Goal: Transaction & Acquisition: Purchase product/service

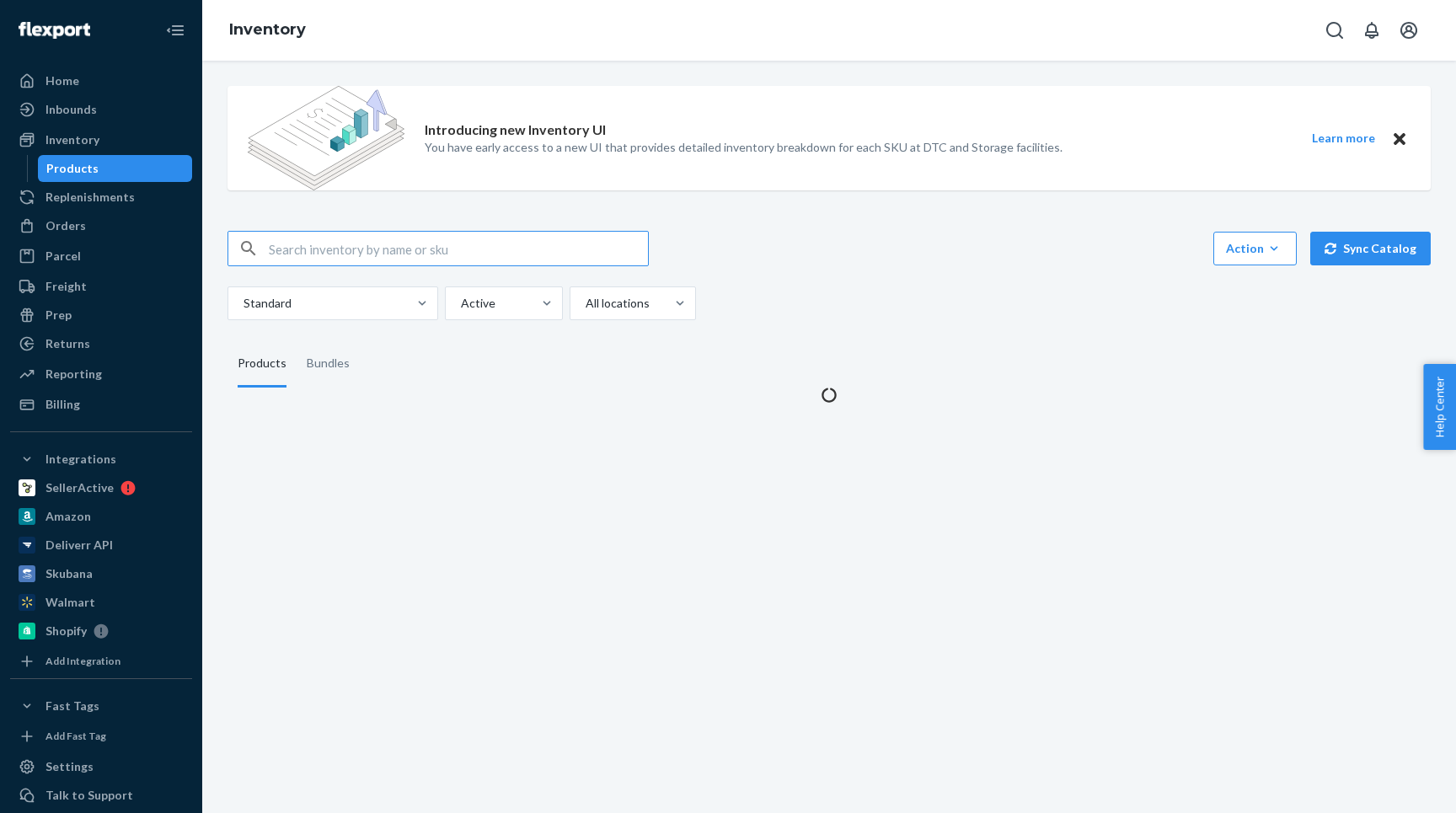
click at [302, 248] on input "text" at bounding box center [458, 248] width 379 height 34
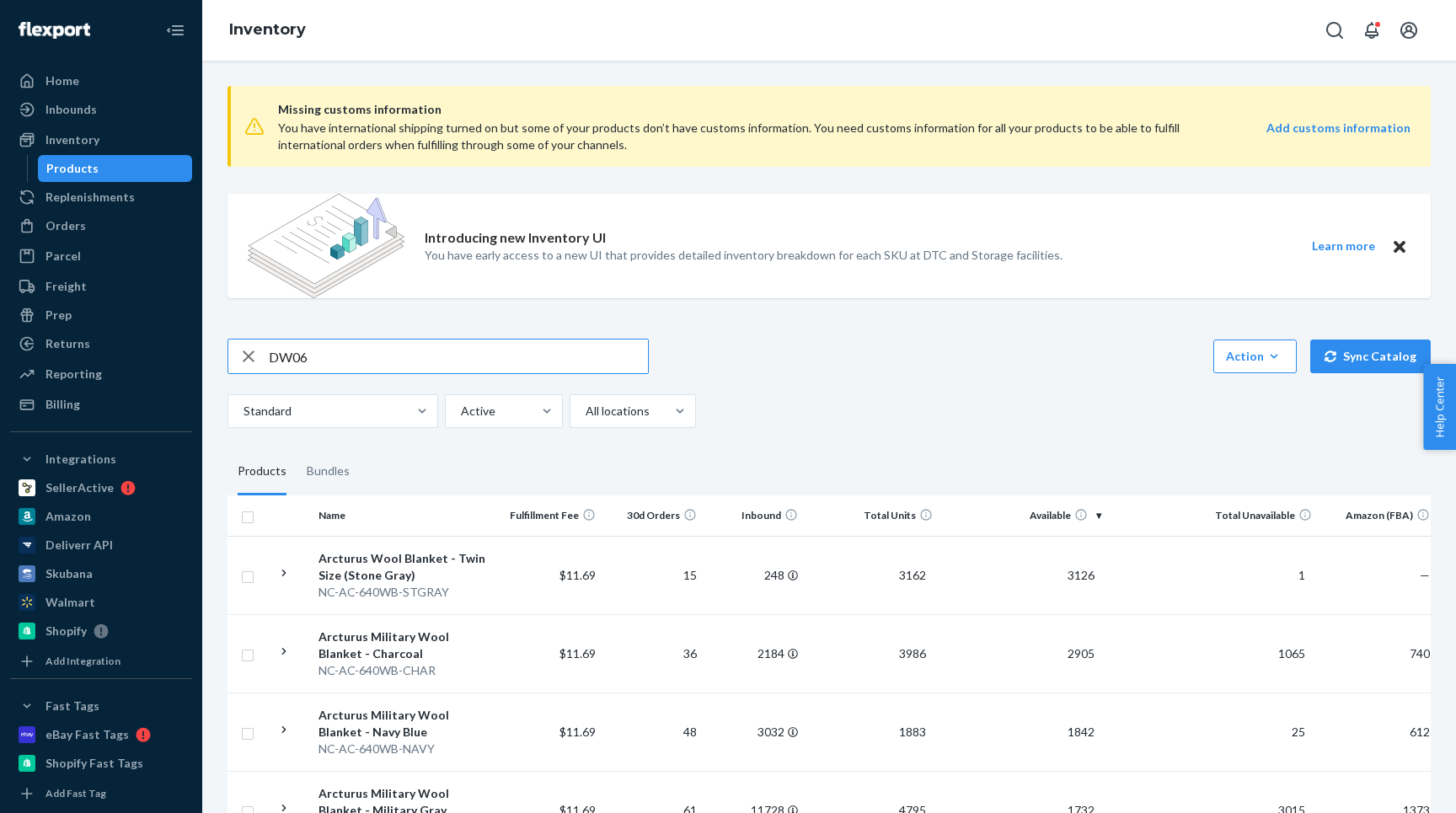
type input "DW06"
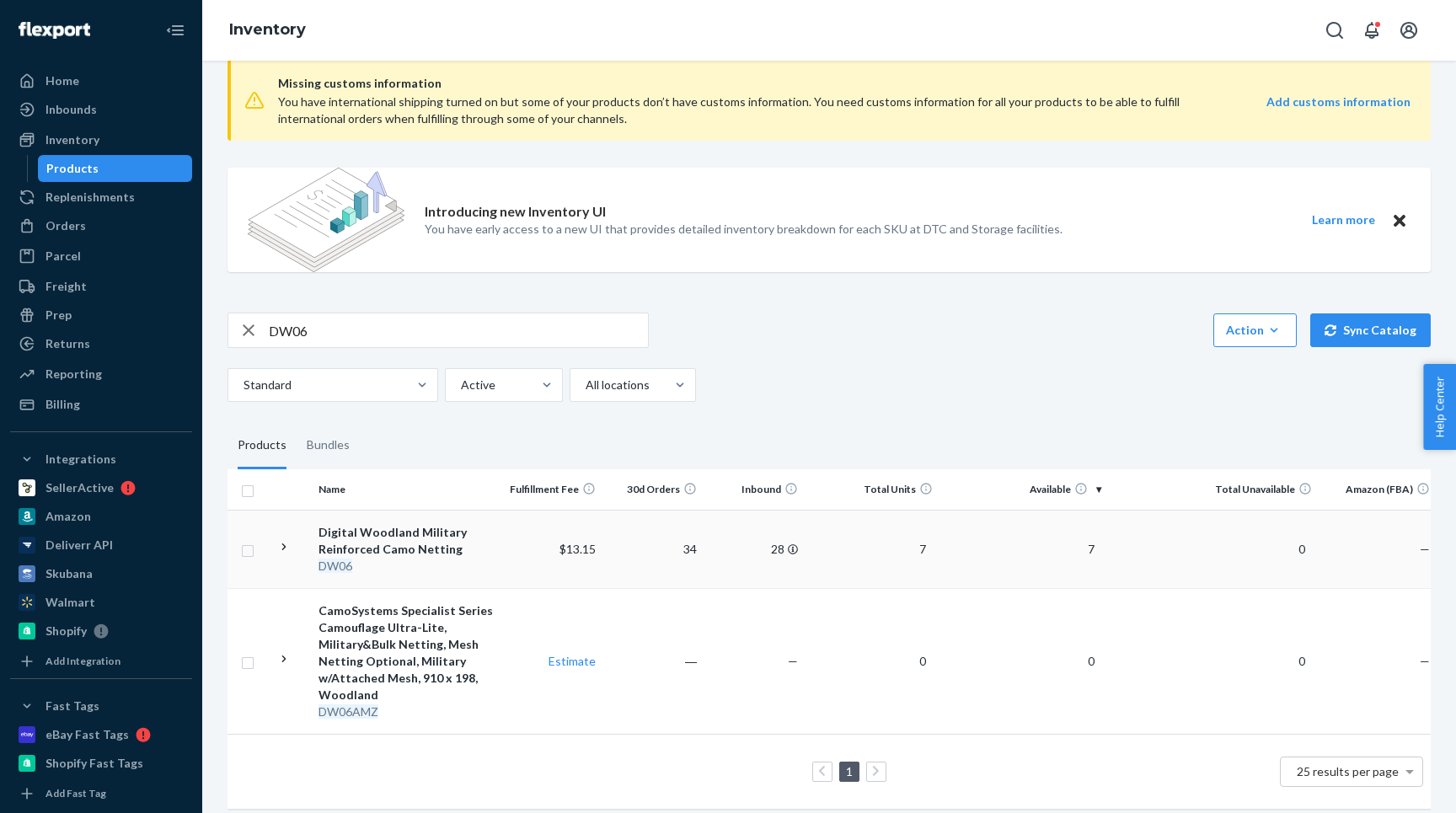
scroll to position [38, 0]
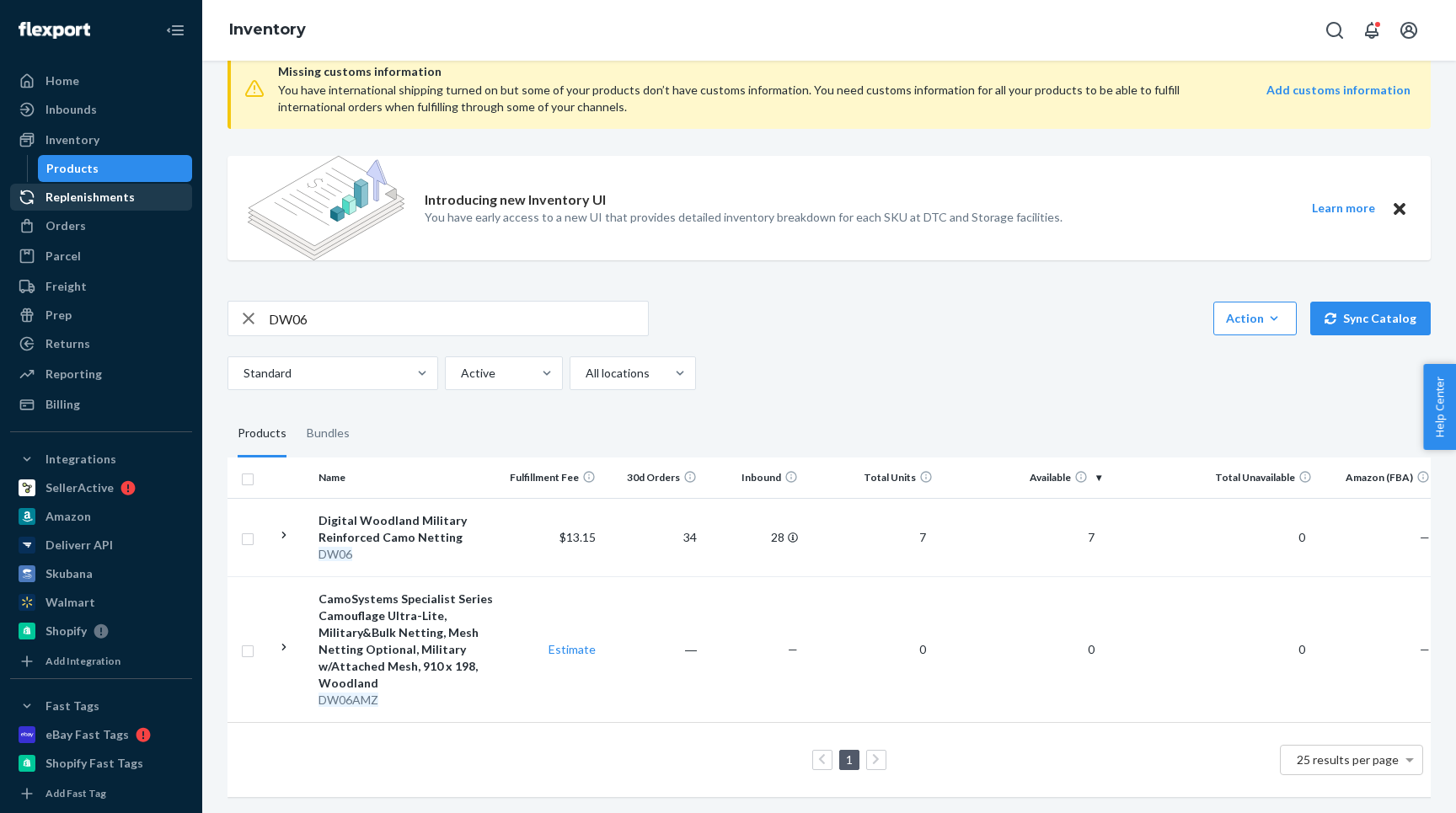
click at [70, 193] on div "Replenishments" at bounding box center [90, 198] width 89 height 17
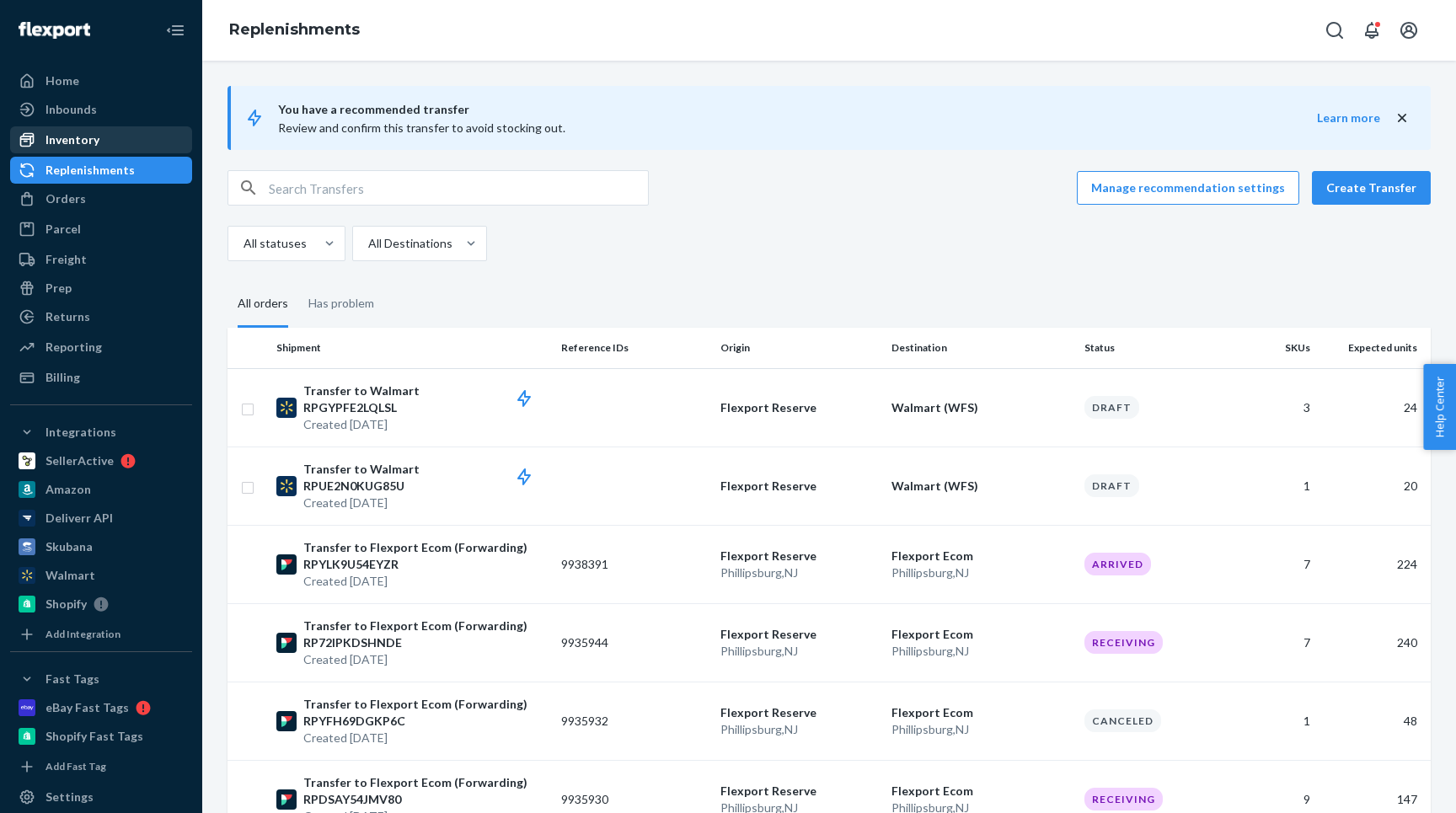
click at [131, 135] on div "Inventory" at bounding box center [101, 139] width 179 height 23
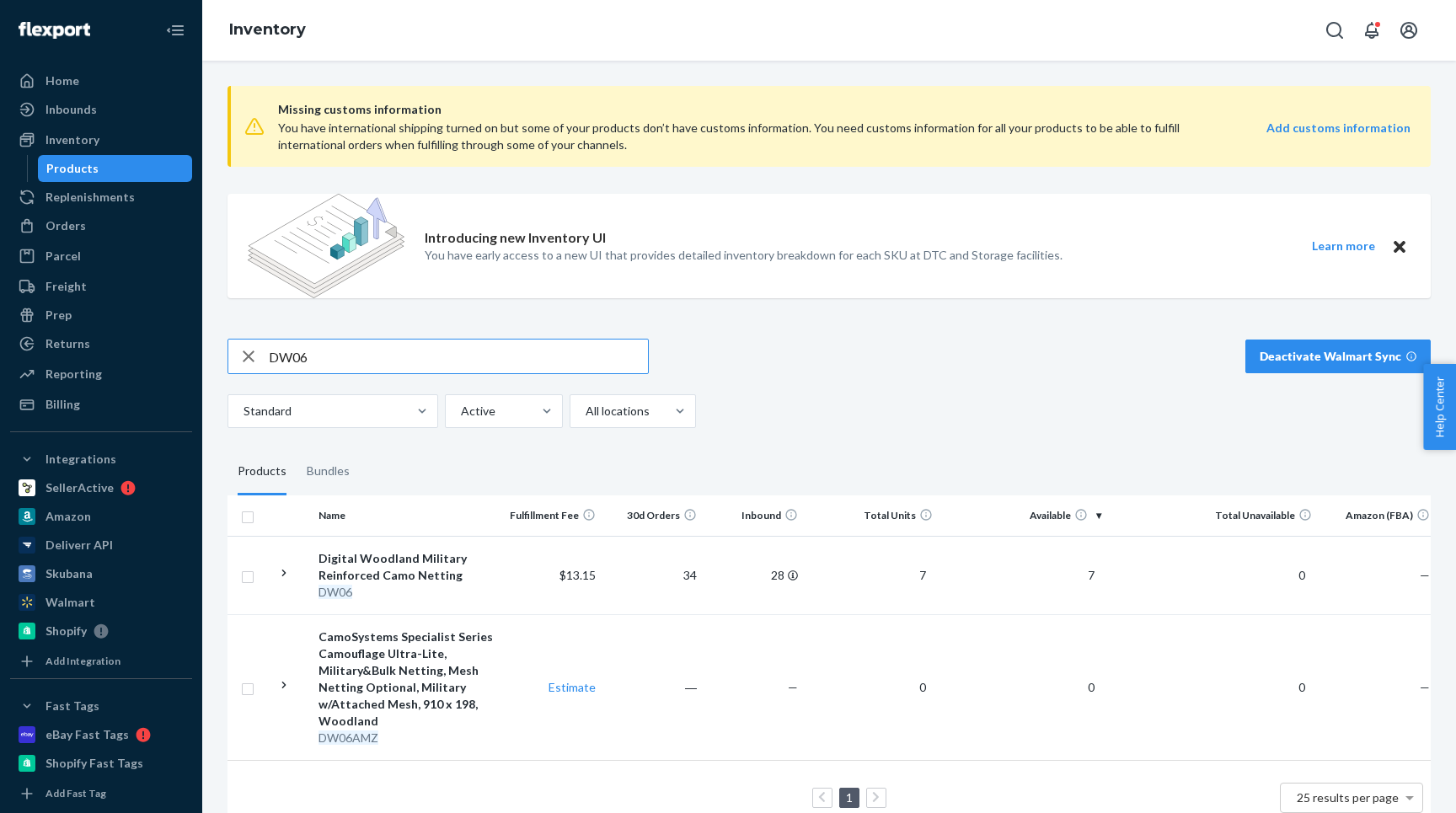
click at [316, 347] on input "DW06" at bounding box center [458, 356] width 379 height 34
type input "olive"
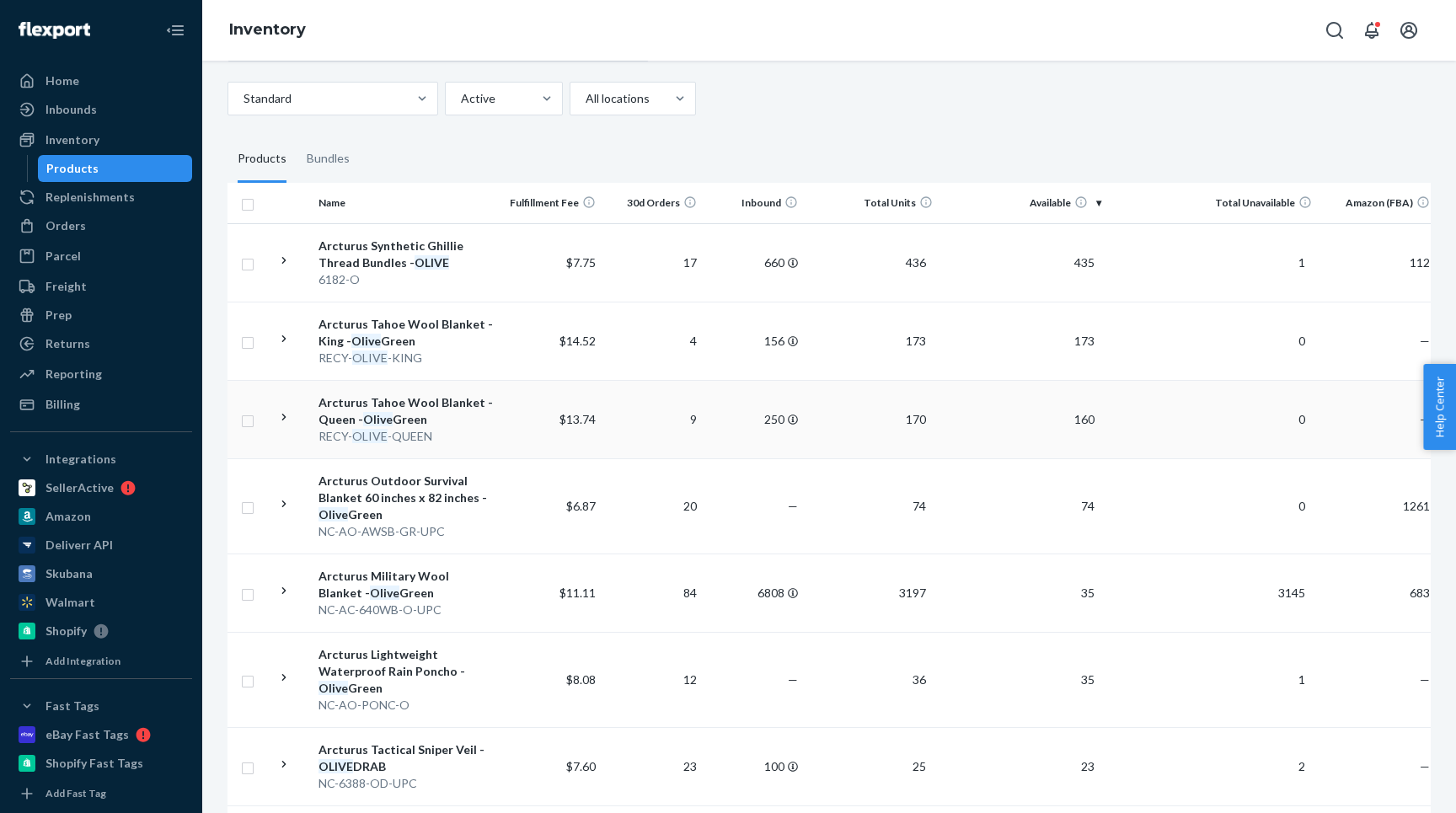
scroll to position [358, 0]
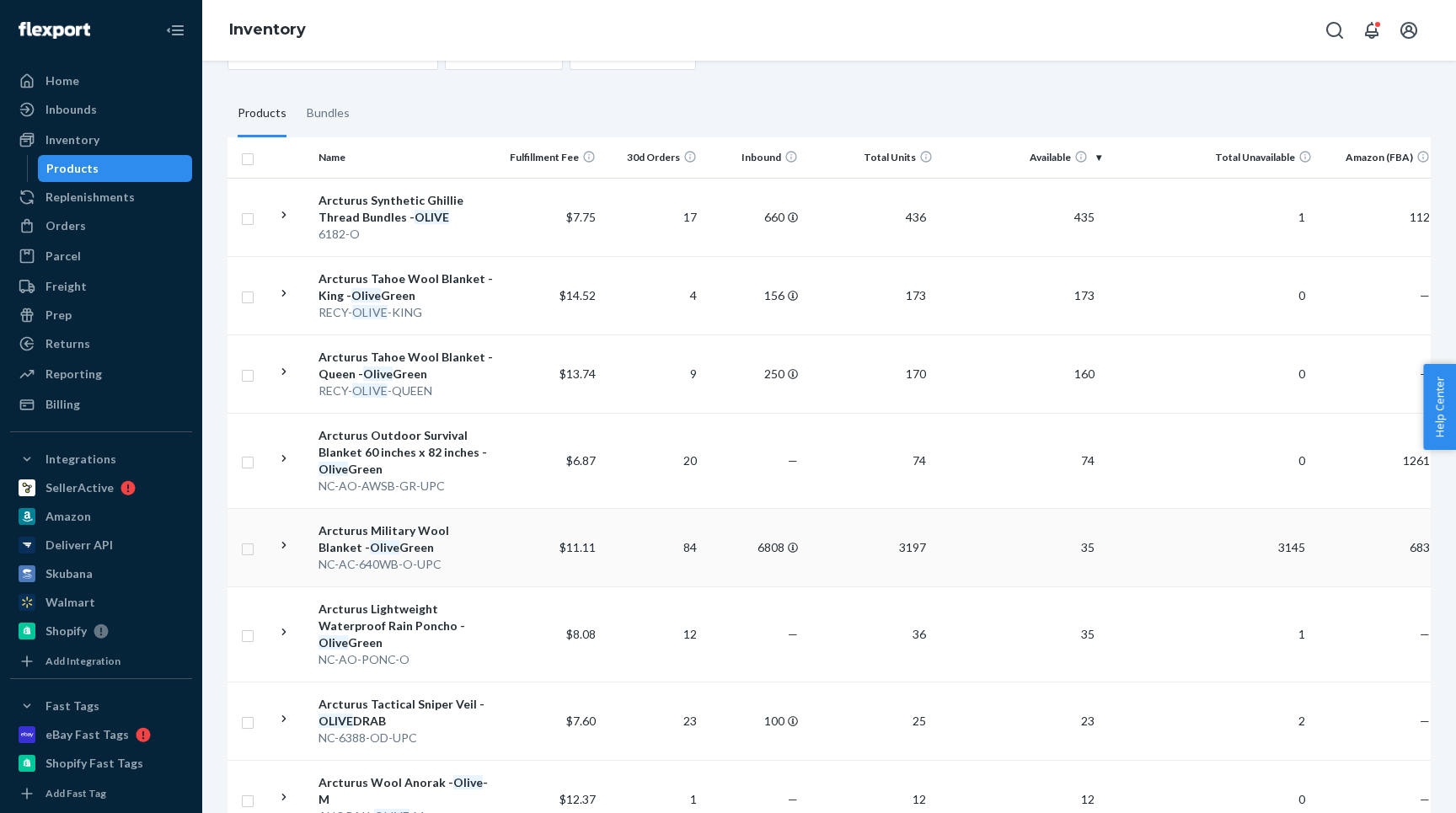
click at [281, 547] on icon at bounding box center [284, 546] width 16 height 16
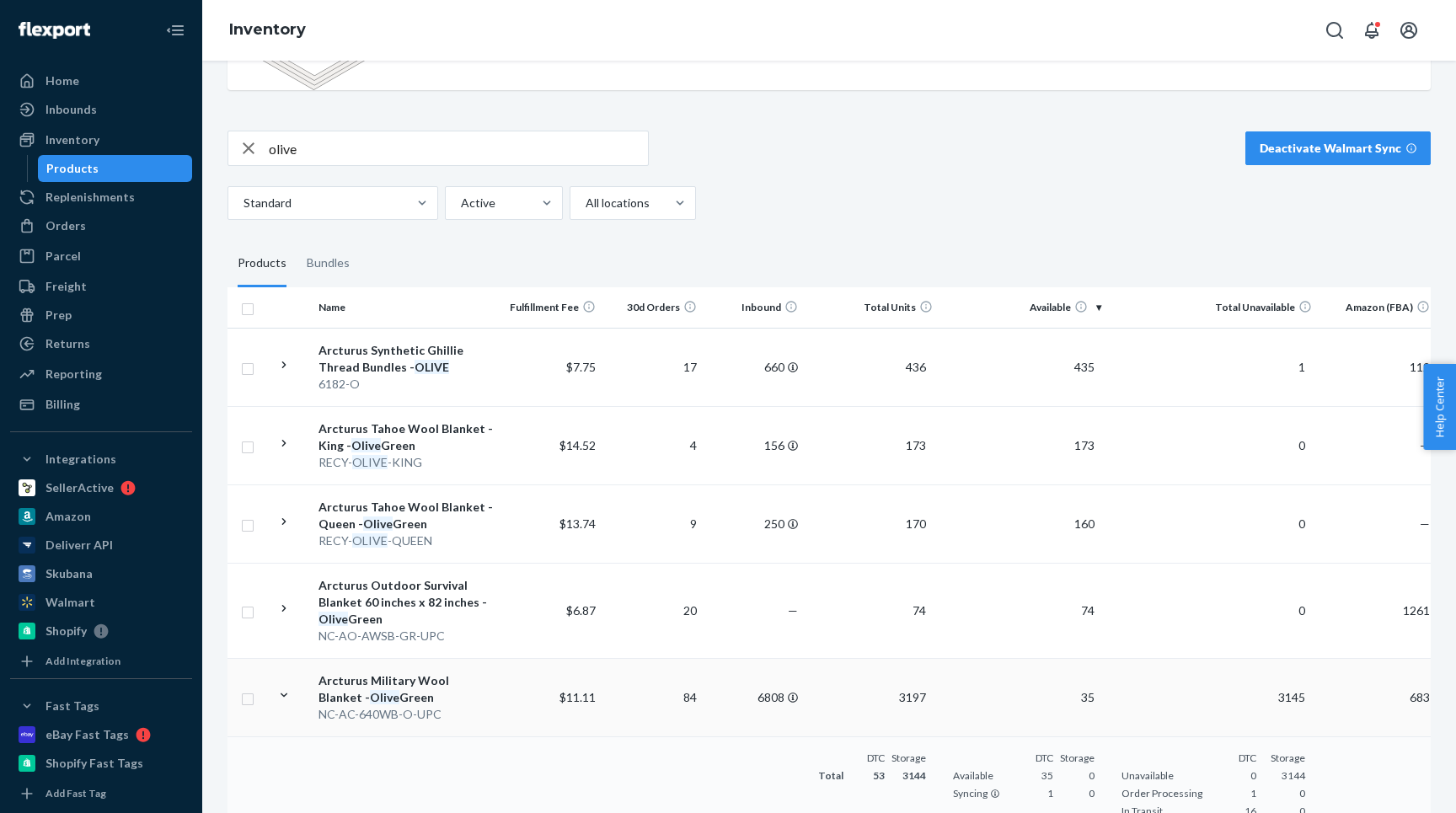
scroll to position [98, 0]
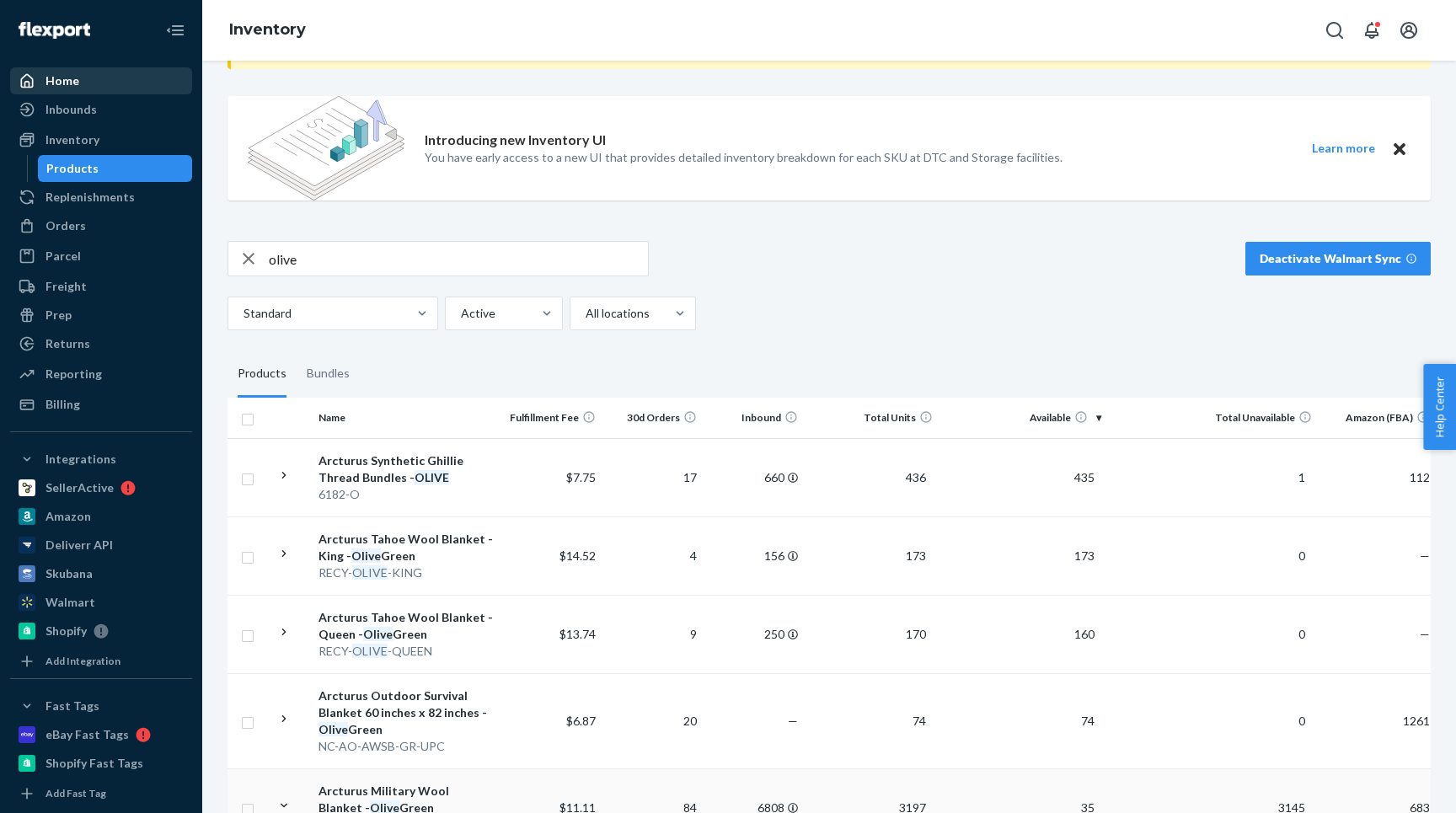
click at [60, 83] on div "Home" at bounding box center [62, 81] width 34 height 17
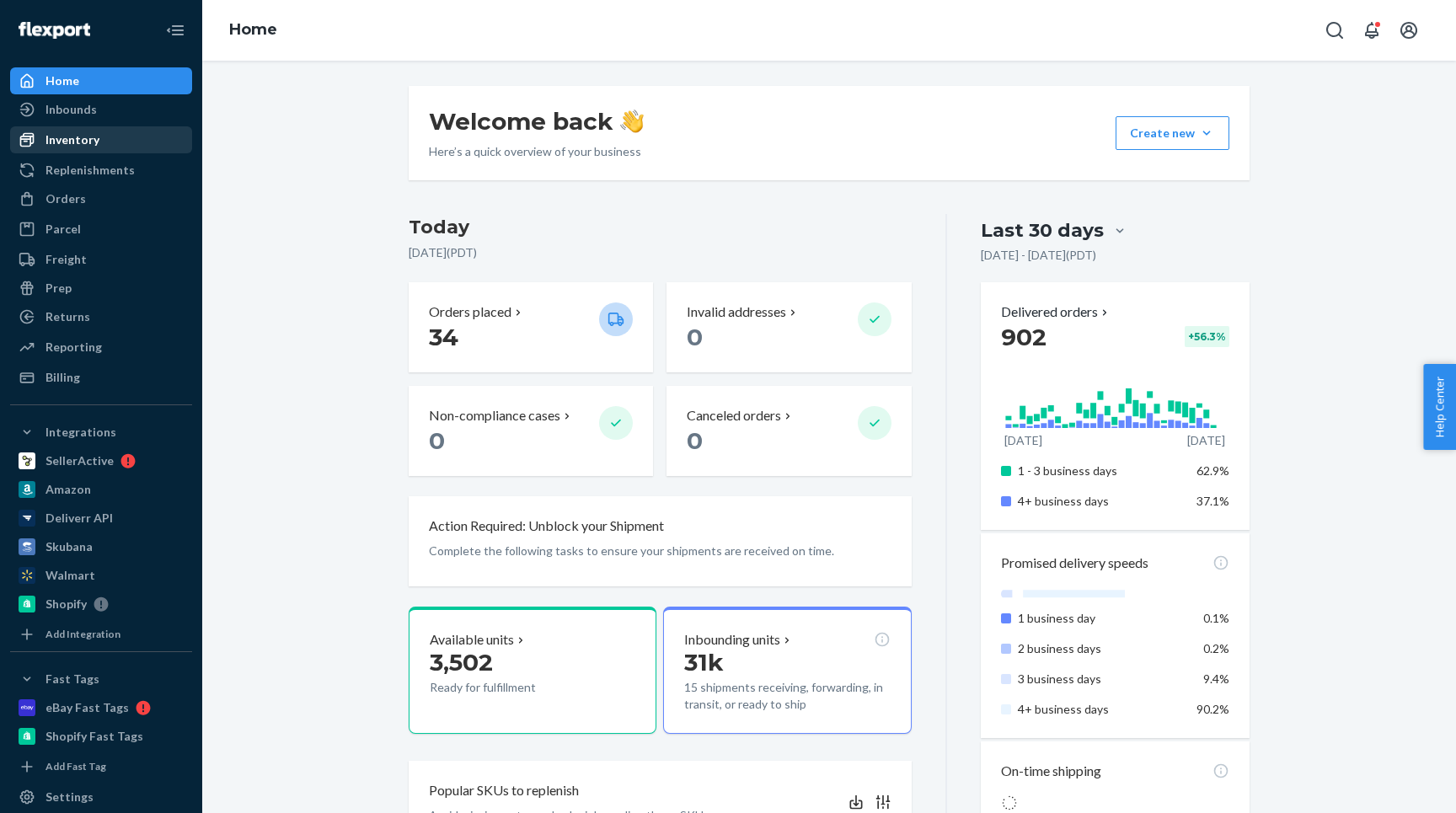
click at [81, 134] on div "Inventory" at bounding box center [72, 140] width 54 height 17
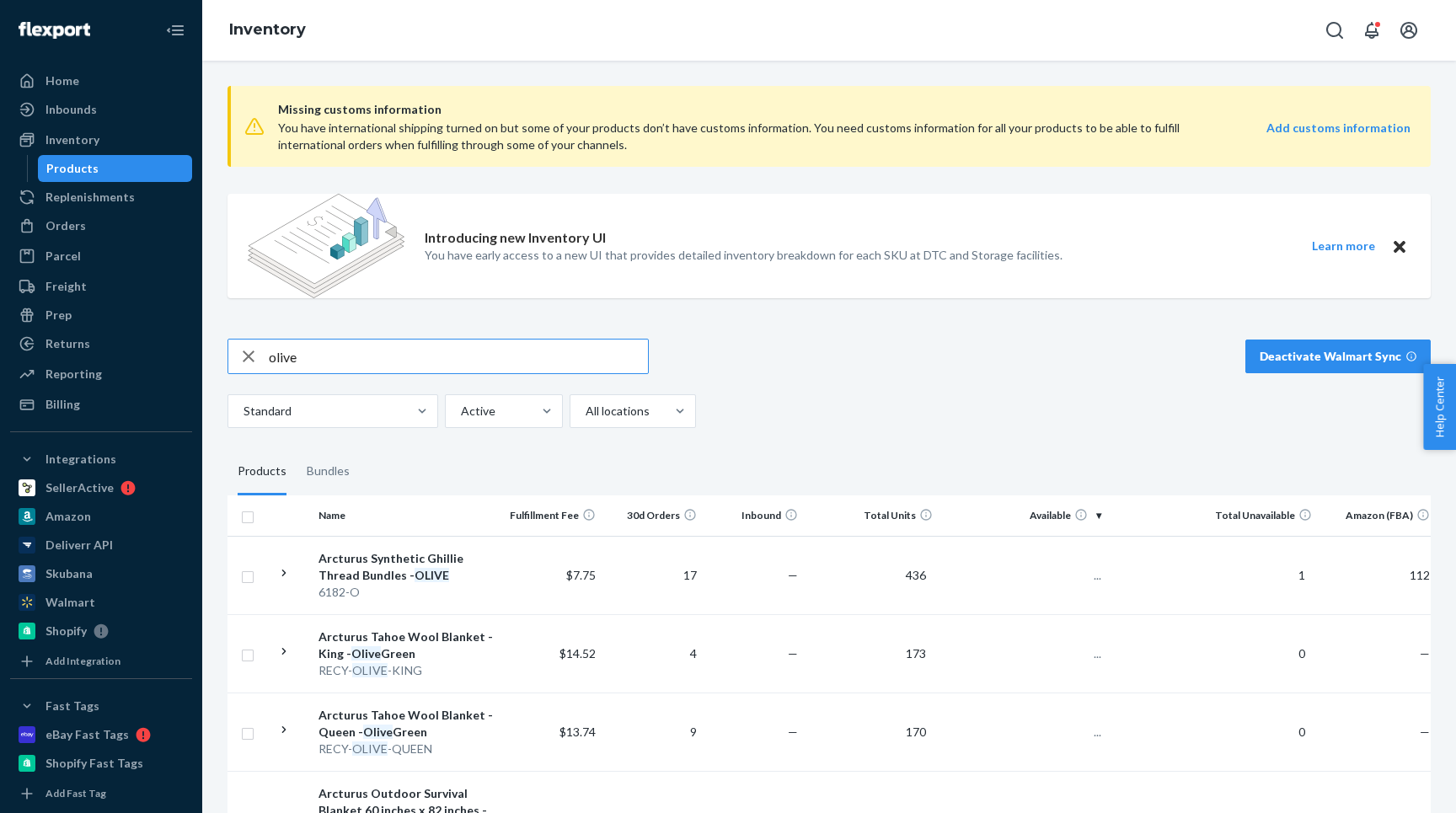
click at [325, 357] on input "olive" at bounding box center [458, 356] width 379 height 34
type input "paint"
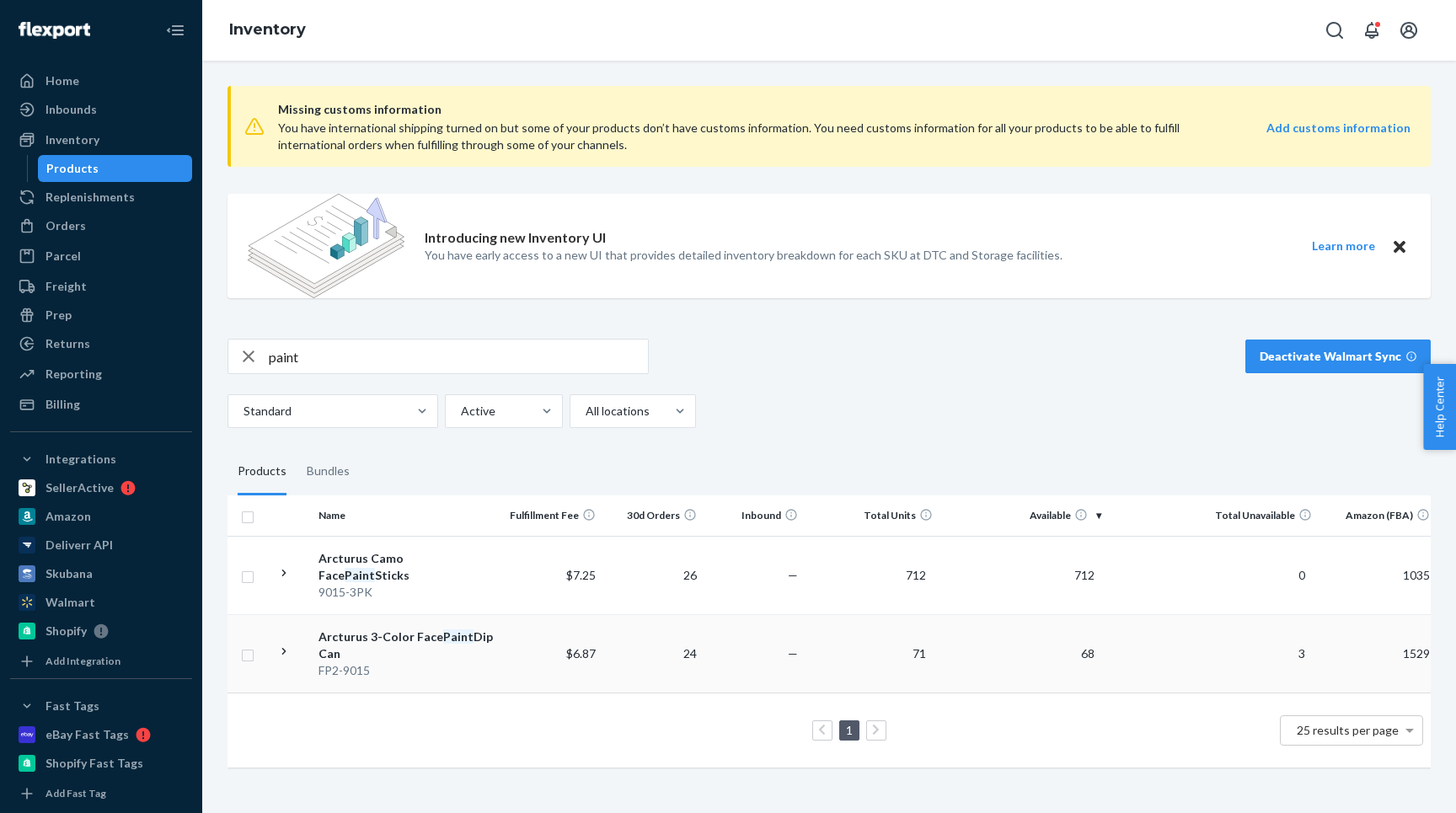
click at [283, 648] on icon at bounding box center [284, 651] width 4 height 7
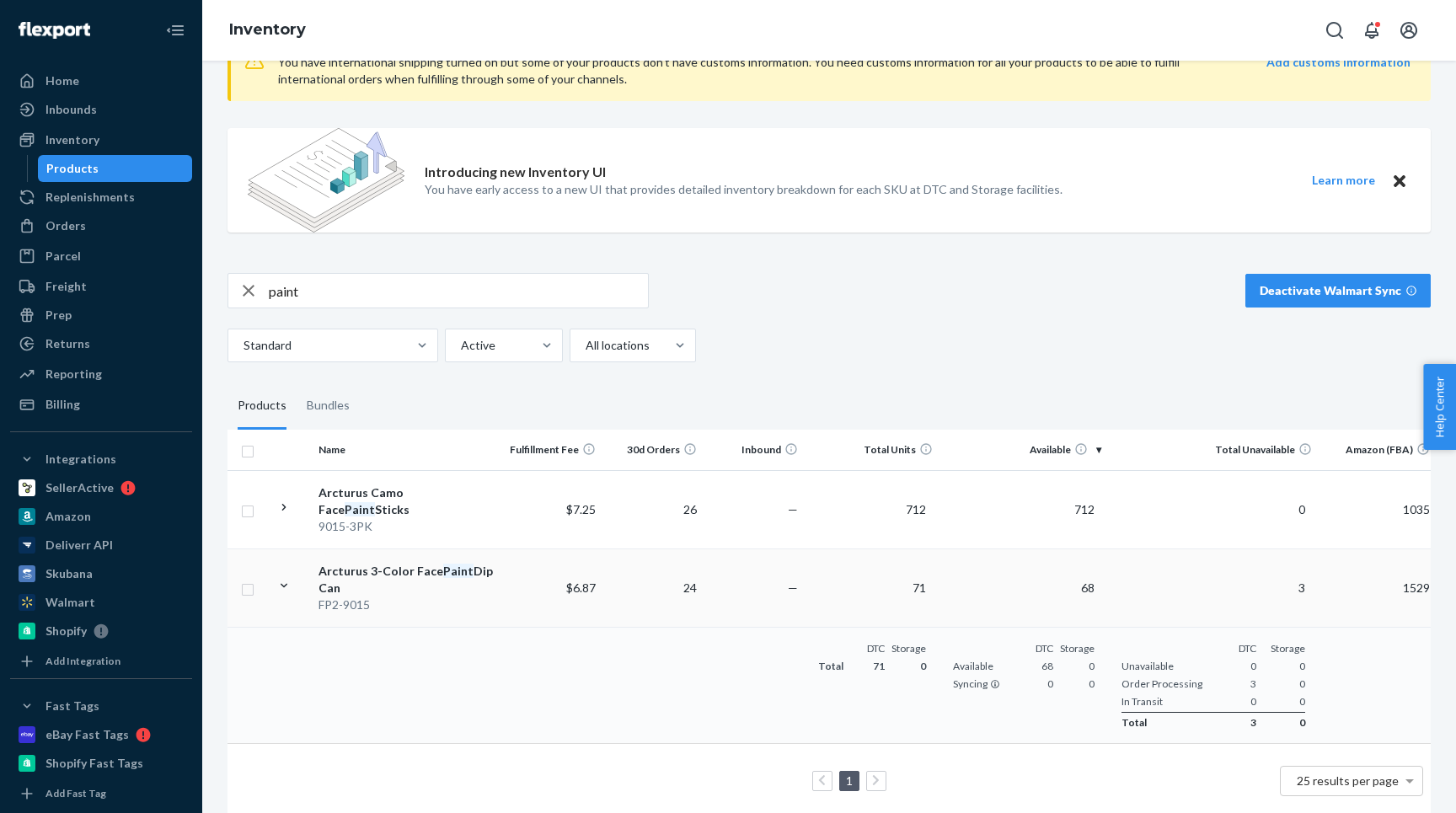
scroll to position [70, 0]
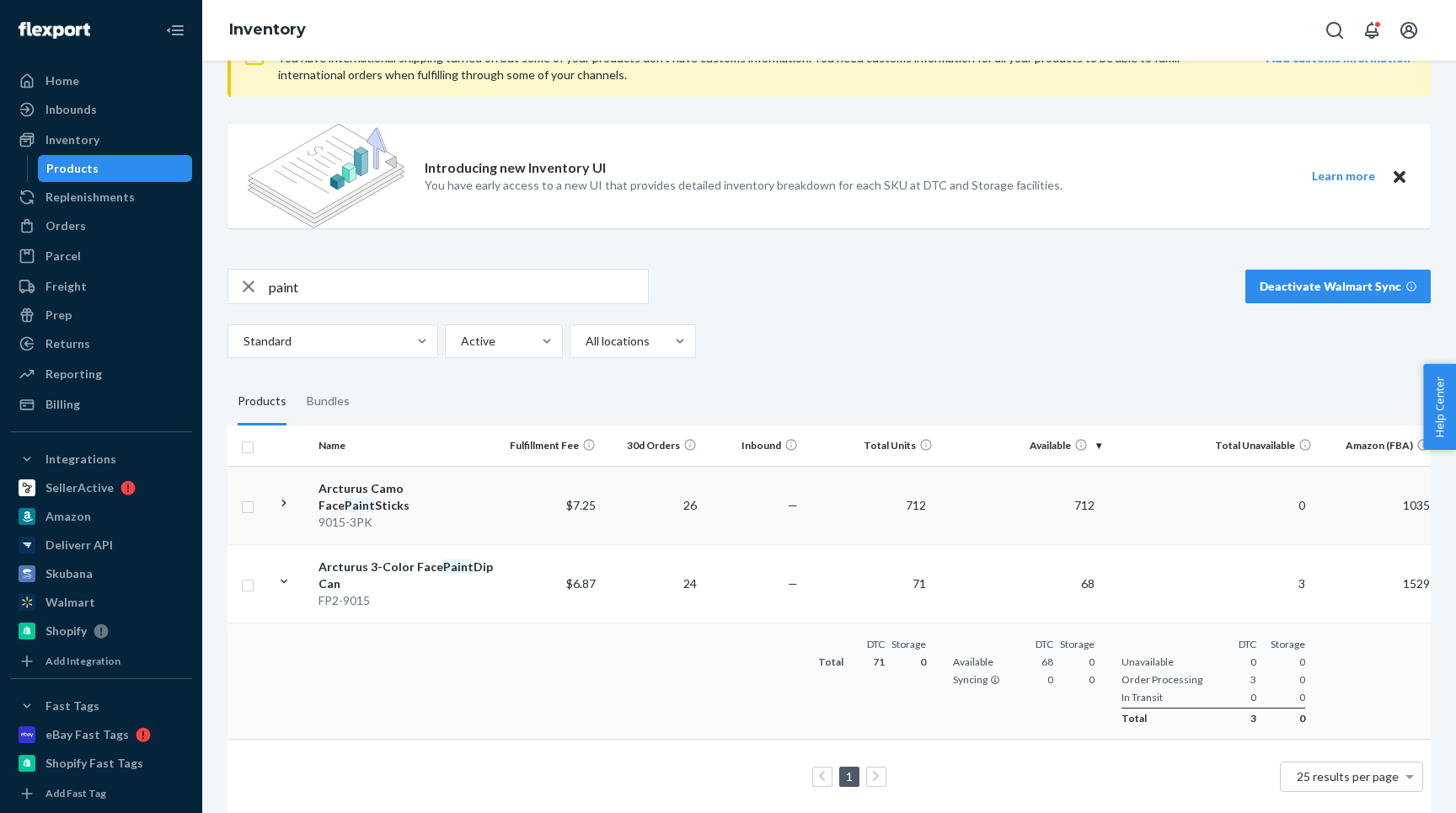
click at [282, 498] on icon at bounding box center [284, 504] width 16 height 16
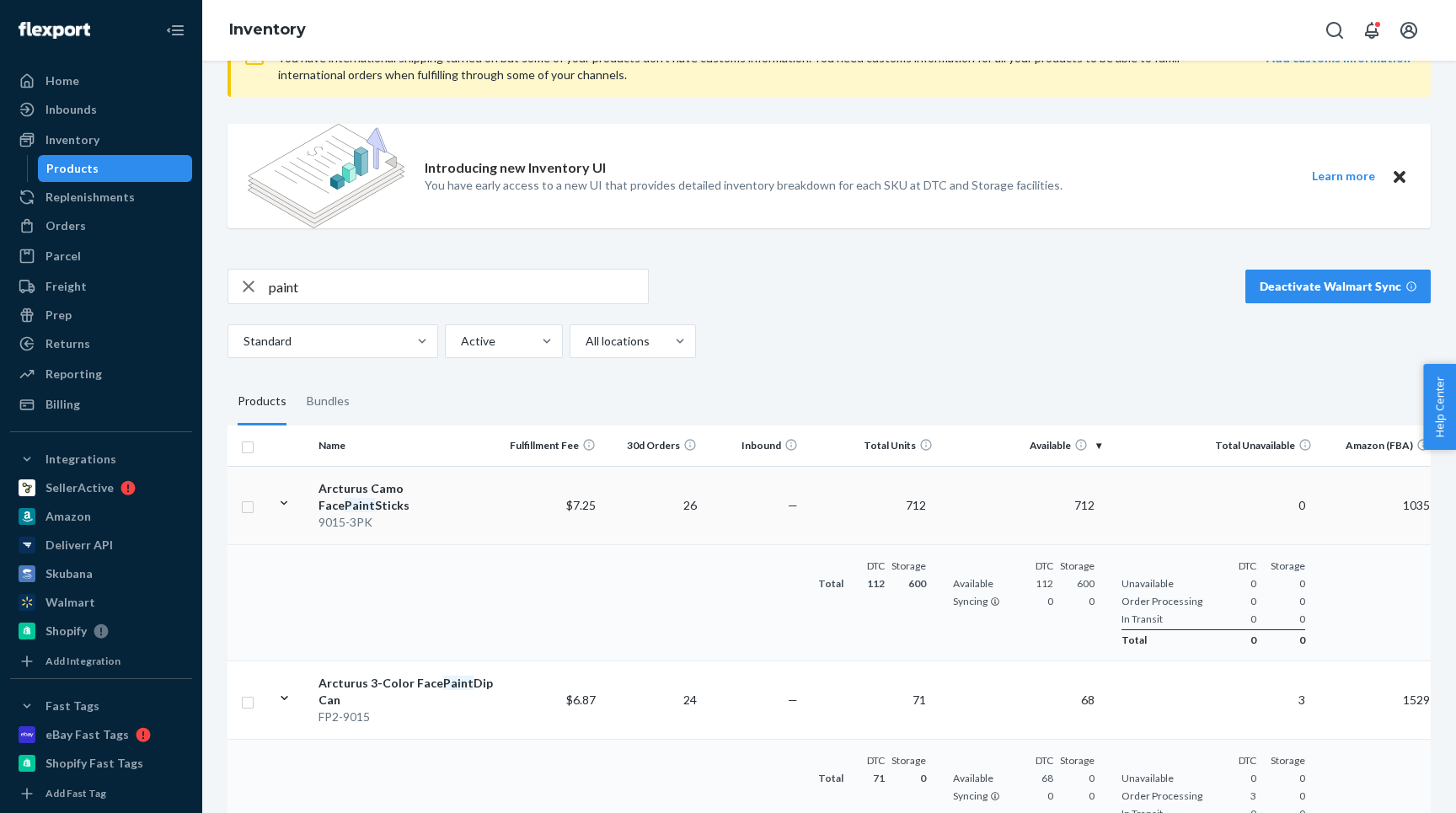
click at [282, 498] on icon at bounding box center [284, 504] width 16 height 16
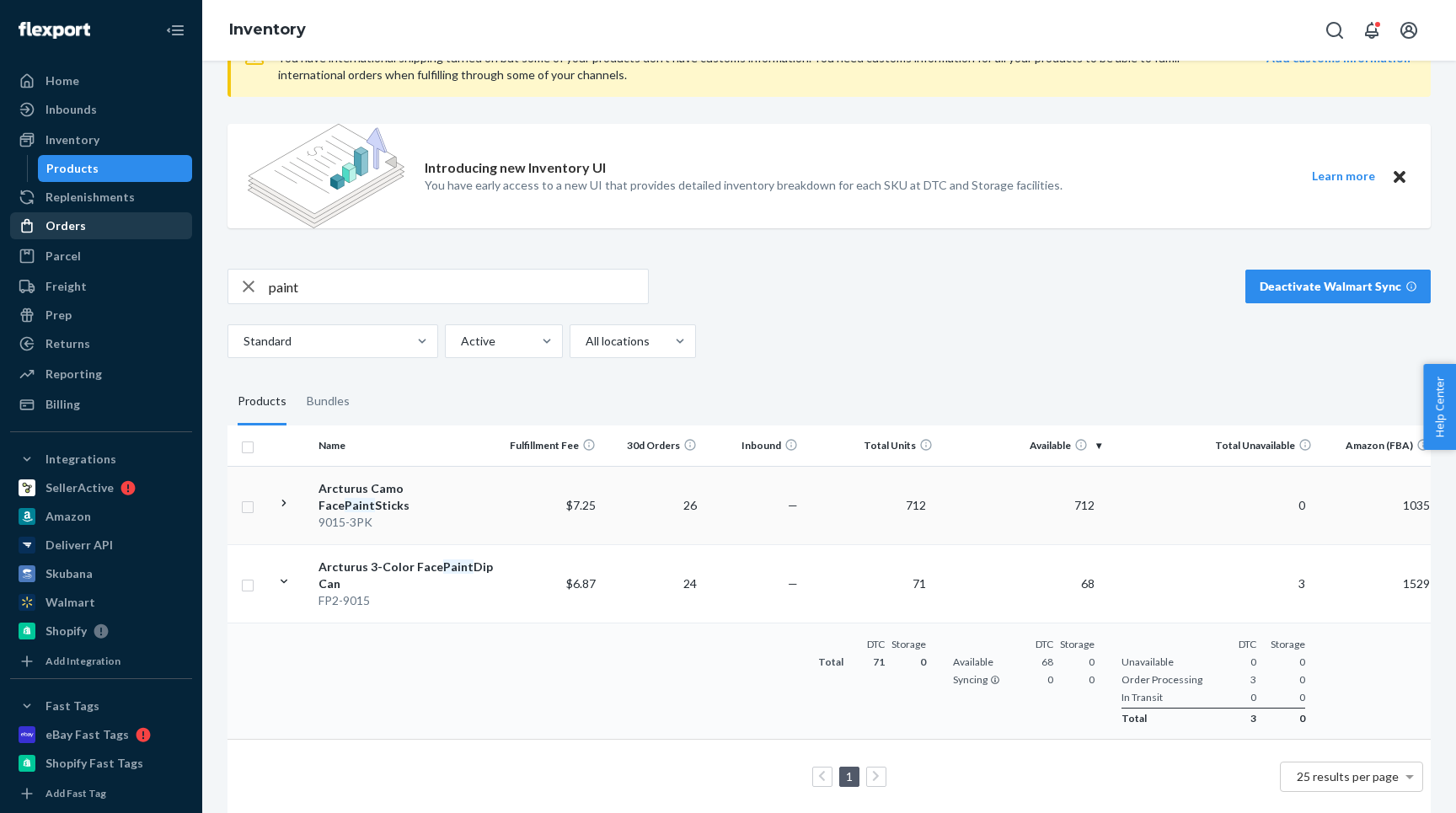
click at [78, 230] on div "Orders" at bounding box center [65, 226] width 40 height 17
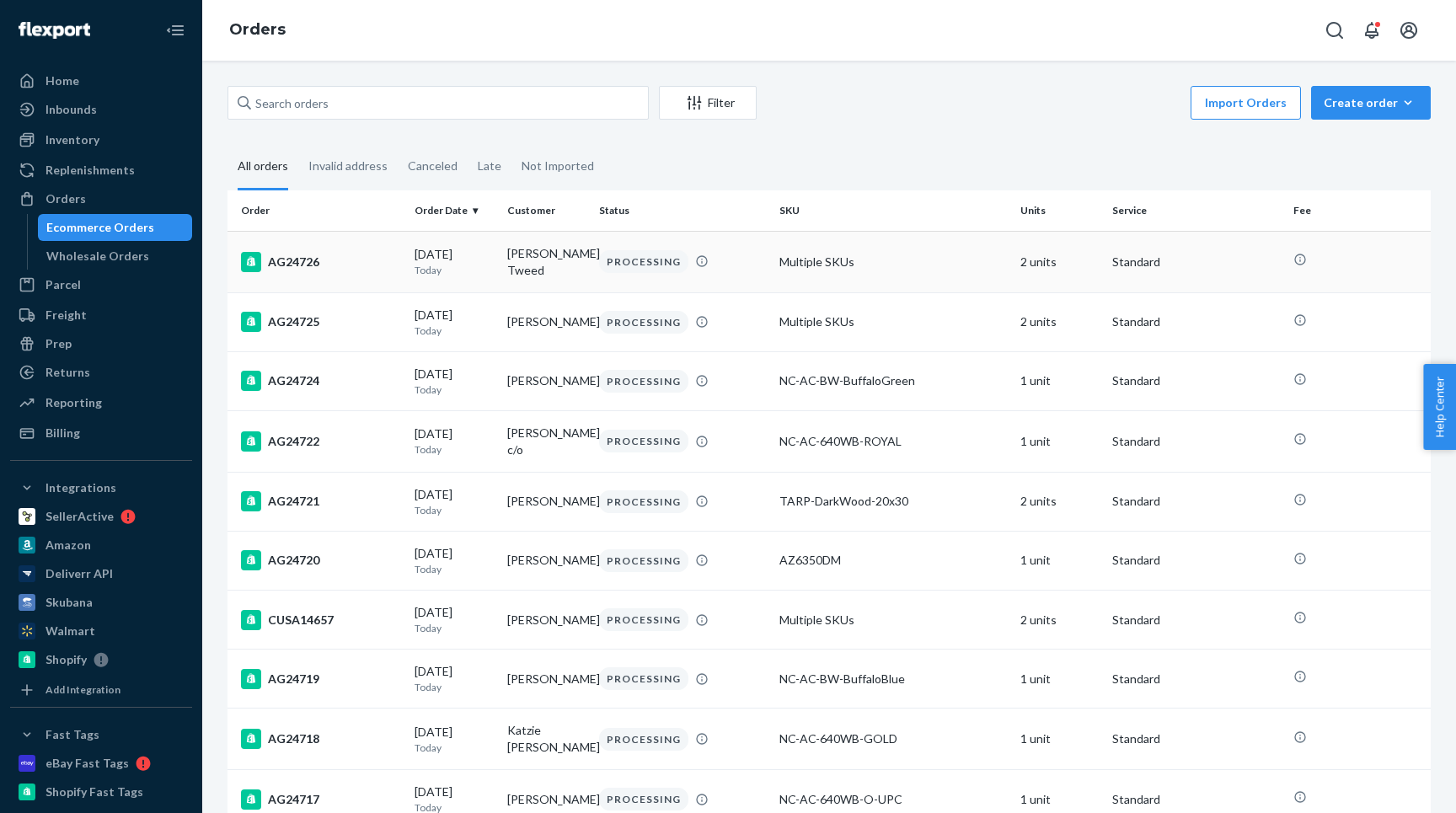
click at [326, 261] on div "AG24726" at bounding box center [321, 262] width 160 height 21
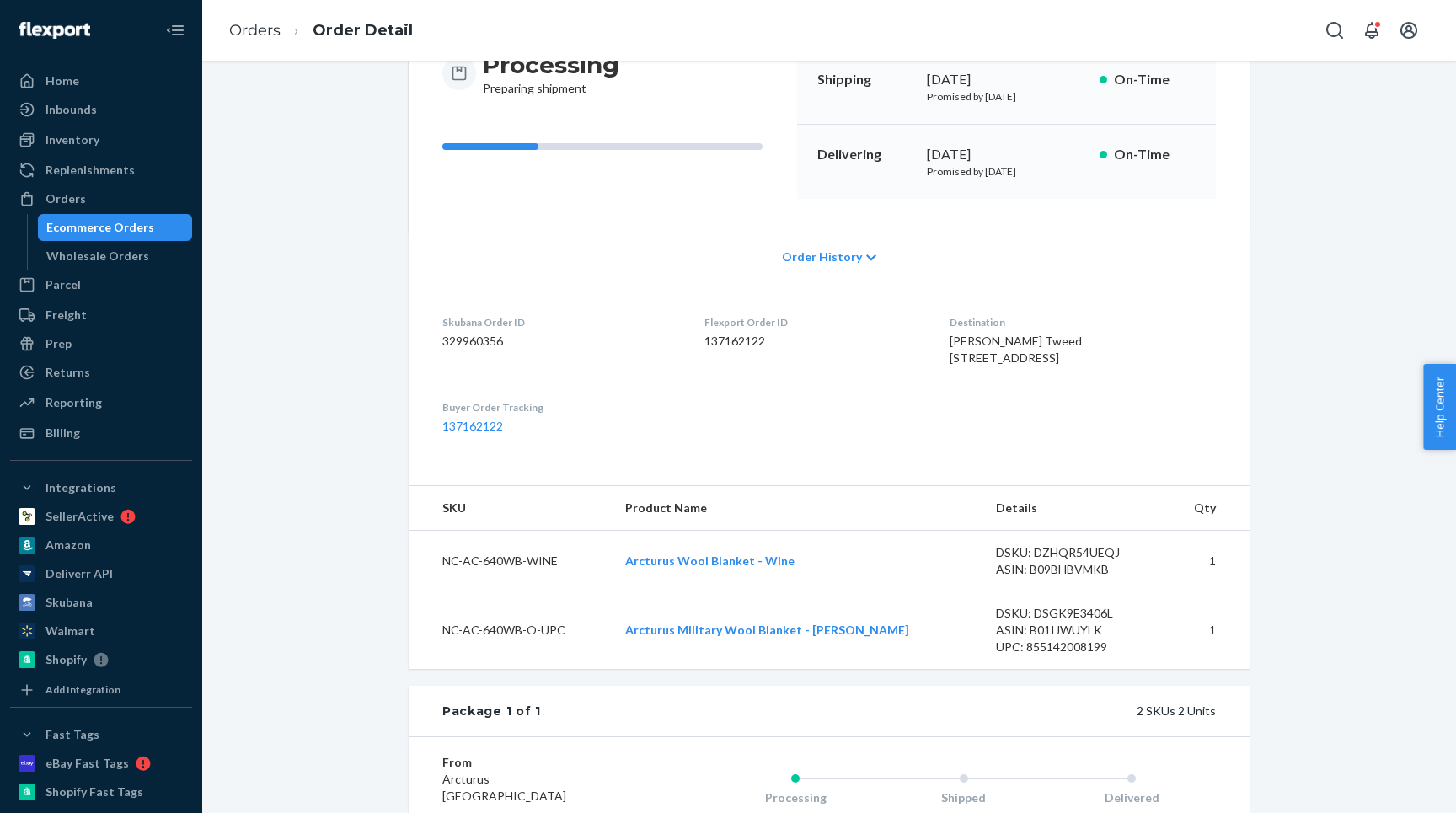
scroll to position [333, 0]
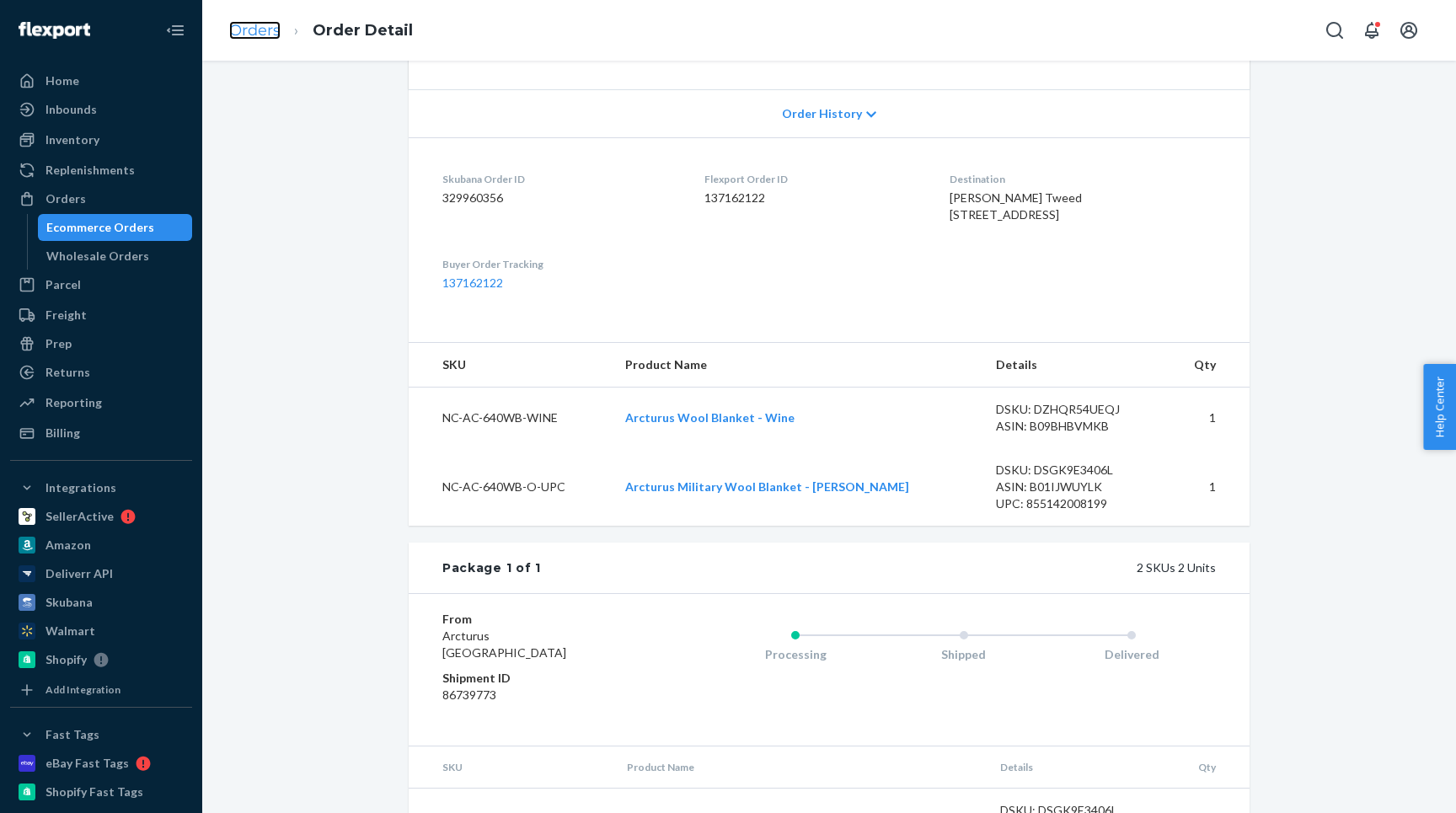
click at [247, 30] on link "Orders" at bounding box center [255, 31] width 52 height 19
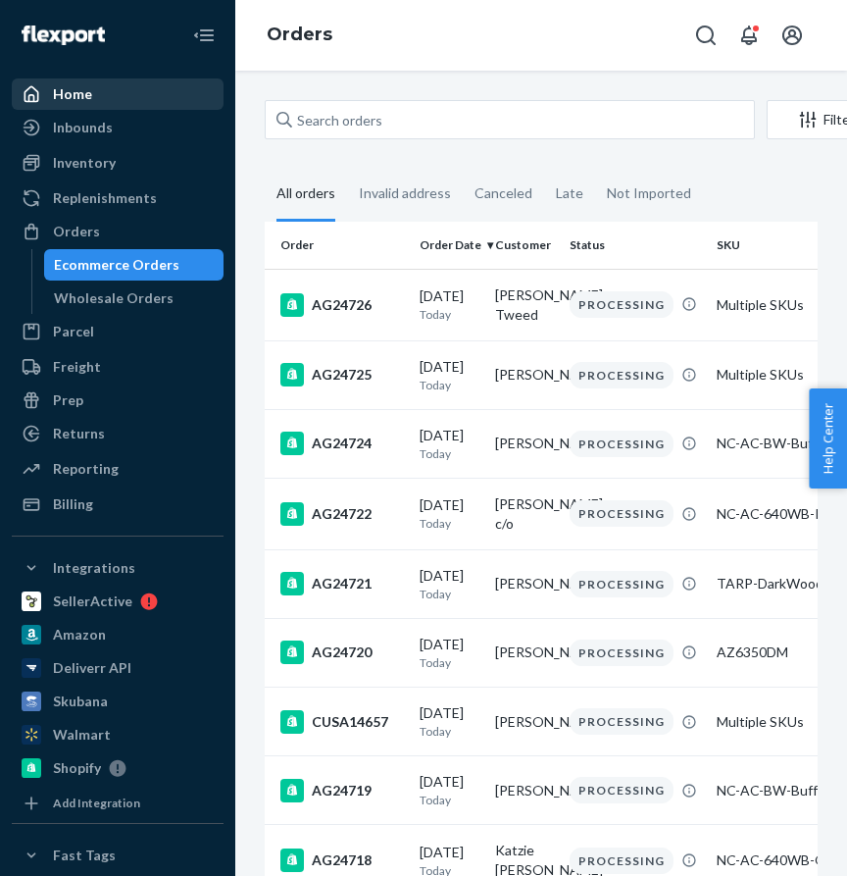
click at [101, 100] on div "Home" at bounding box center [118, 93] width 208 height 27
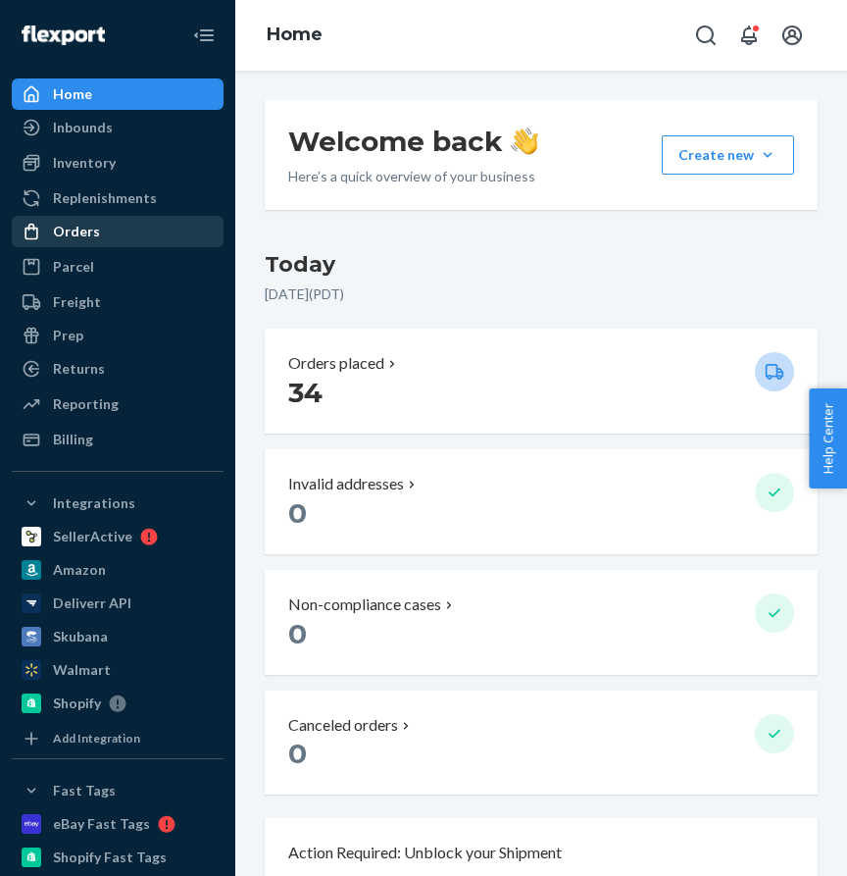
click at [145, 237] on div "Orders" at bounding box center [118, 231] width 208 height 27
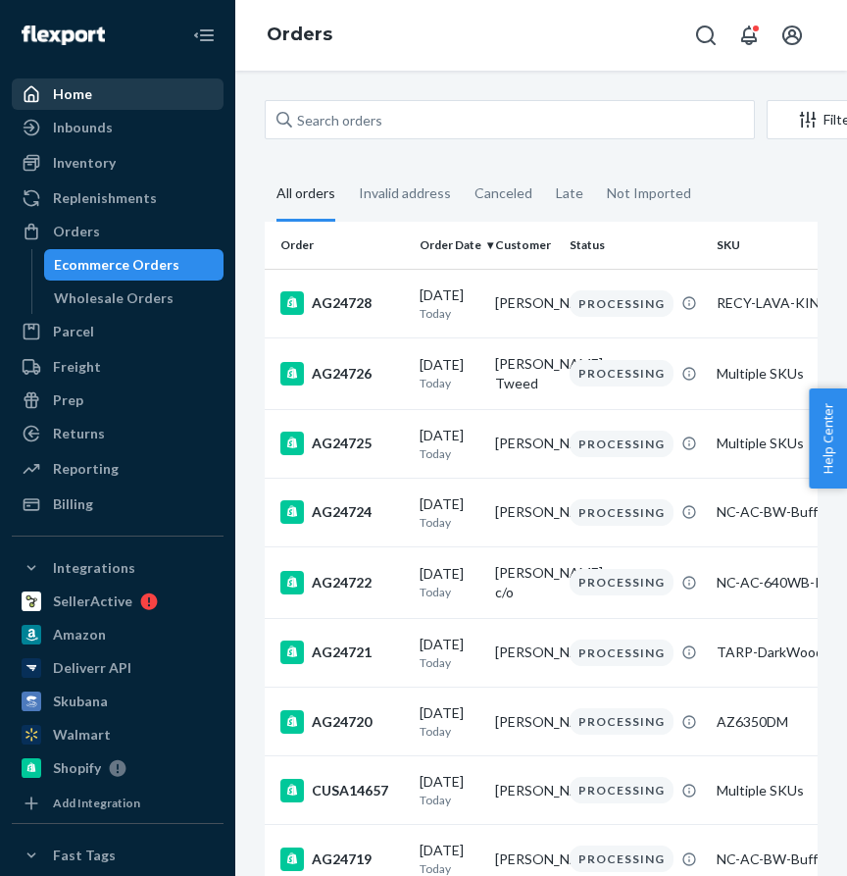
click at [77, 93] on div "Home" at bounding box center [72, 94] width 39 height 20
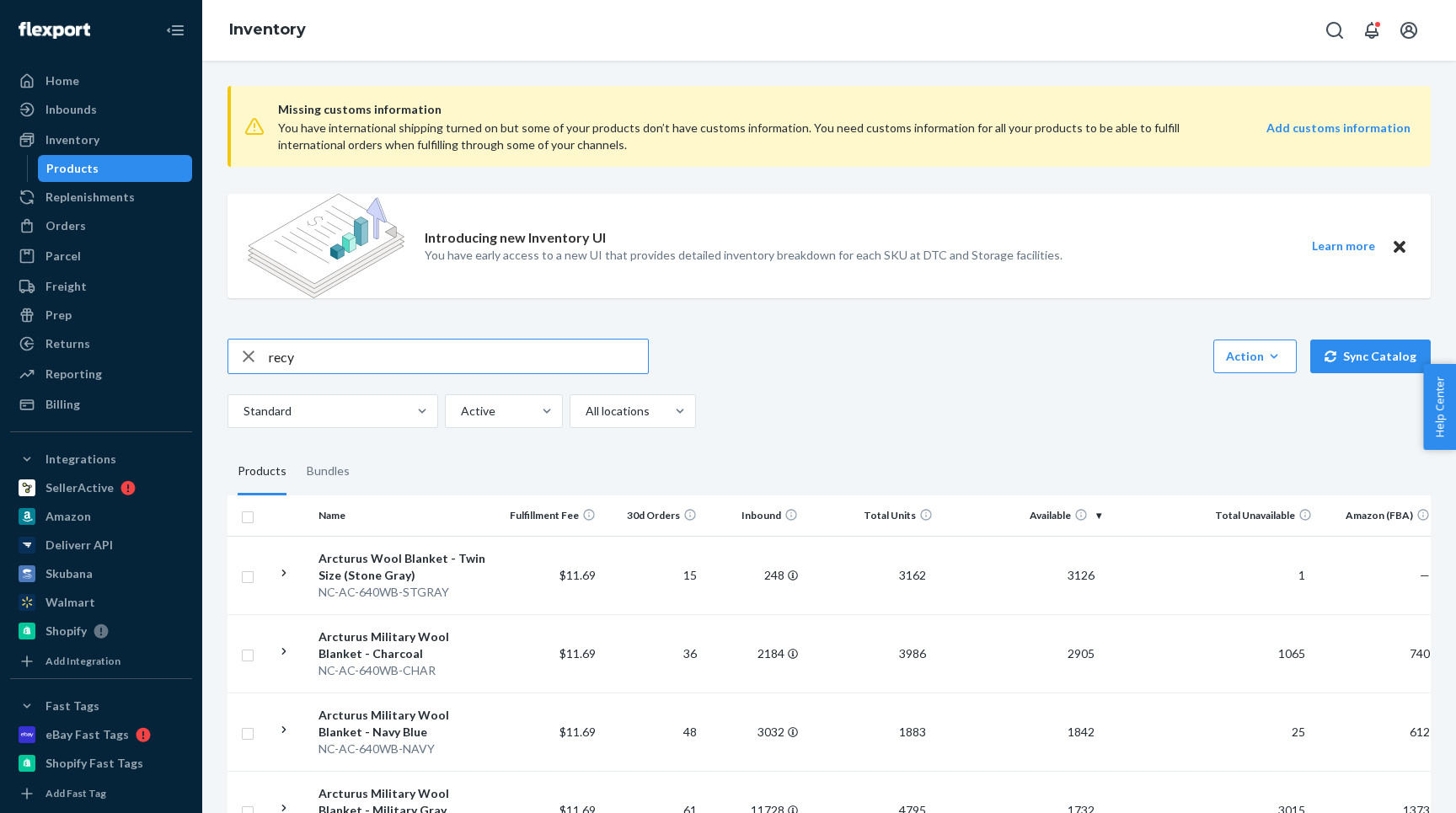
type input "recy"
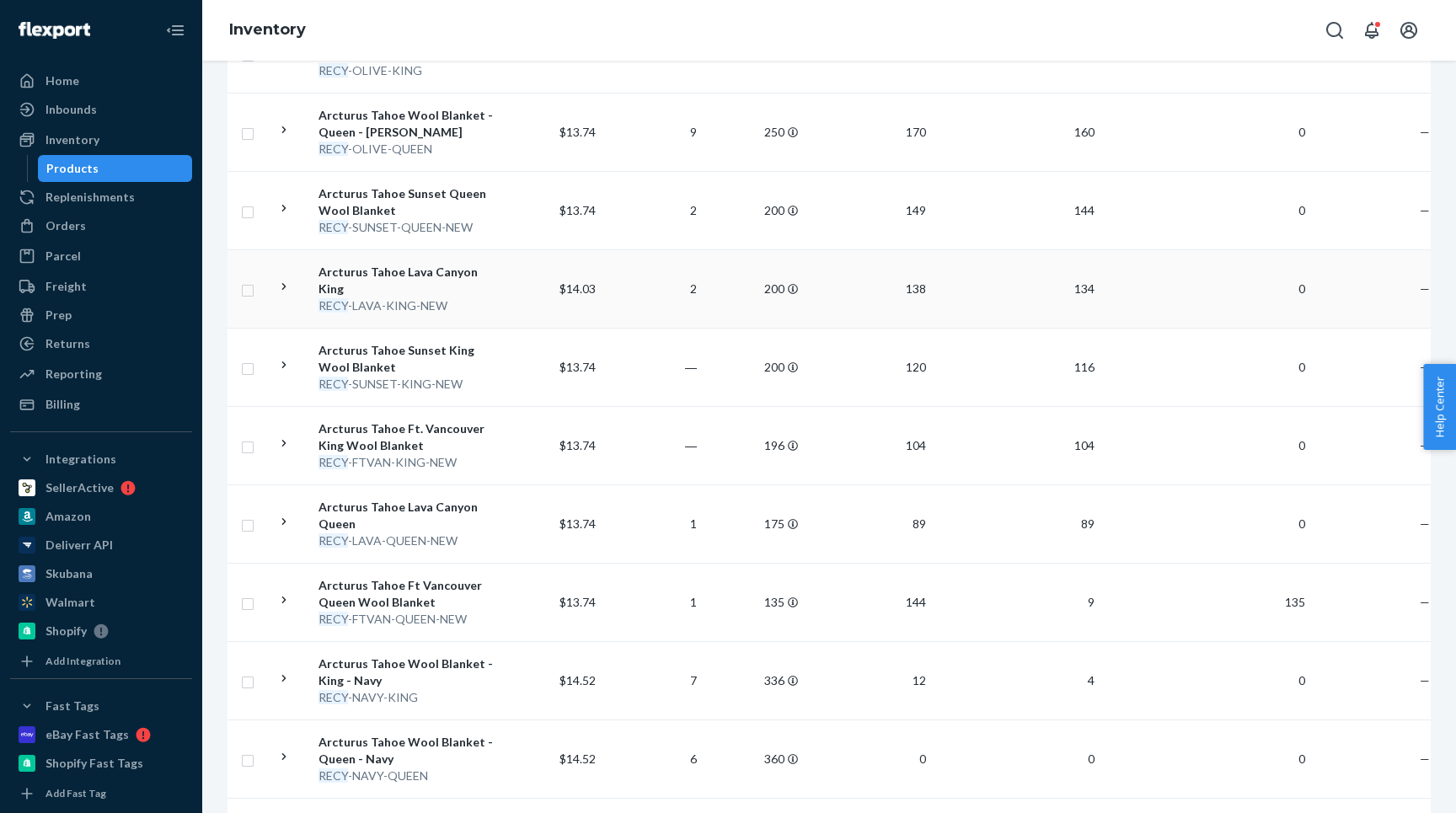
scroll to position [996, 0]
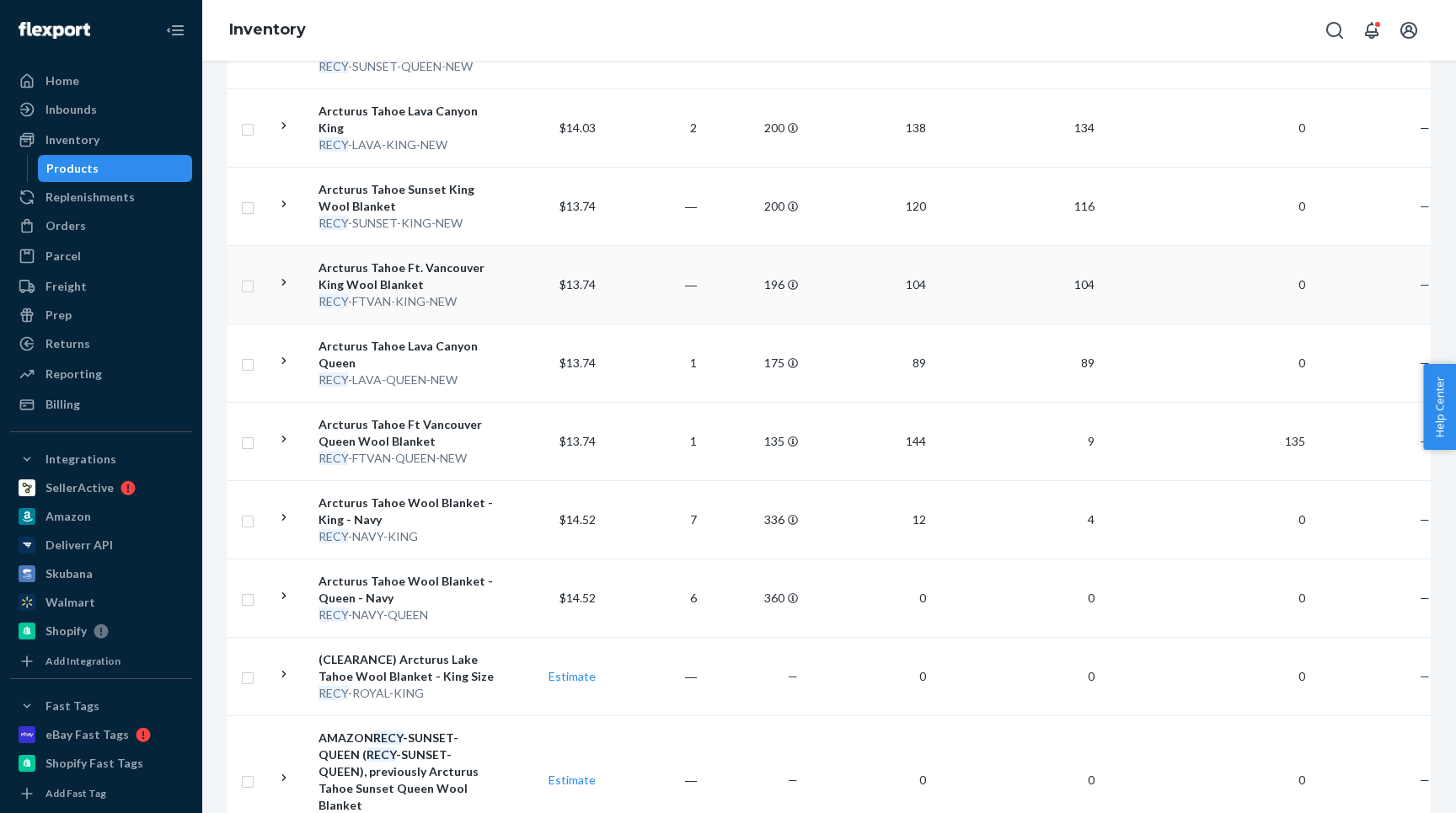
click at [454, 283] on div "Arcturus Tahoe Ft. Vancouver King Wool Blanket" at bounding box center [406, 276] width 176 height 34
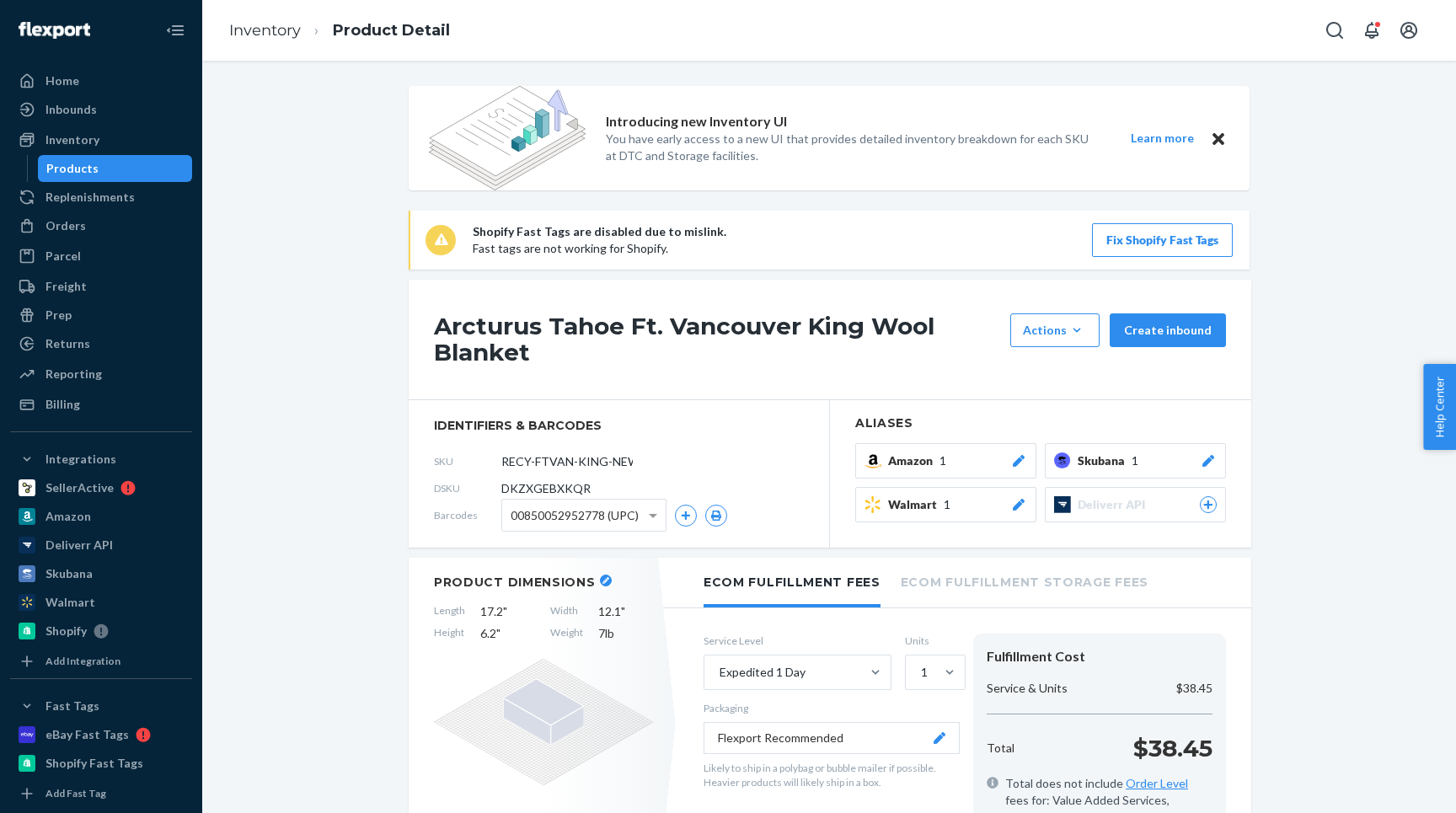
click at [1115, 465] on span "Skubana" at bounding box center [1104, 462] width 54 height 17
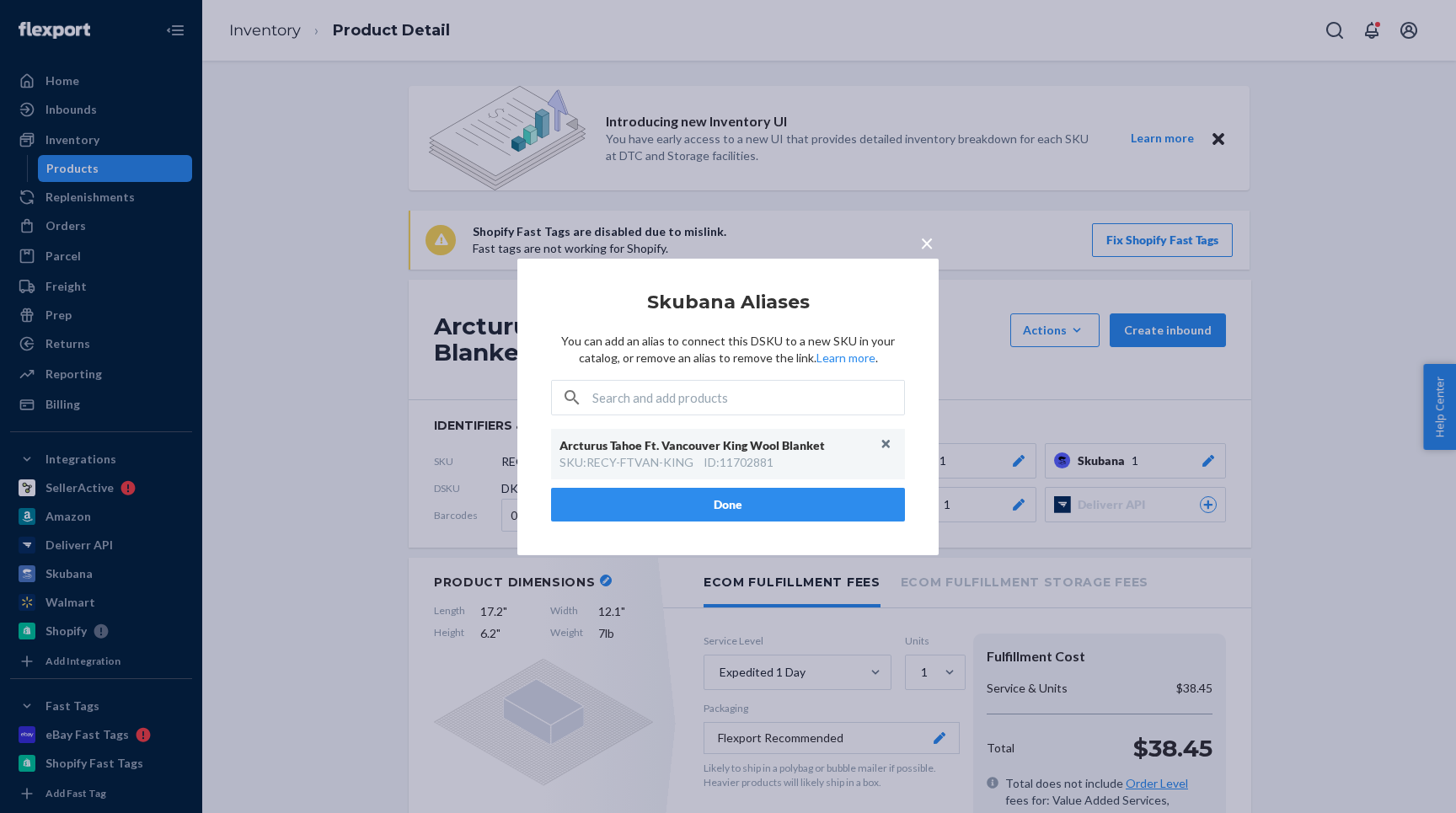
click at [923, 247] on span "×" at bounding box center [927, 241] width 14 height 28
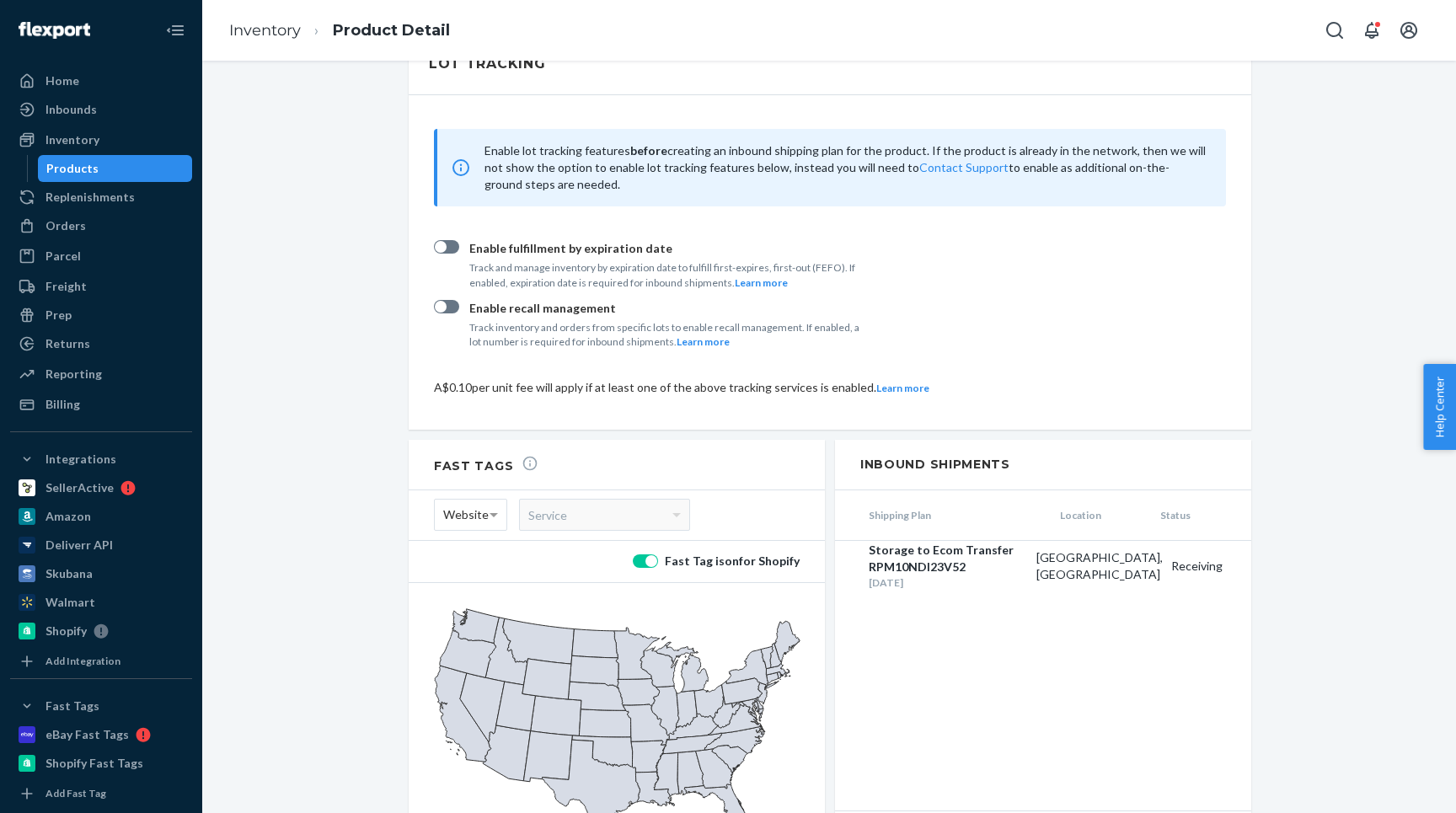
scroll to position [1826, 0]
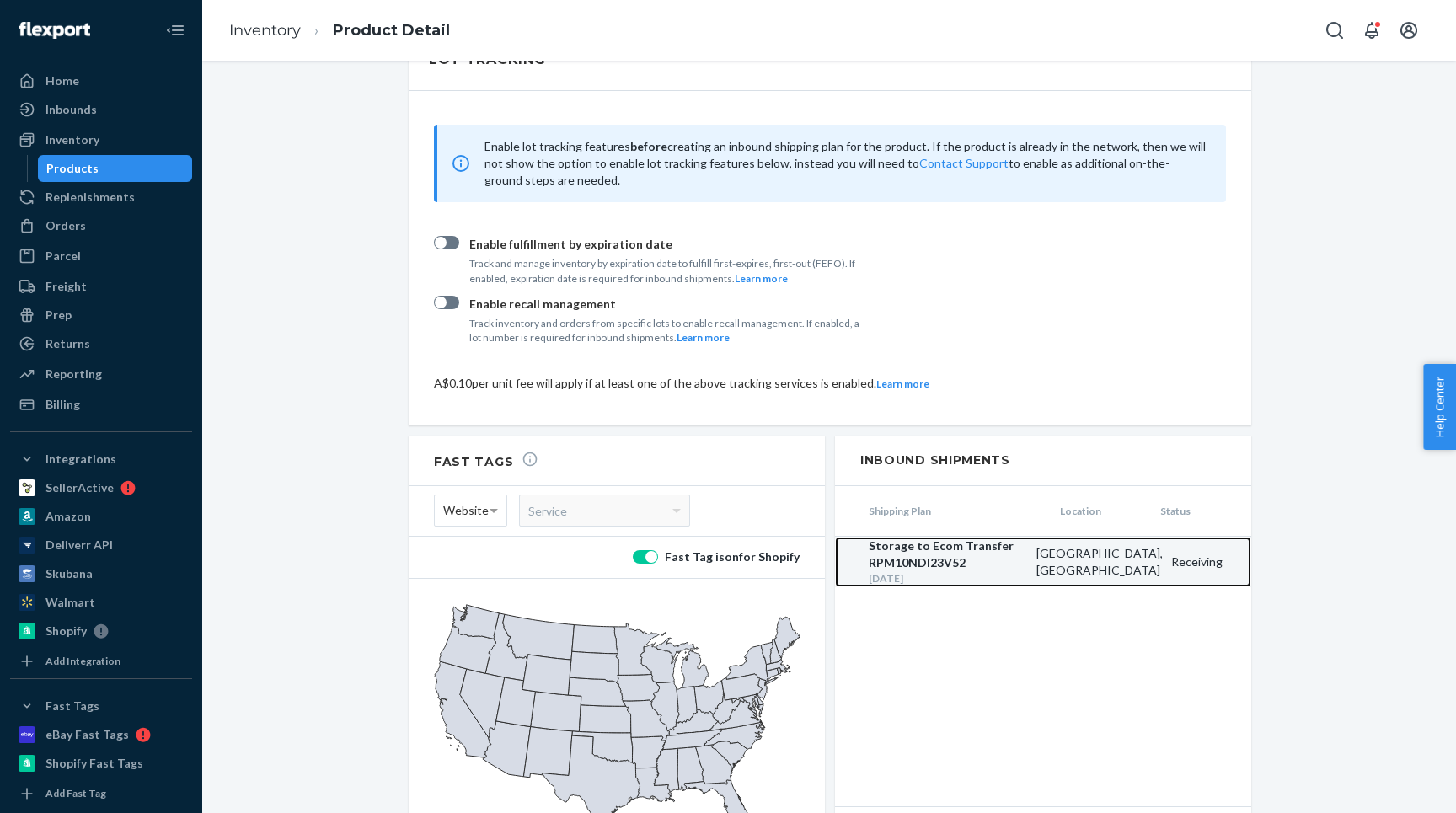
click at [906, 538] on div "Storage to Ecom Transfer RPM10NDI23V52" at bounding box center [947, 554] width 159 height 34
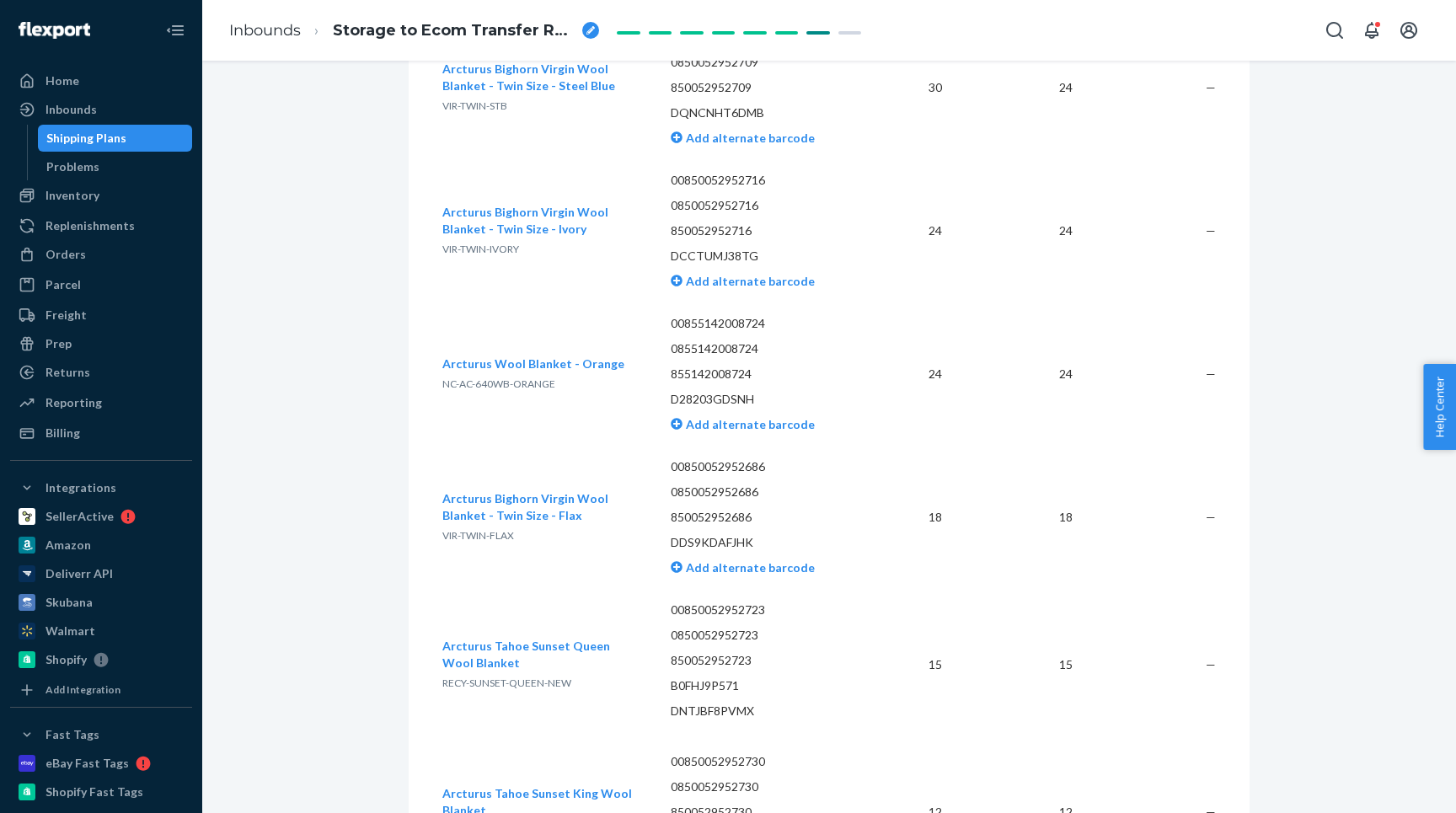
scroll to position [2150, 0]
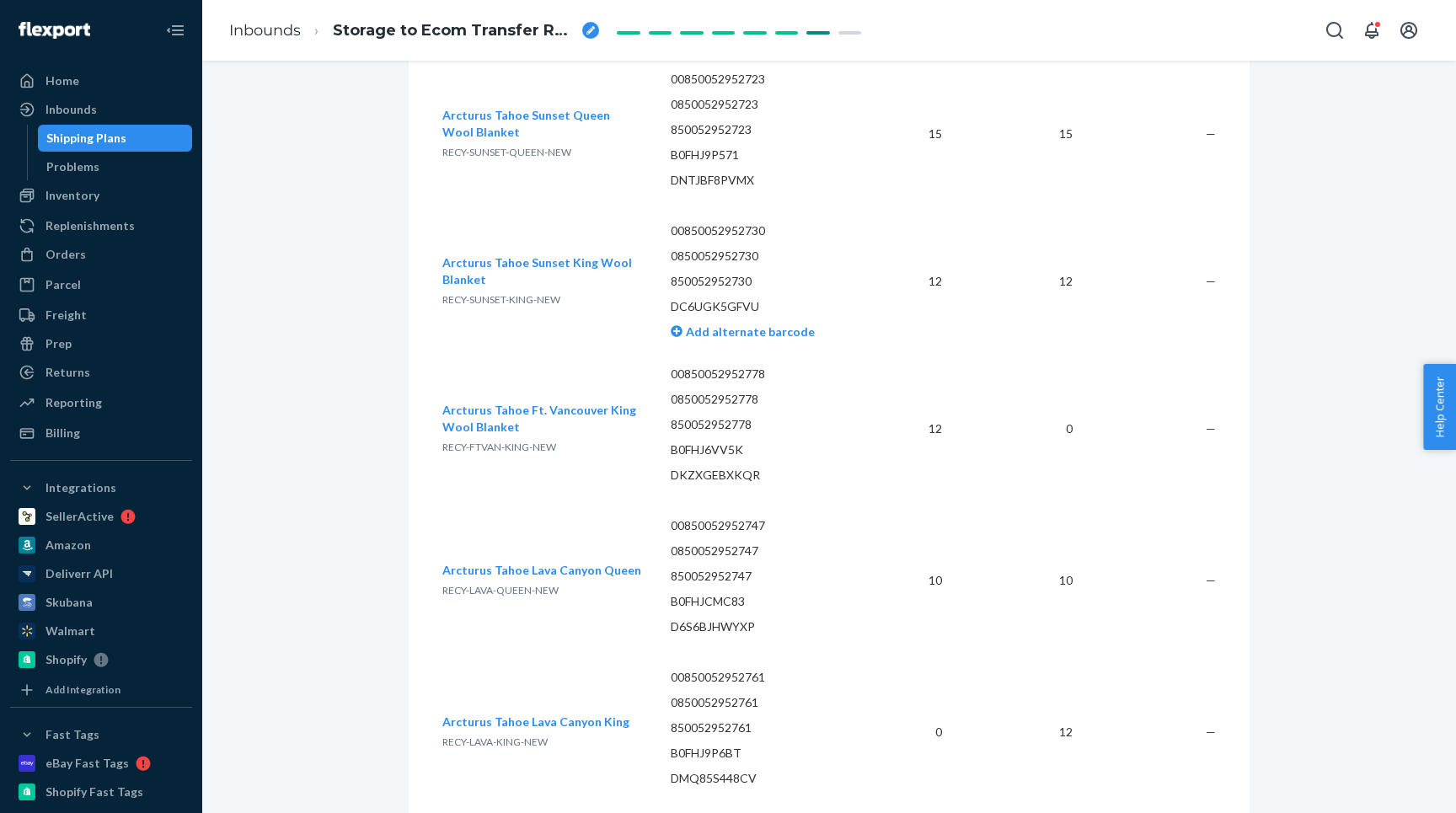
click at [870, 424] on td "00850052952778 0850052952778 850052952778 B0FHJ6VV5K DKZXGEBXKQR" at bounding box center [765, 429] width 215 height 152
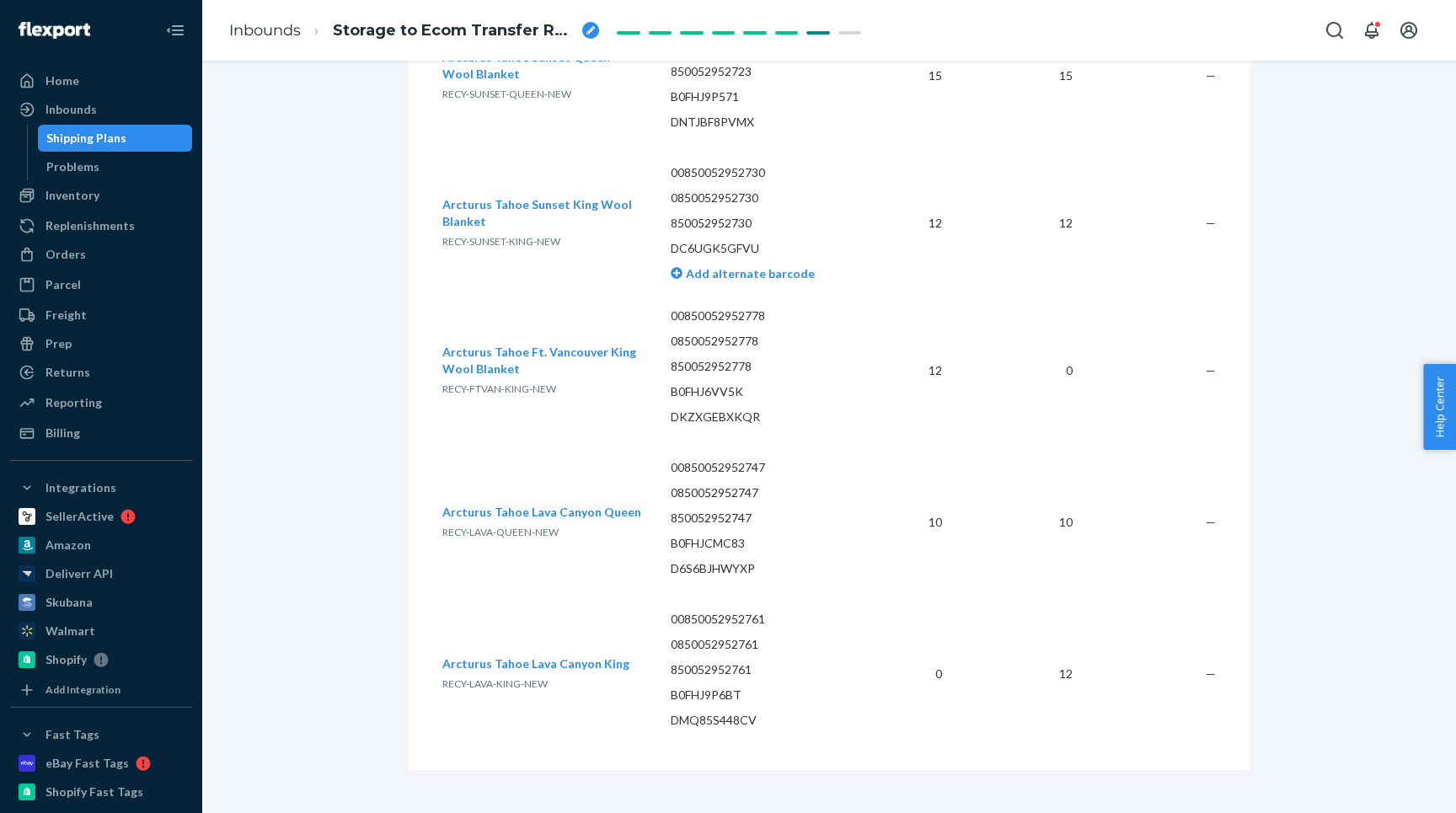
scroll to position [2229, 0]
click at [468, 435] on td "Arcturus Tahoe Ft. Vancouver King Wool Blanket RECY-FTVAN-KING-NEW" at bounding box center [550, 370] width 215 height 152
click at [515, 400] on td "Arcturus Tahoe Ft. Vancouver King Wool Blanket RECY-FTVAN-KING-NEW" at bounding box center [550, 370] width 215 height 152
click at [569, 381] on p "RECY-FTVAN-KING-NEW" at bounding box center [543, 389] width 201 height 17
click at [482, 382] on span "RECY-FTVAN-KING-NEW" at bounding box center [499, 388] width 113 height 13
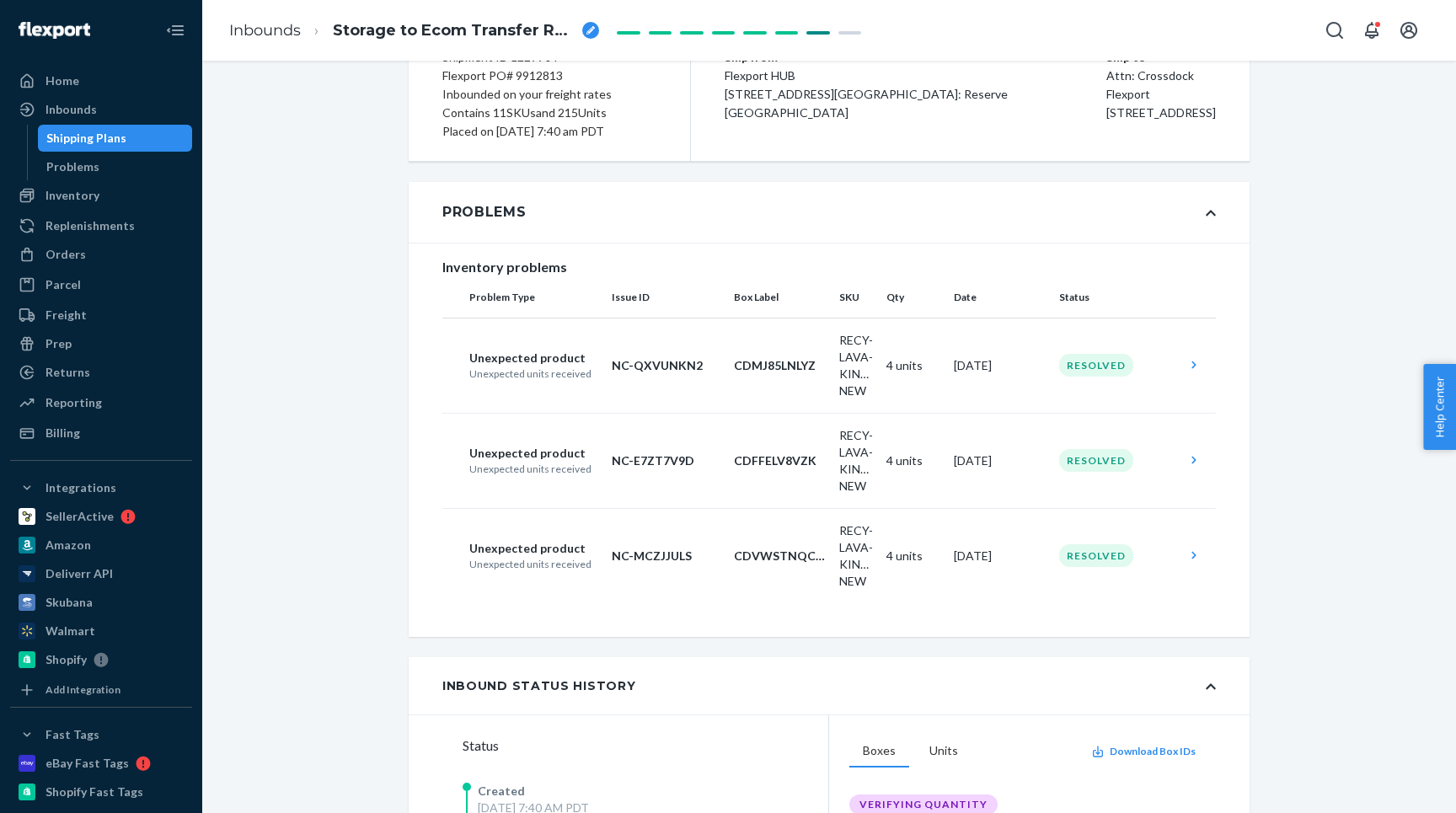
scroll to position [0, 0]
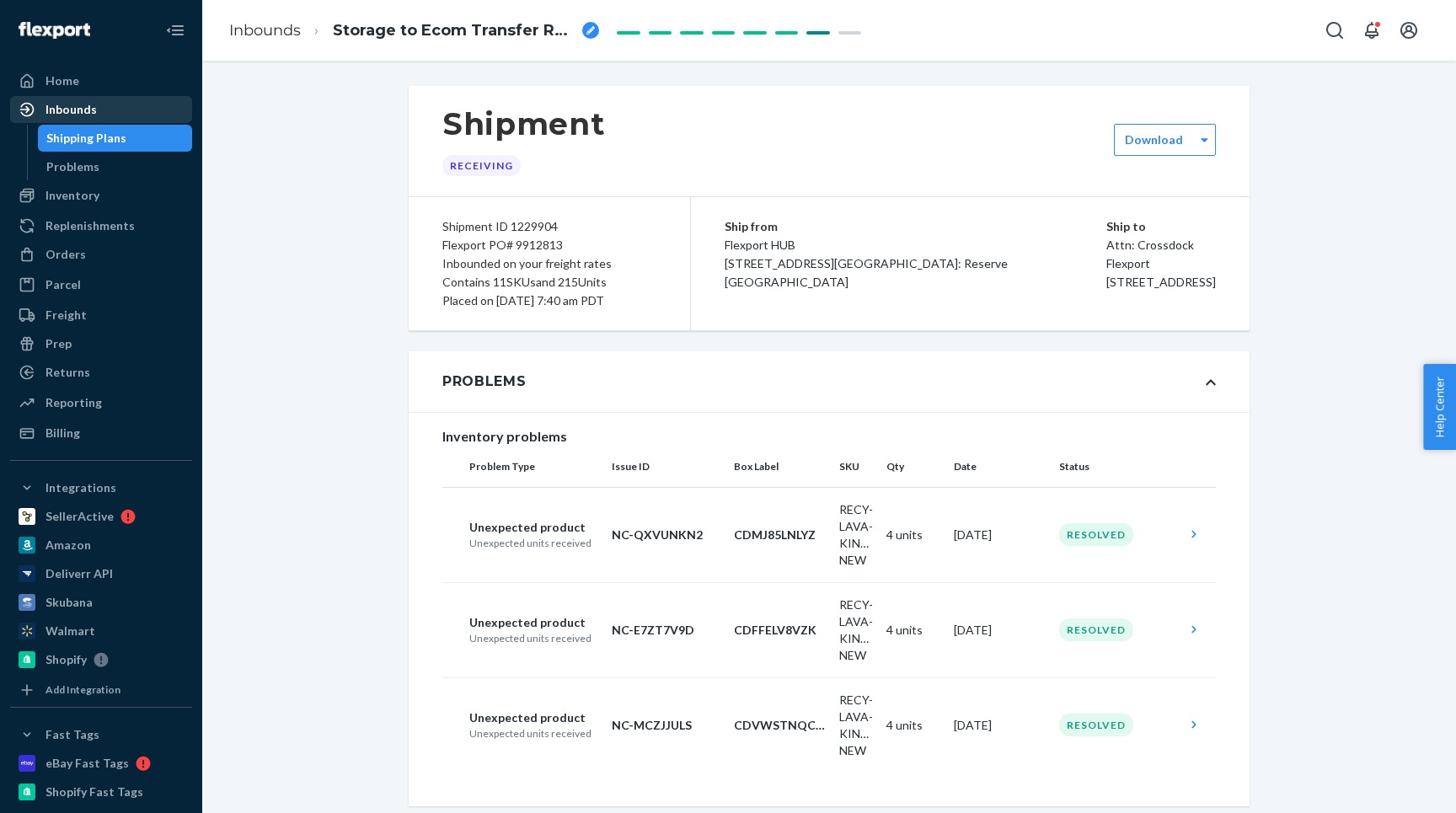
click at [57, 101] on div "Inbounds" at bounding box center [71, 110] width 52 height 17
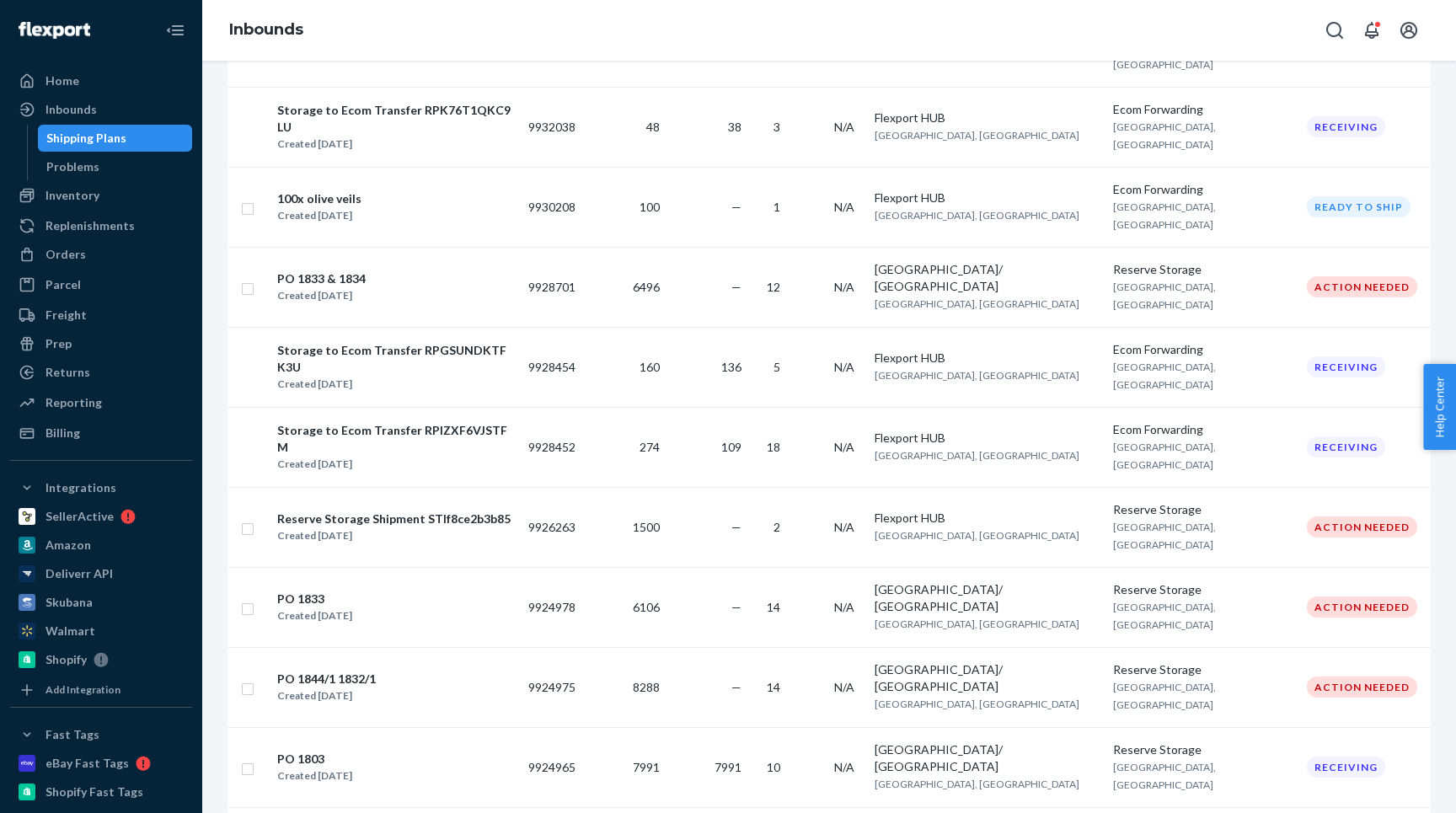
scroll to position [1222, 0]
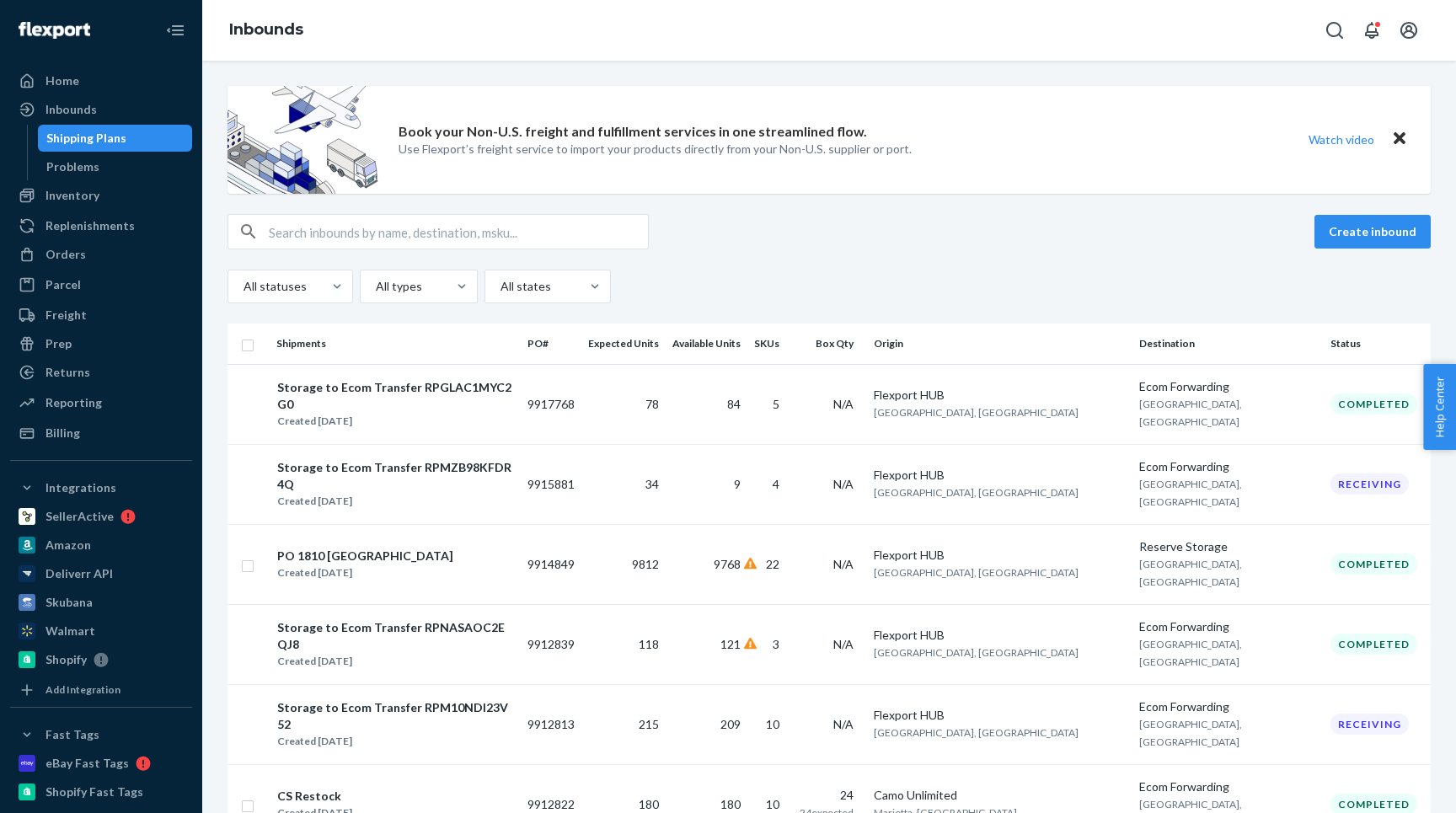
click at [346, 222] on input "text" at bounding box center [458, 231] width 379 height 34
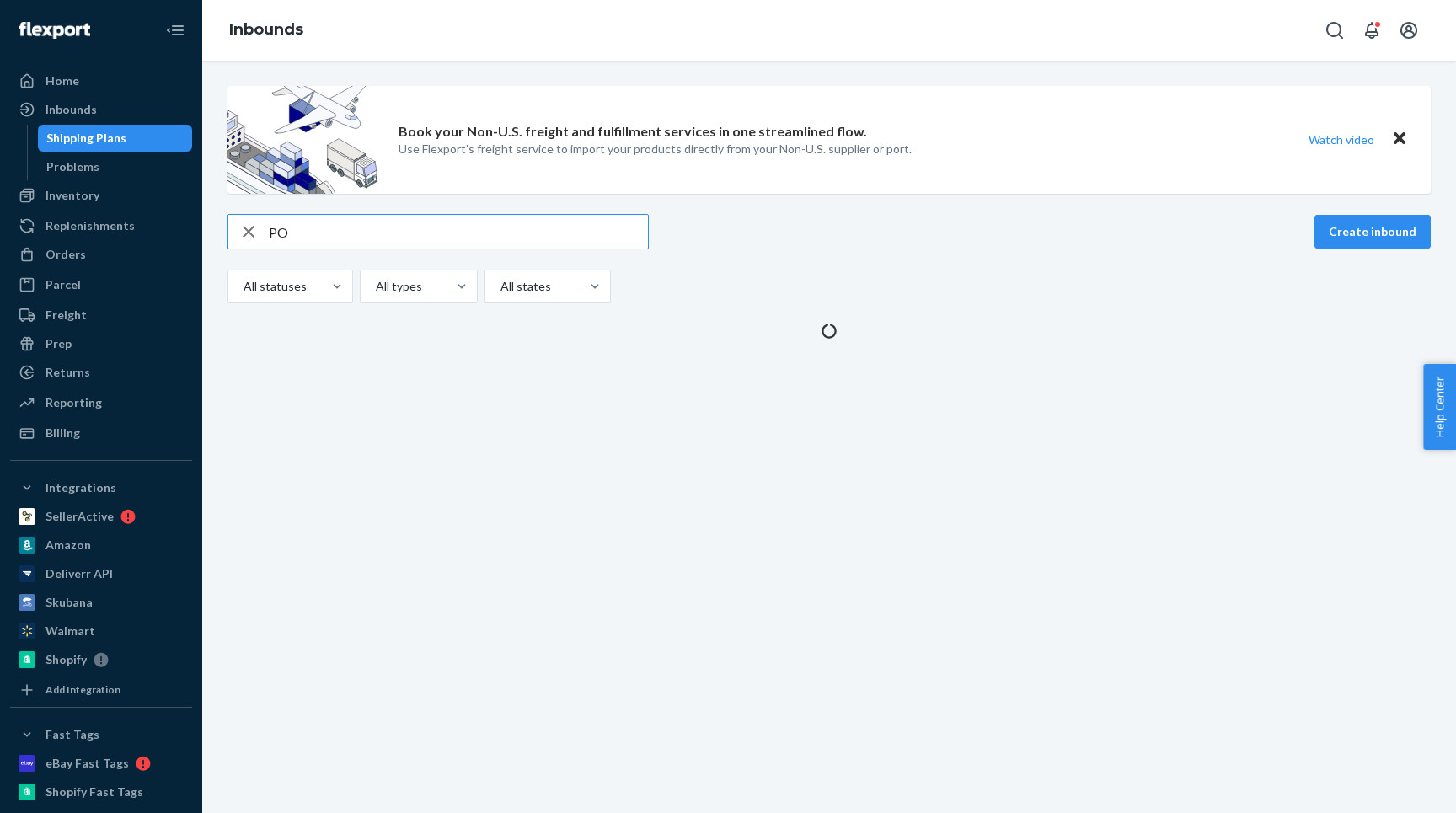
type input "PO"
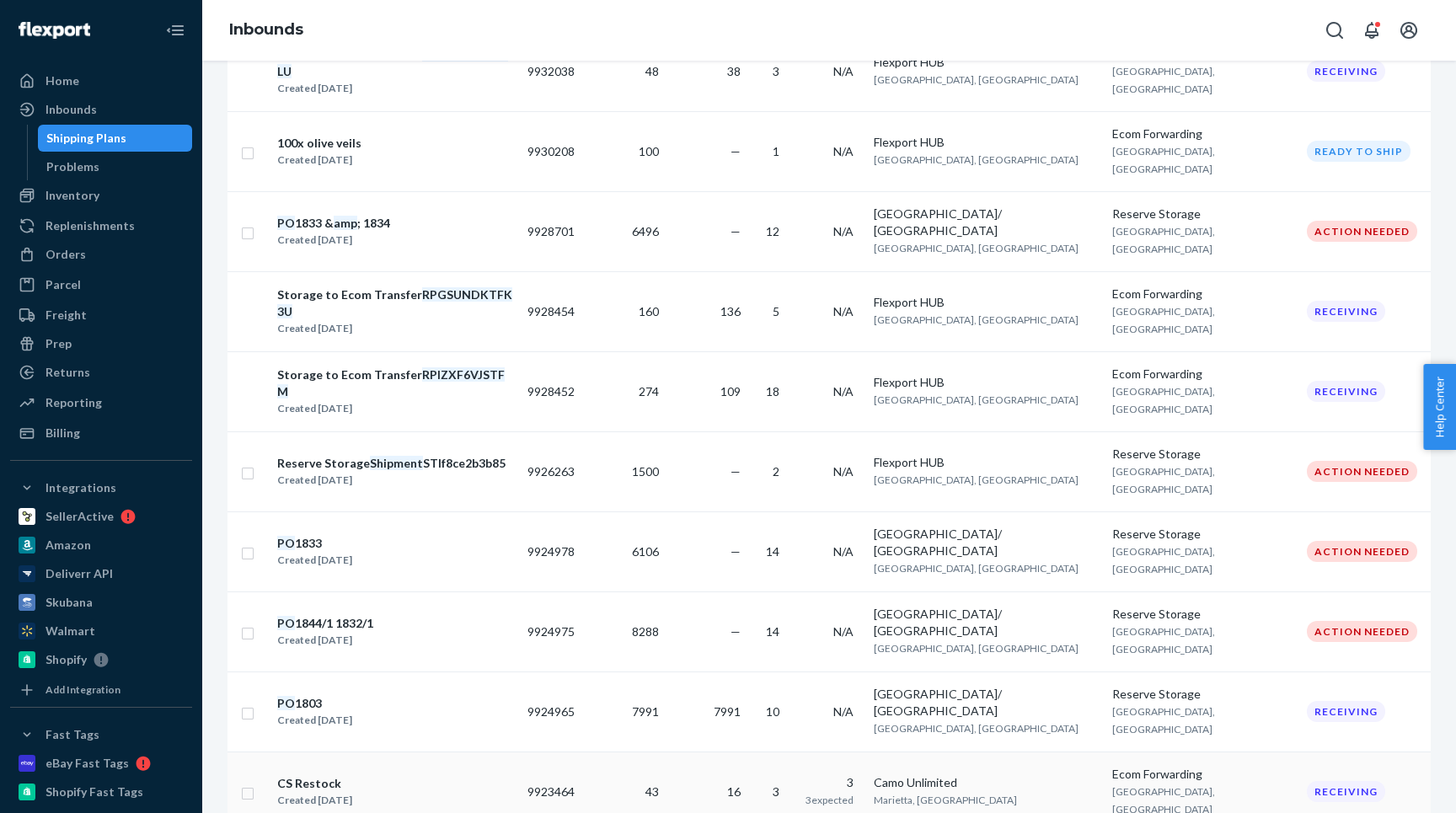
scroll to position [1222, 0]
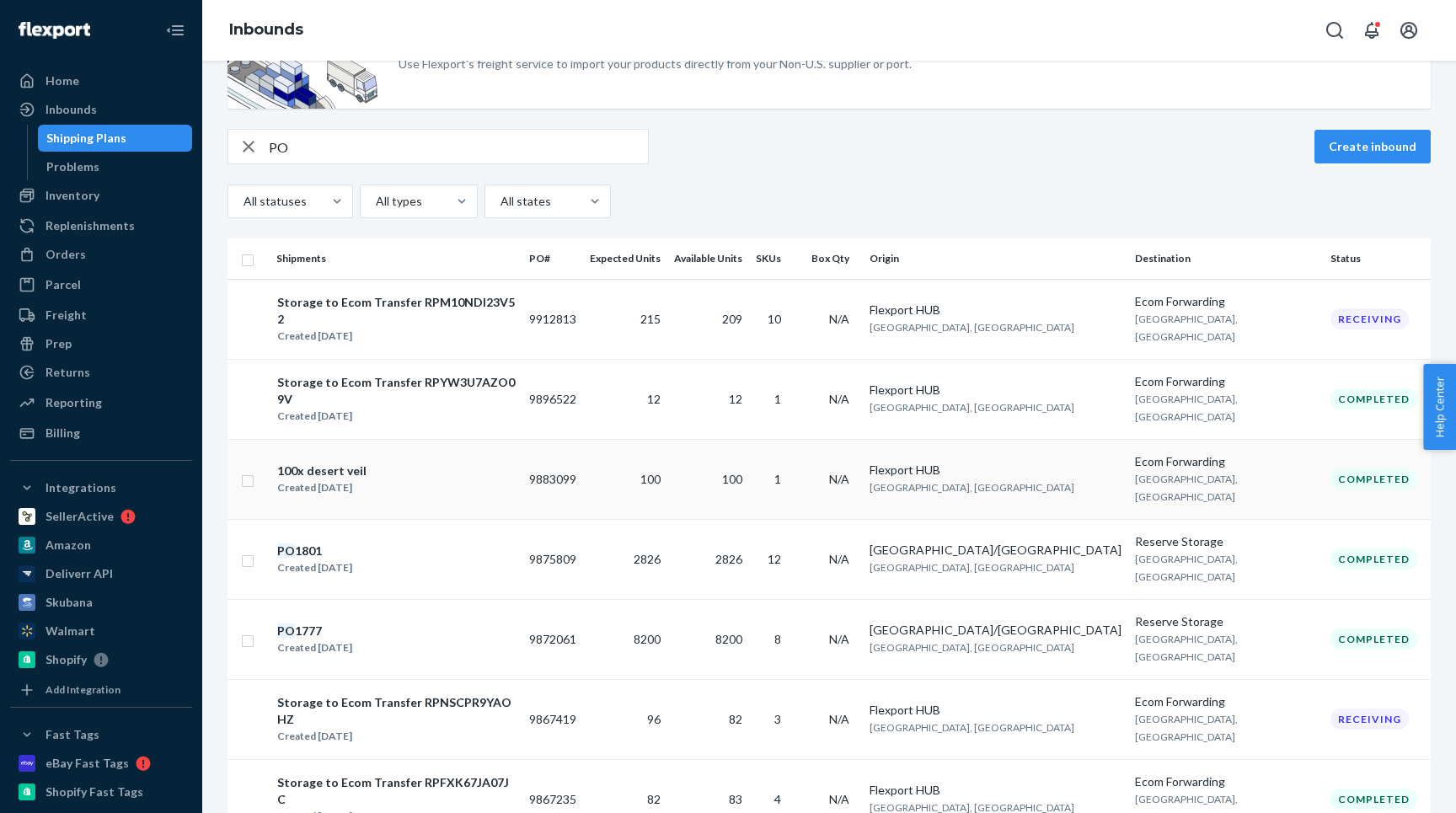
scroll to position [105, 0]
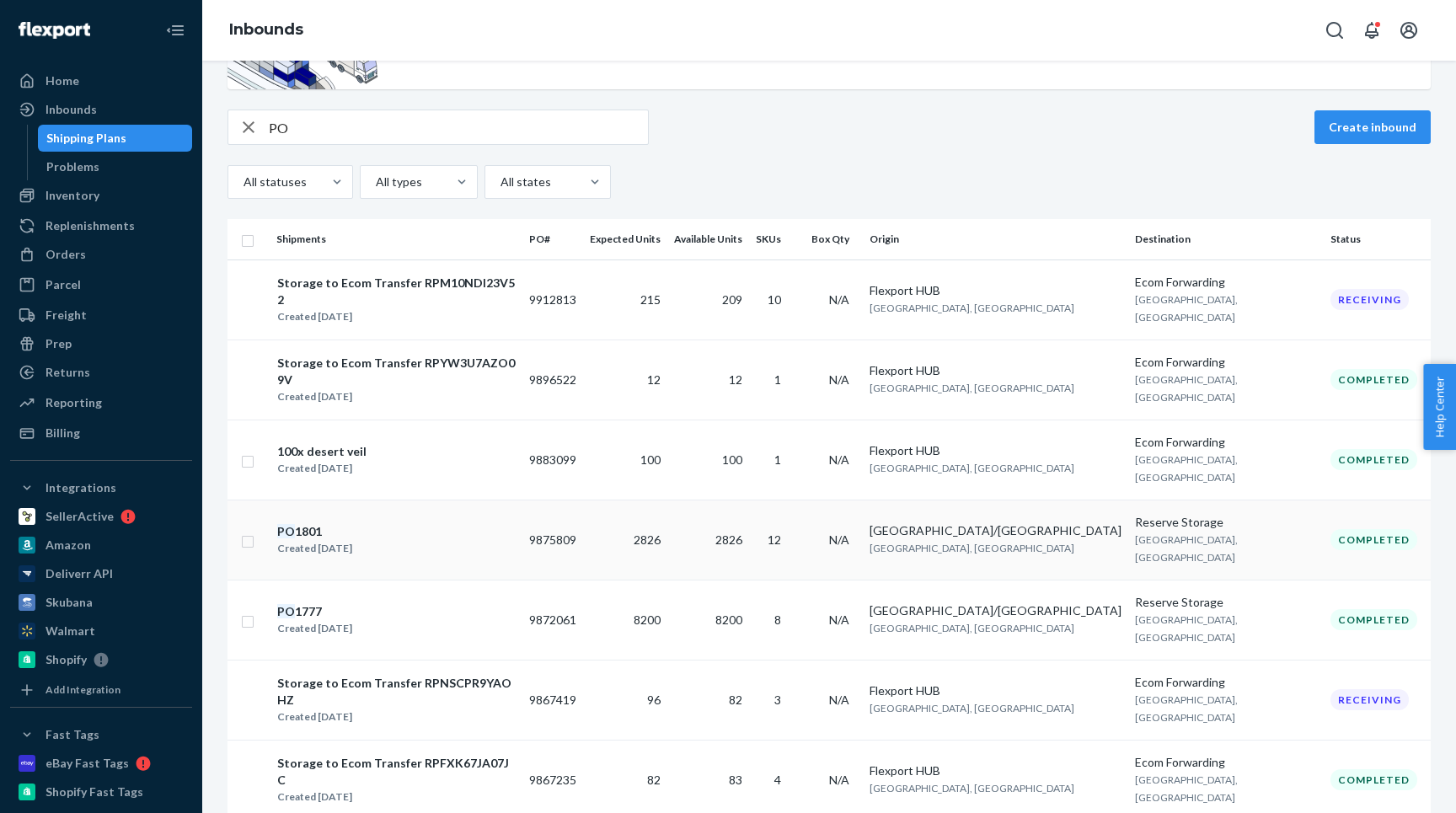
drag, startPoint x: 434, startPoint y: 485, endPoint x: 454, endPoint y: 466, distance: 27.6
click at [454, 523] on div "PO 1801 Created [DATE]" at bounding box center [396, 540] width 240 height 35
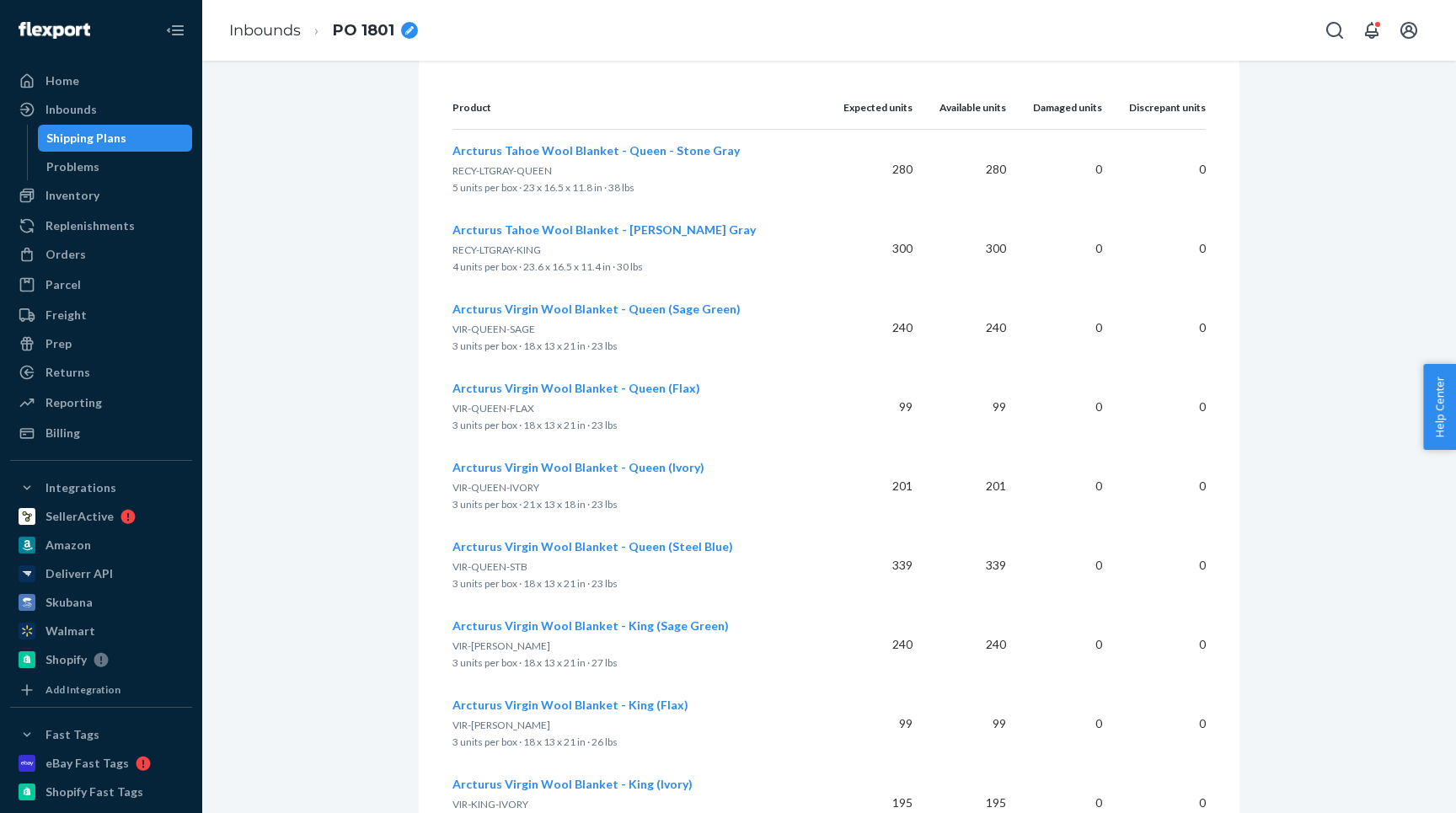
scroll to position [512, 0]
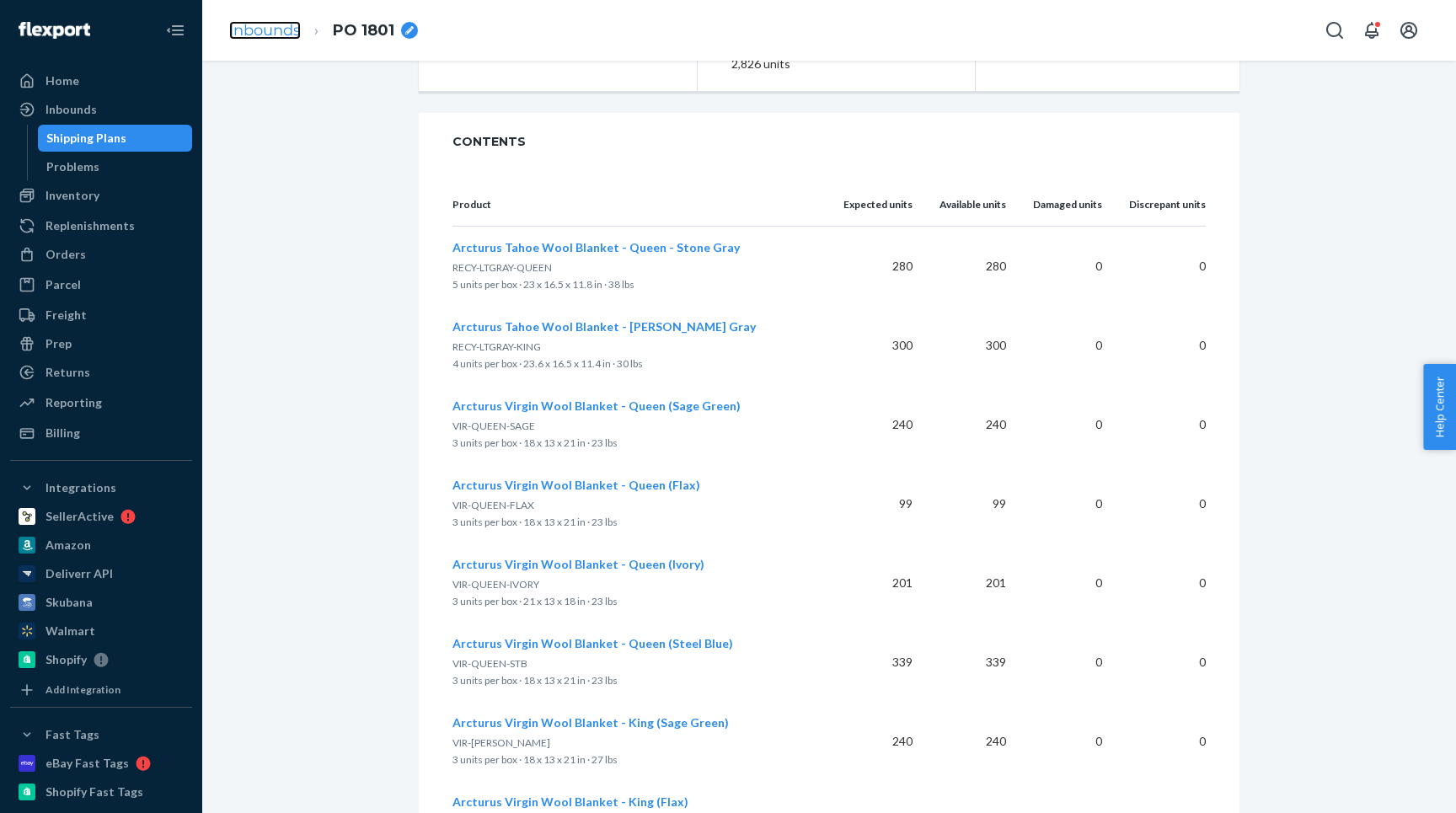
click at [261, 28] on link "Inbounds" at bounding box center [265, 31] width 71 height 19
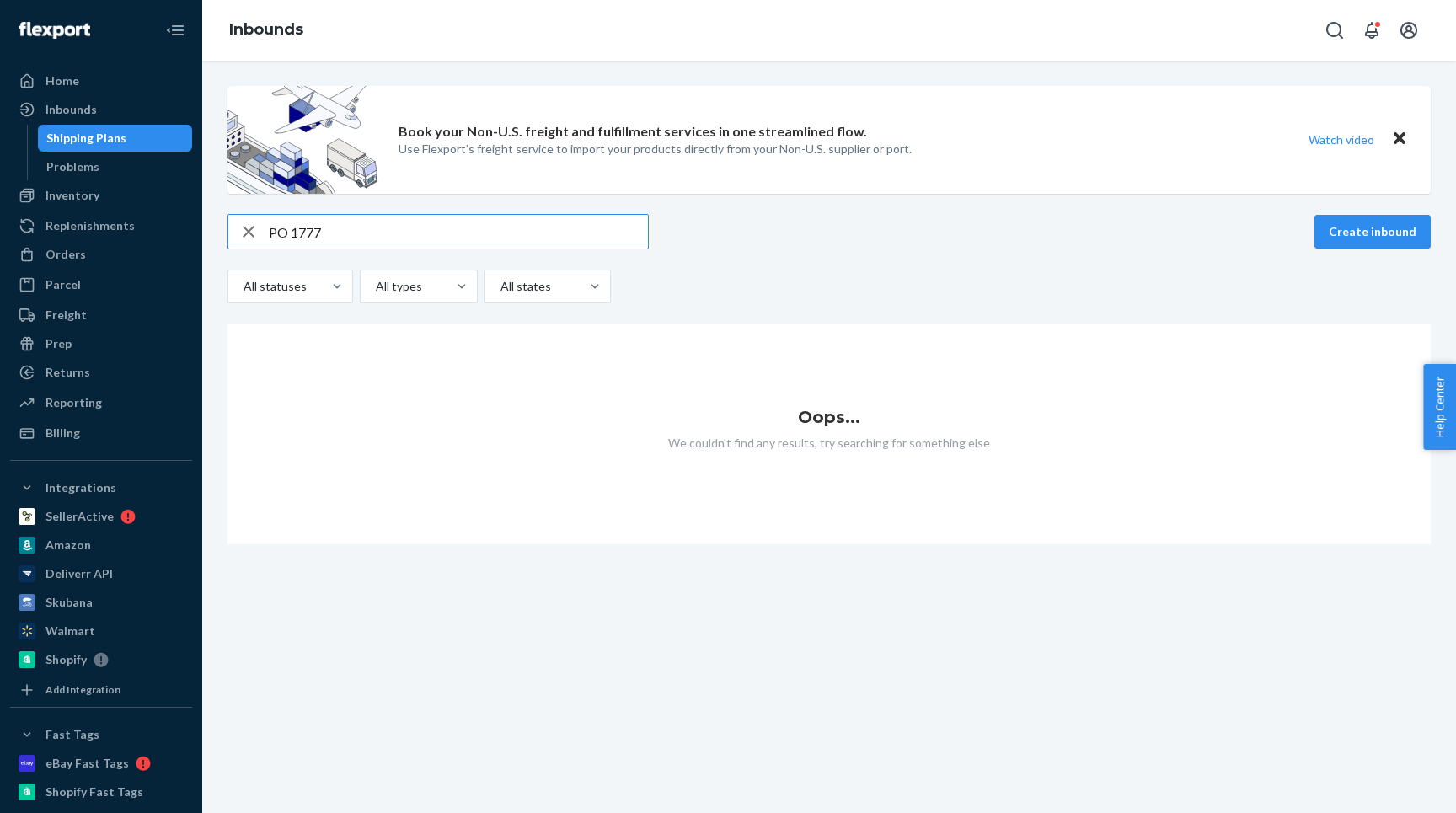
type input "PO 1777"
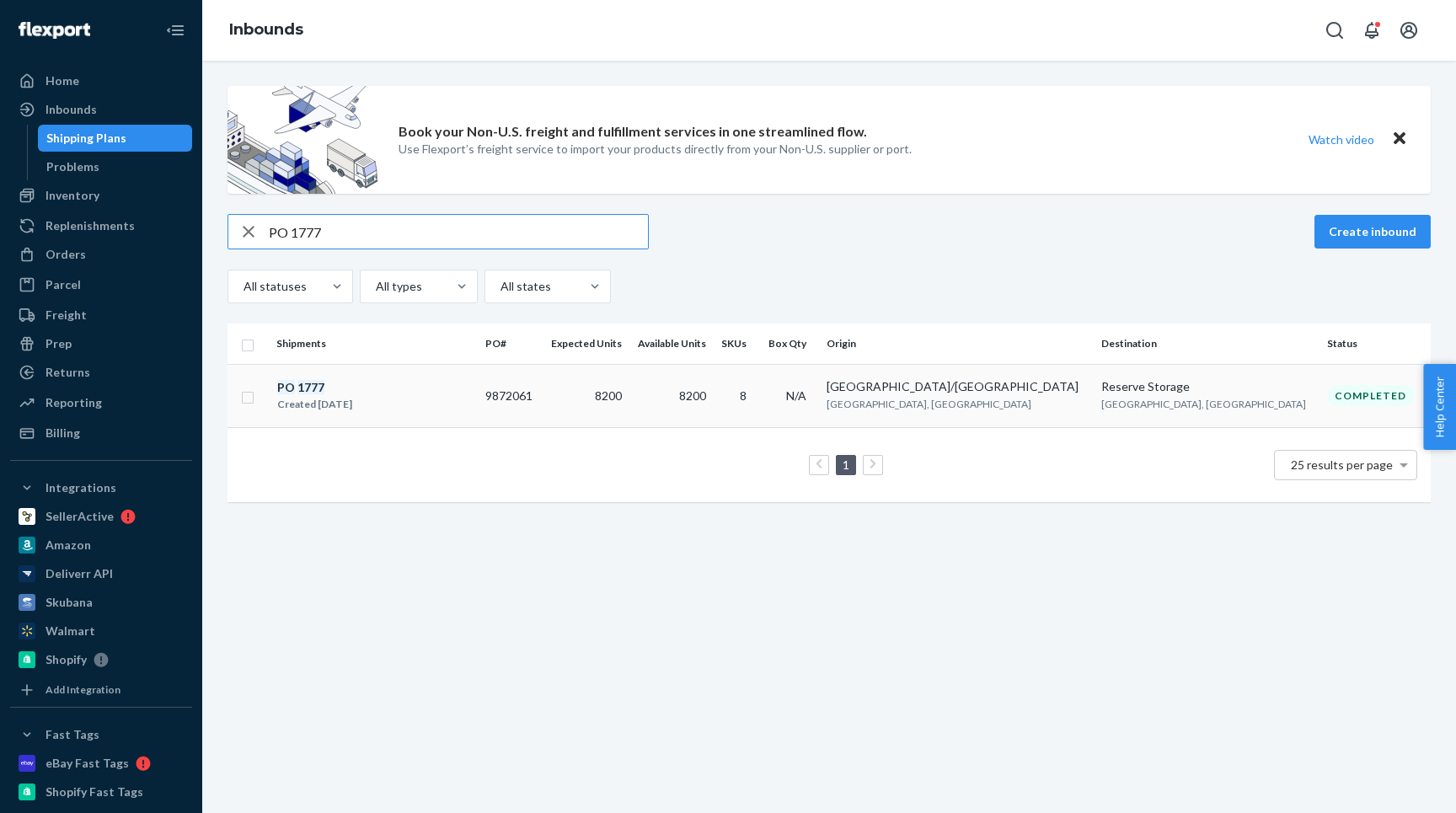
click at [445, 380] on div "PO 1777 Created [DATE]" at bounding box center [375, 395] width 196 height 35
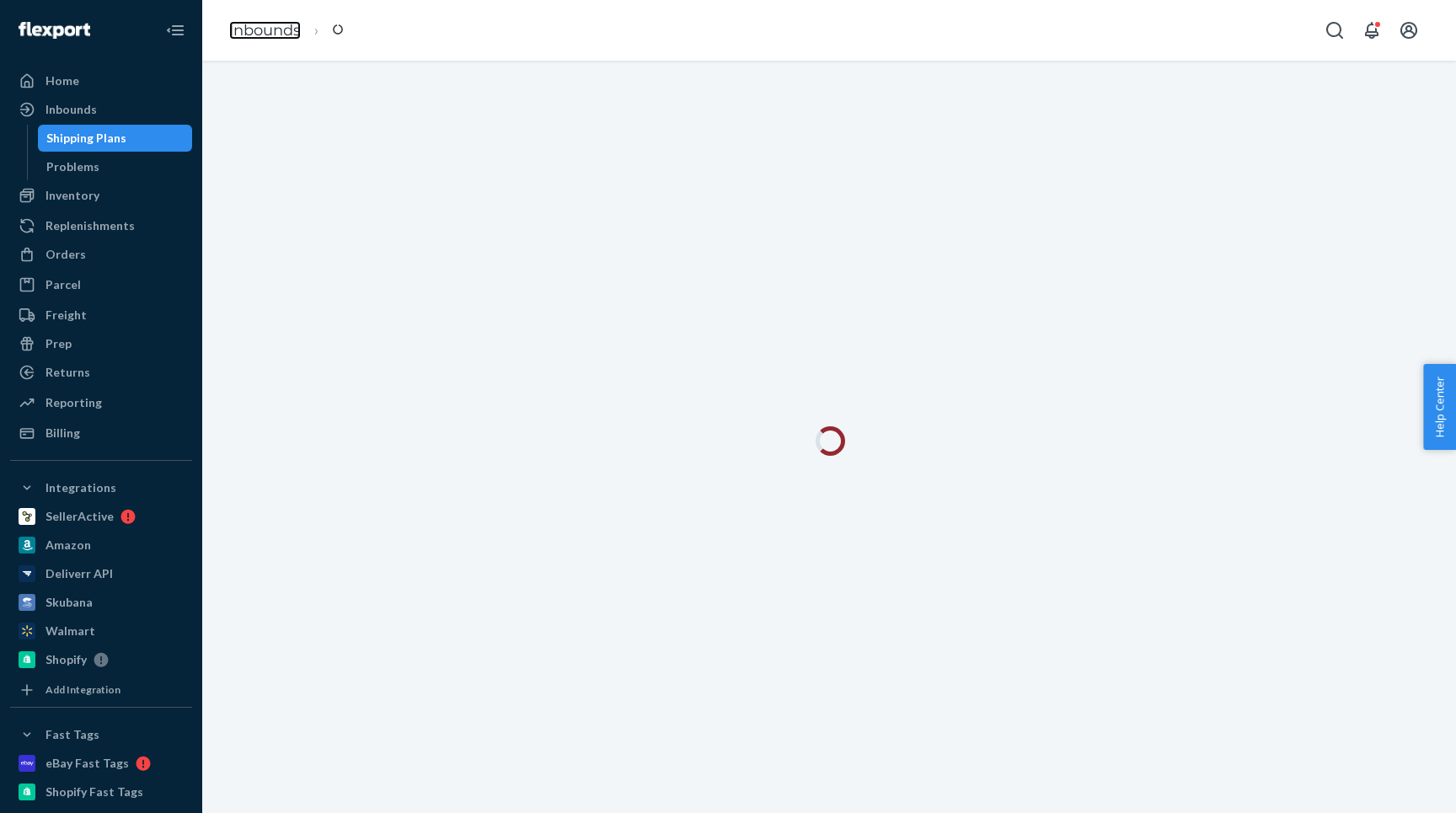
click at [262, 34] on link "Inbounds" at bounding box center [265, 31] width 71 height 19
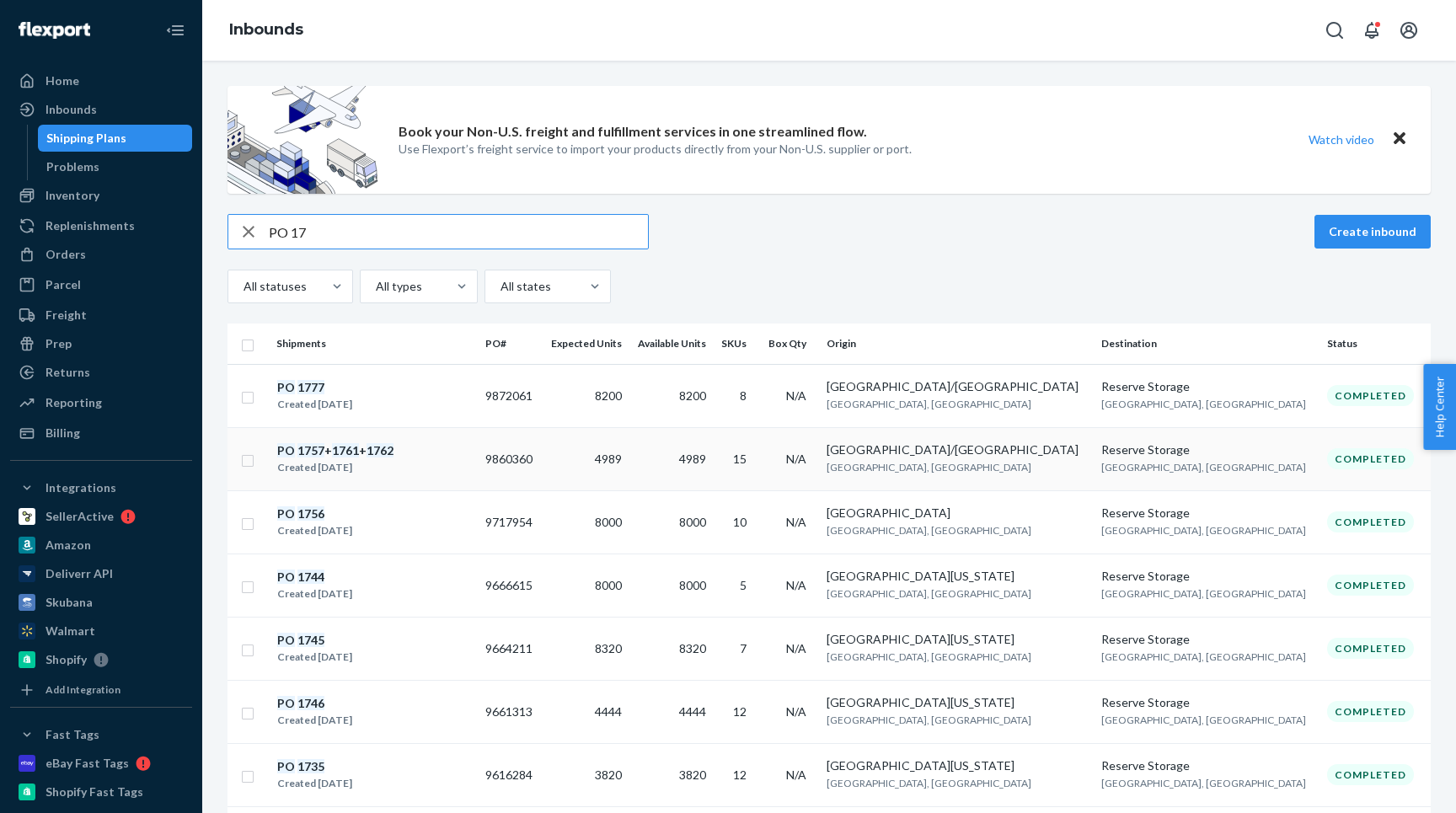
type input "PO 17"
click at [407, 469] on div "PO 1757 + 1761 + 1762 Created [DATE]" at bounding box center [375, 459] width 196 height 35
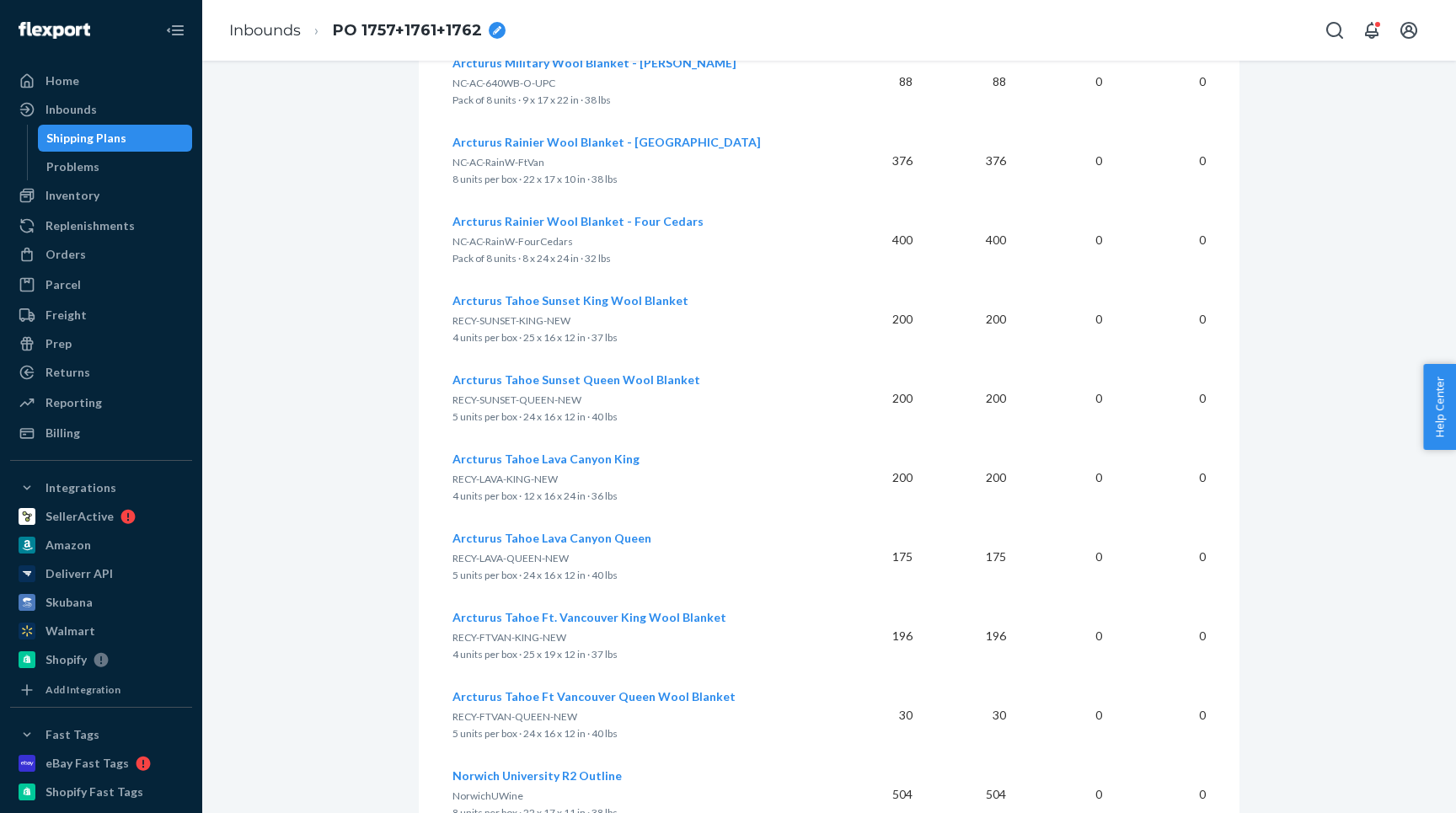
scroll to position [1611, 0]
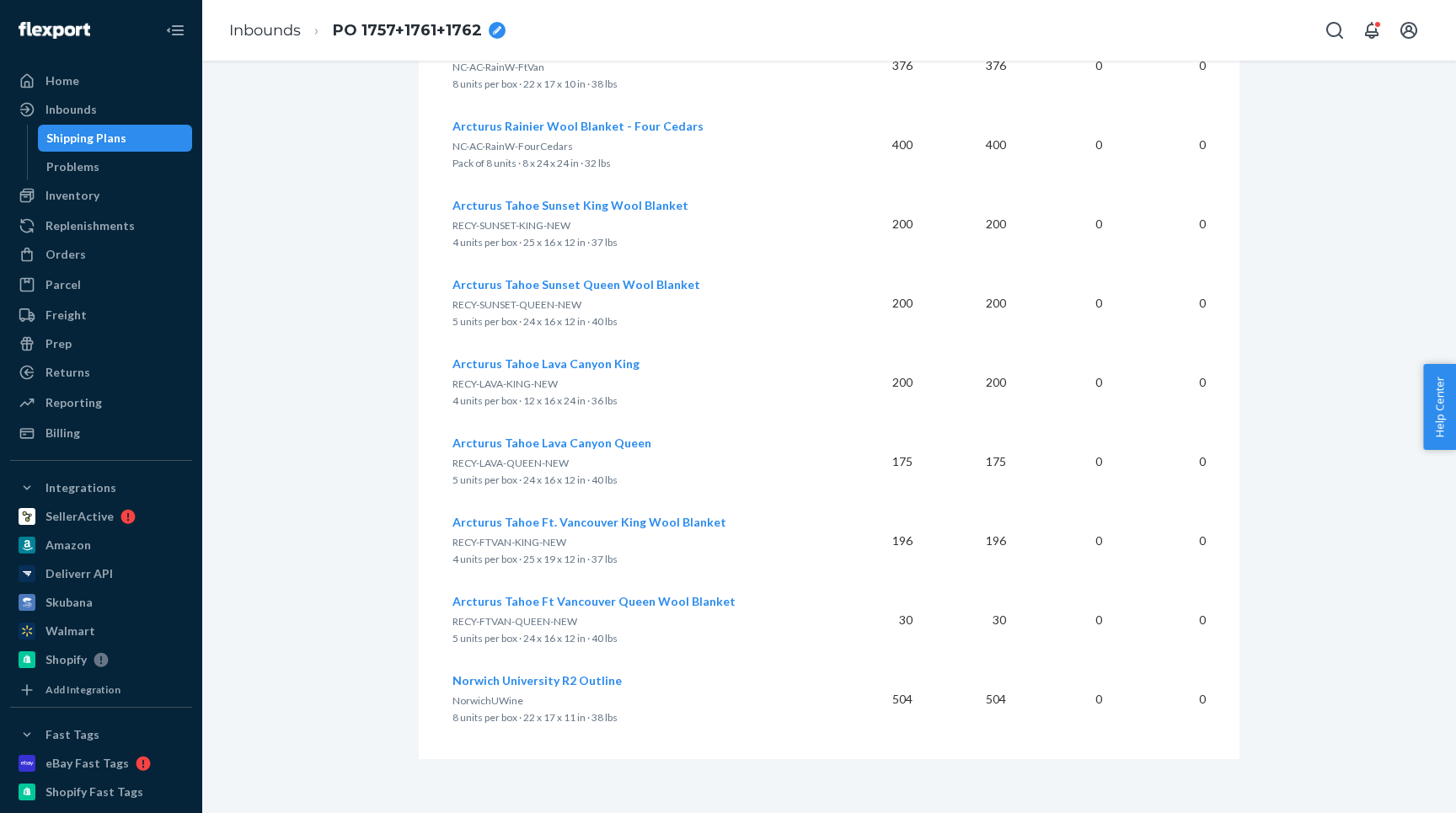
drag, startPoint x: 674, startPoint y: 561, endPoint x: 665, endPoint y: 568, distance: 11.4
click at [661, 568] on td "Arcturus Tahoe Ft. Vancouver King Wool Blanket RECY-FTVAN-KING-NEW 4 units per …" at bounding box center [641, 541] width 377 height 79
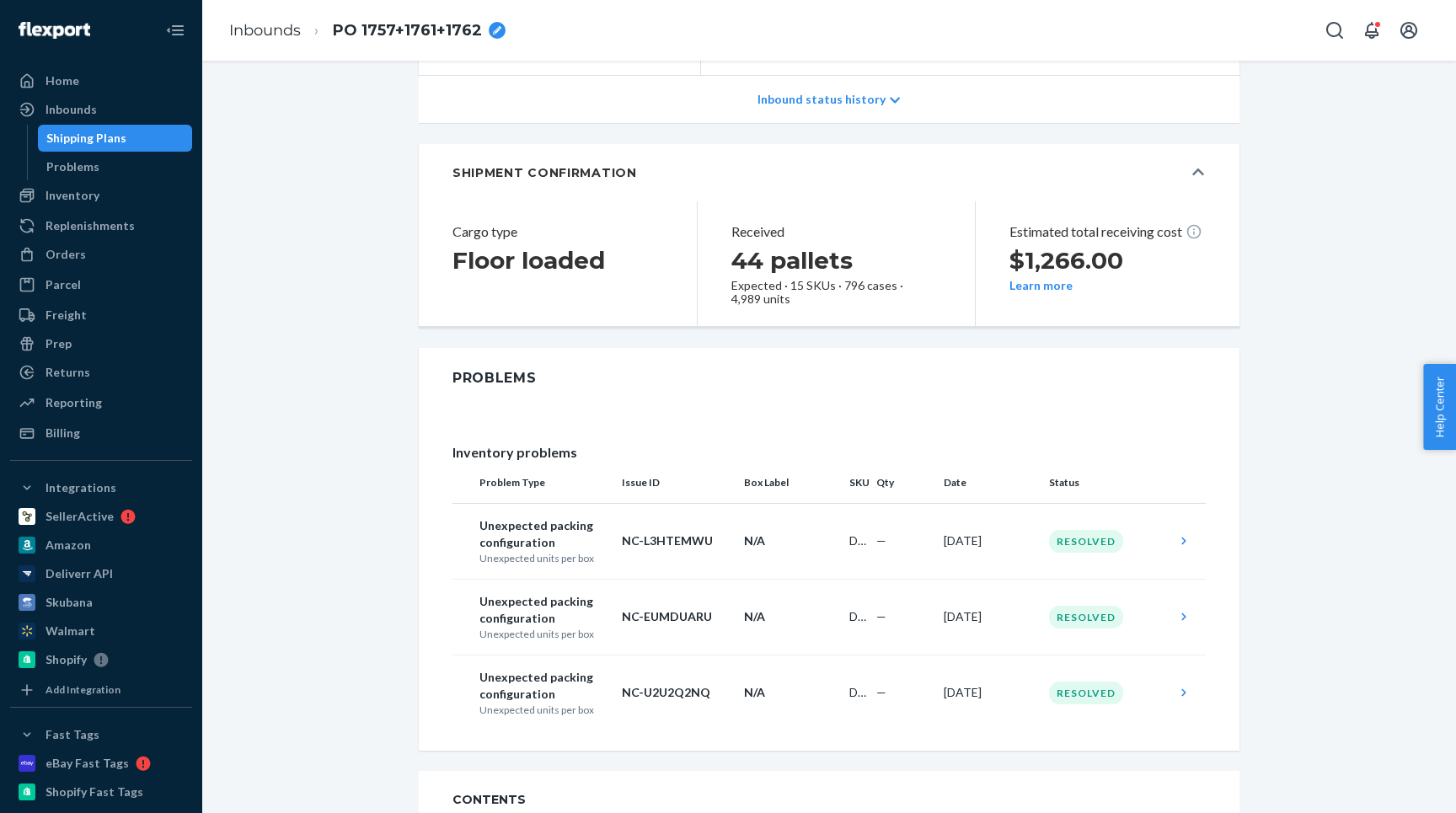
scroll to position [0, 0]
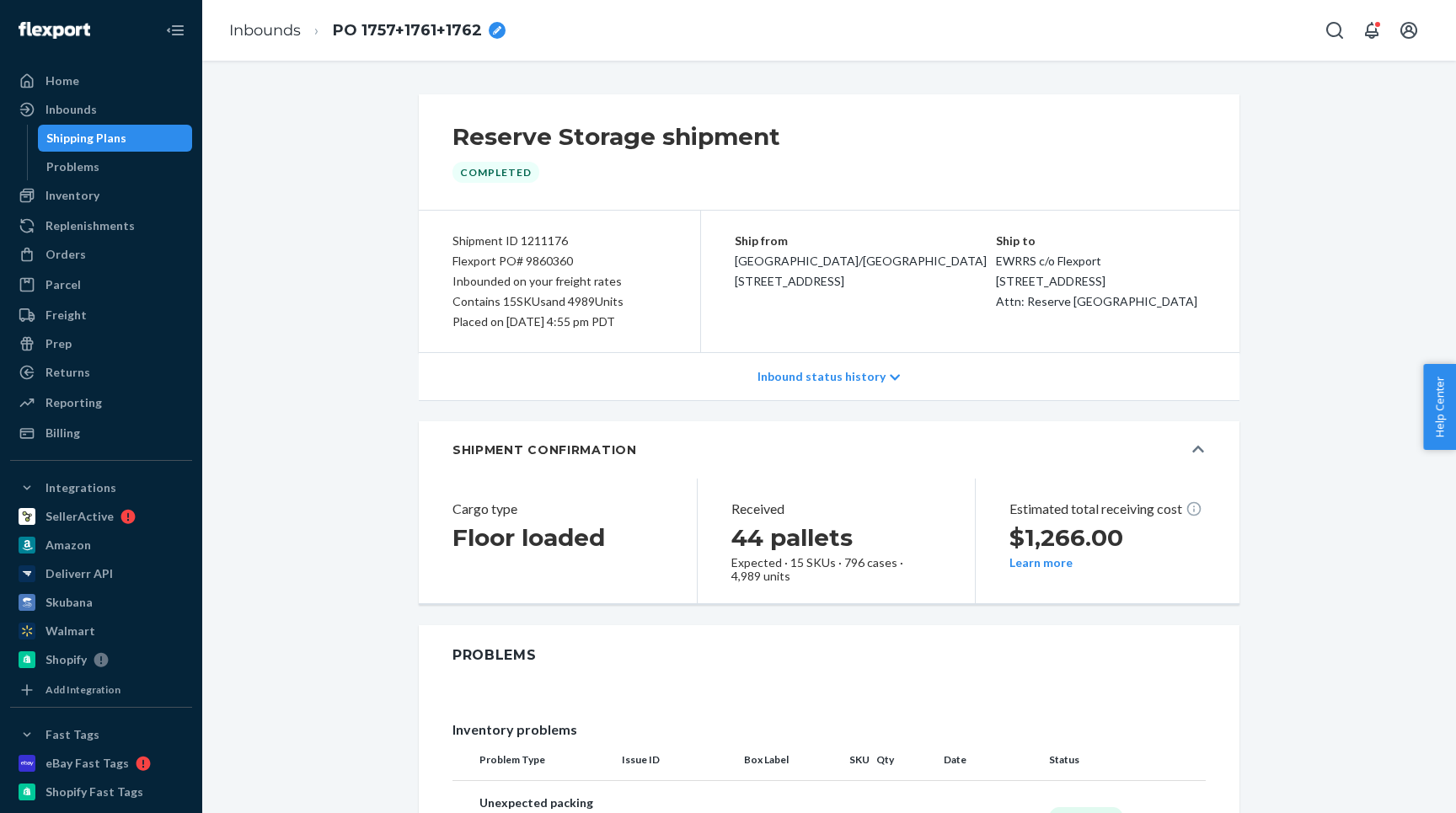
click at [542, 260] on div "Flexport PO# 9860360" at bounding box center [559, 261] width 214 height 21
copy div "Flexport PO# 9860360"
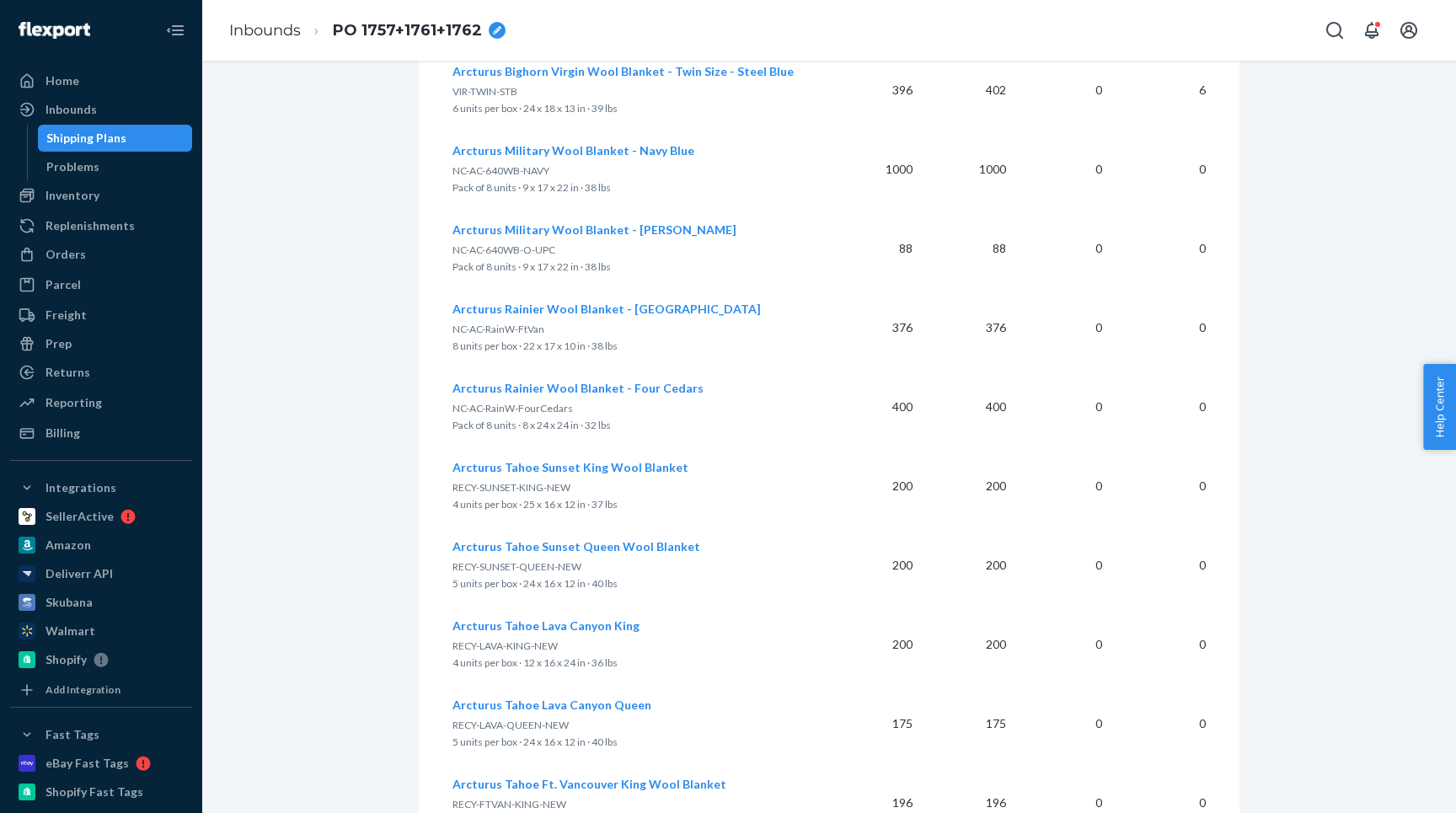
scroll to position [1611, 0]
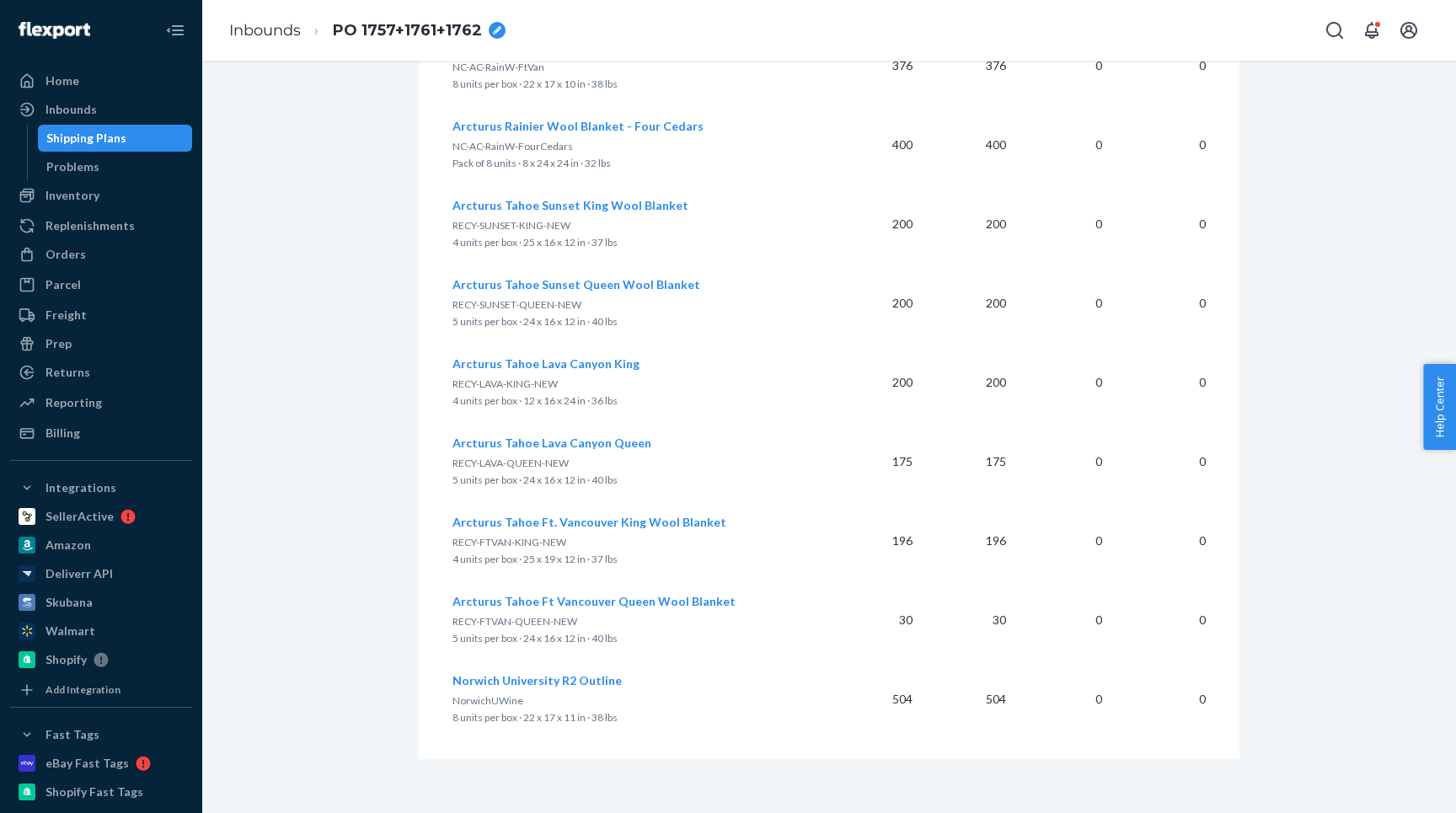
click at [530, 519] on span "Arcturus Tahoe Ft. Vancouver King Wool Blanket" at bounding box center [589, 522] width 274 height 15
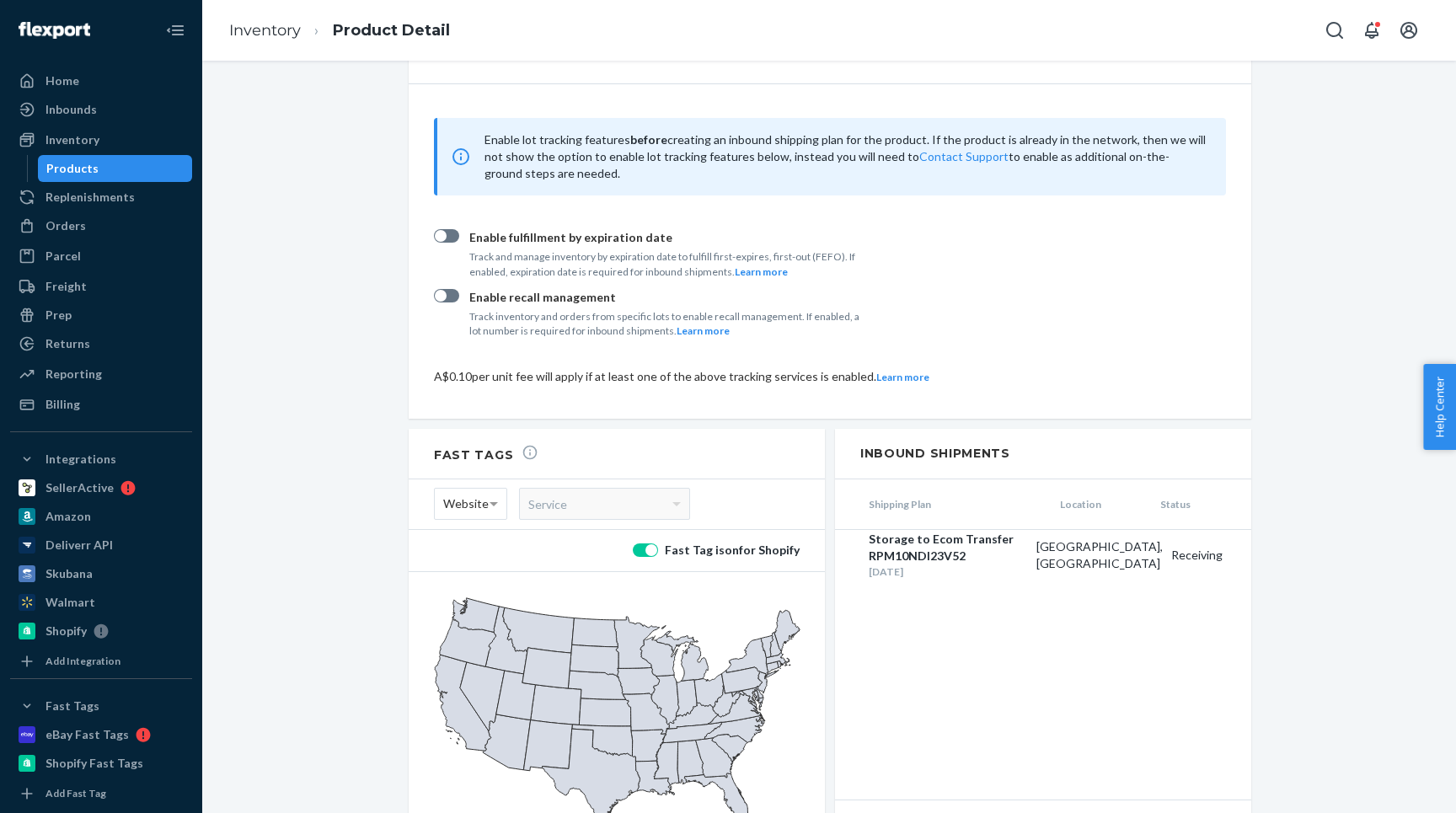
scroll to position [1904, 0]
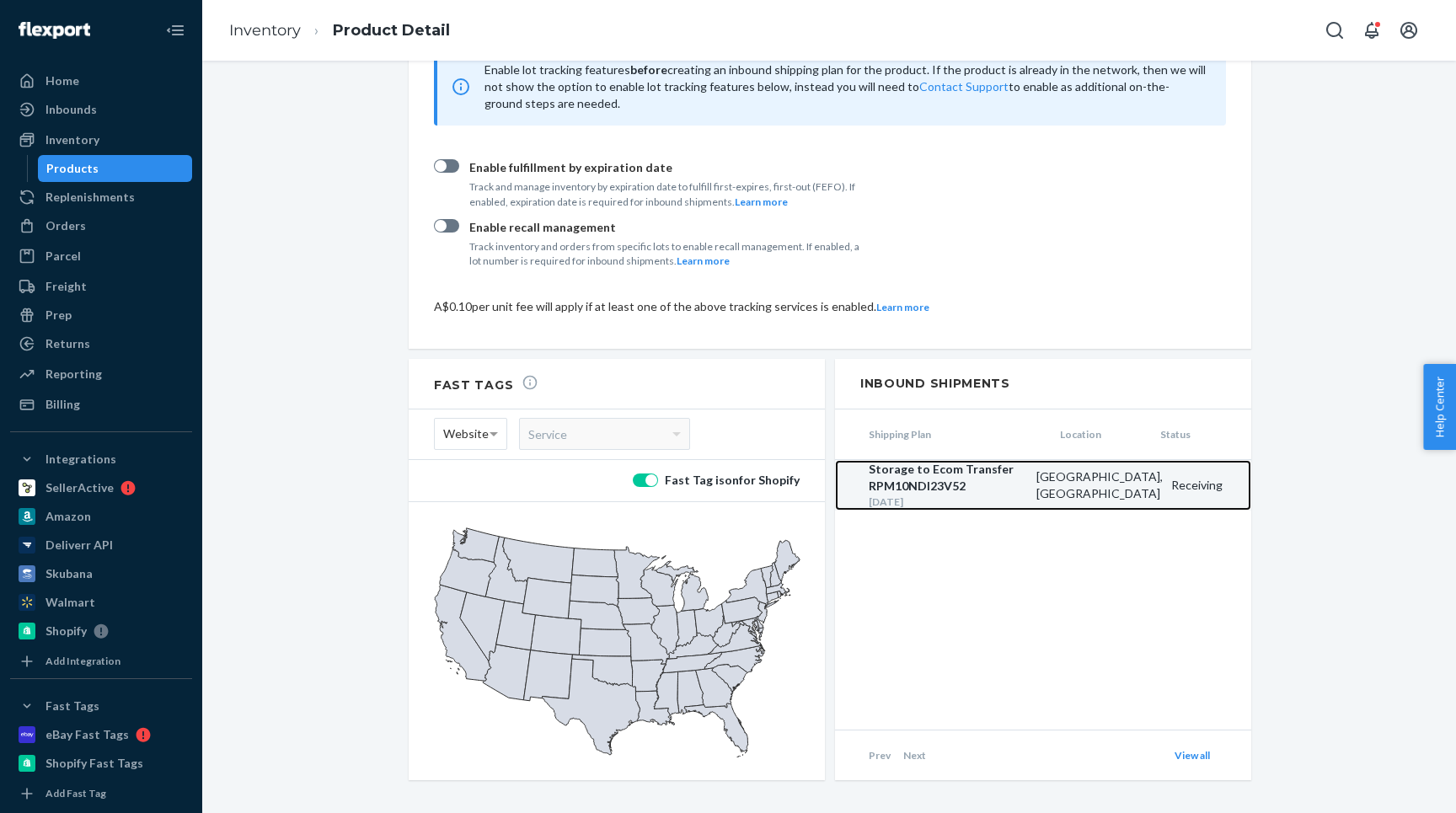
click at [899, 462] on div "Storage to Ecom Transfer RPM10NDI23V52" at bounding box center [947, 477] width 159 height 34
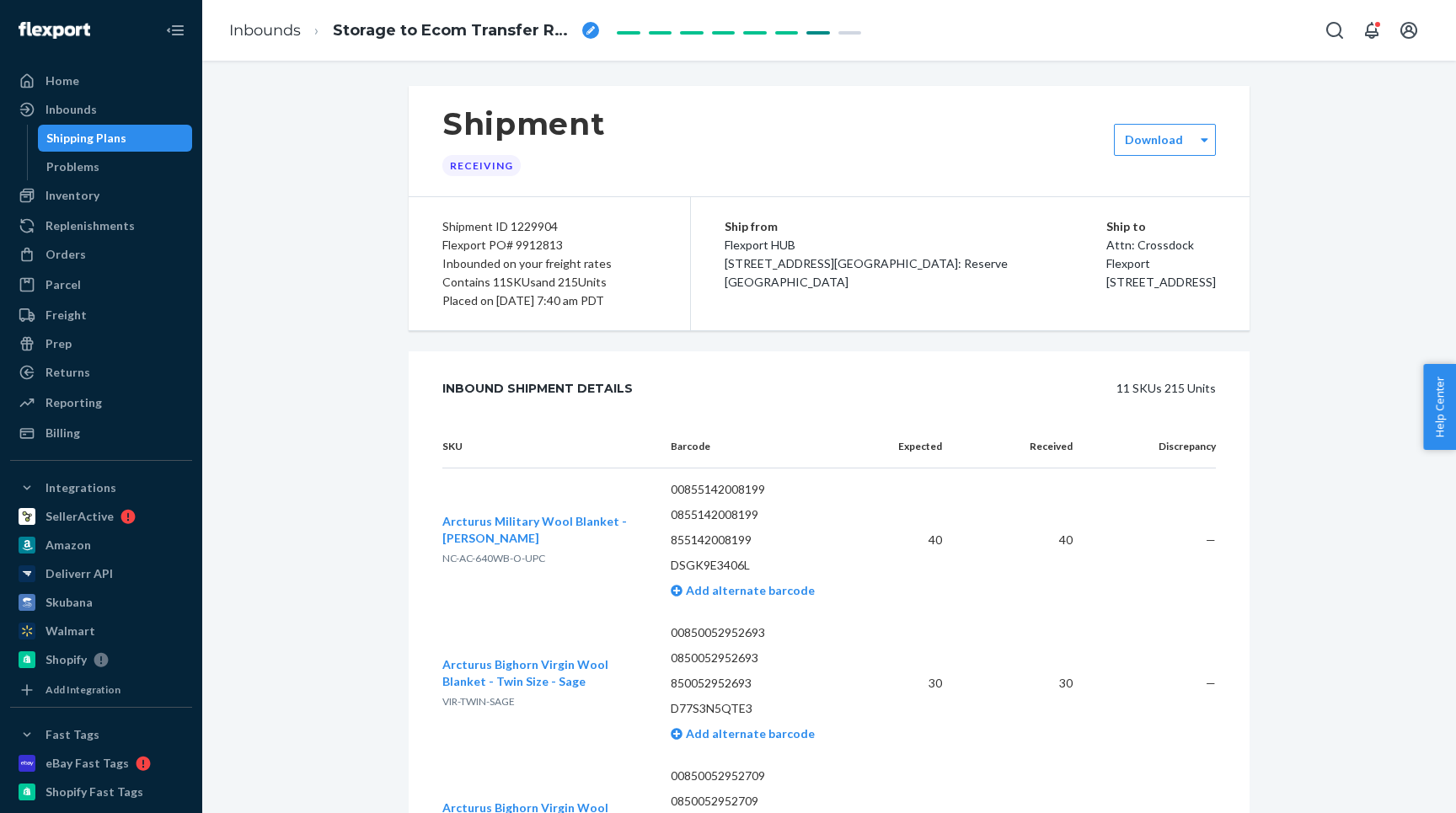
click at [542, 221] on div "Shipment ID 1229904" at bounding box center [549, 227] width 214 height 19
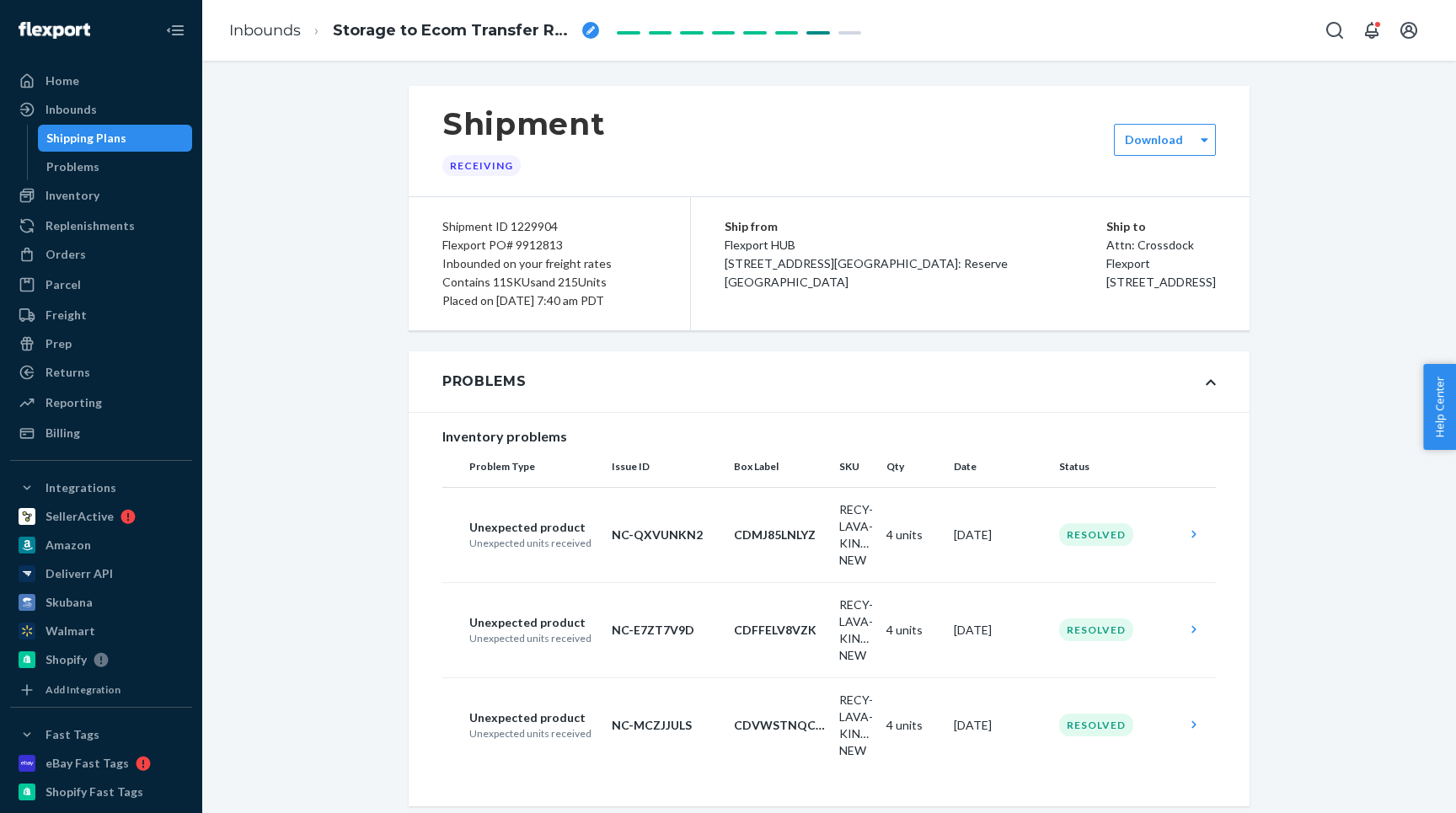
click at [524, 242] on div "Flexport PO# 9912813" at bounding box center [549, 246] width 214 height 19
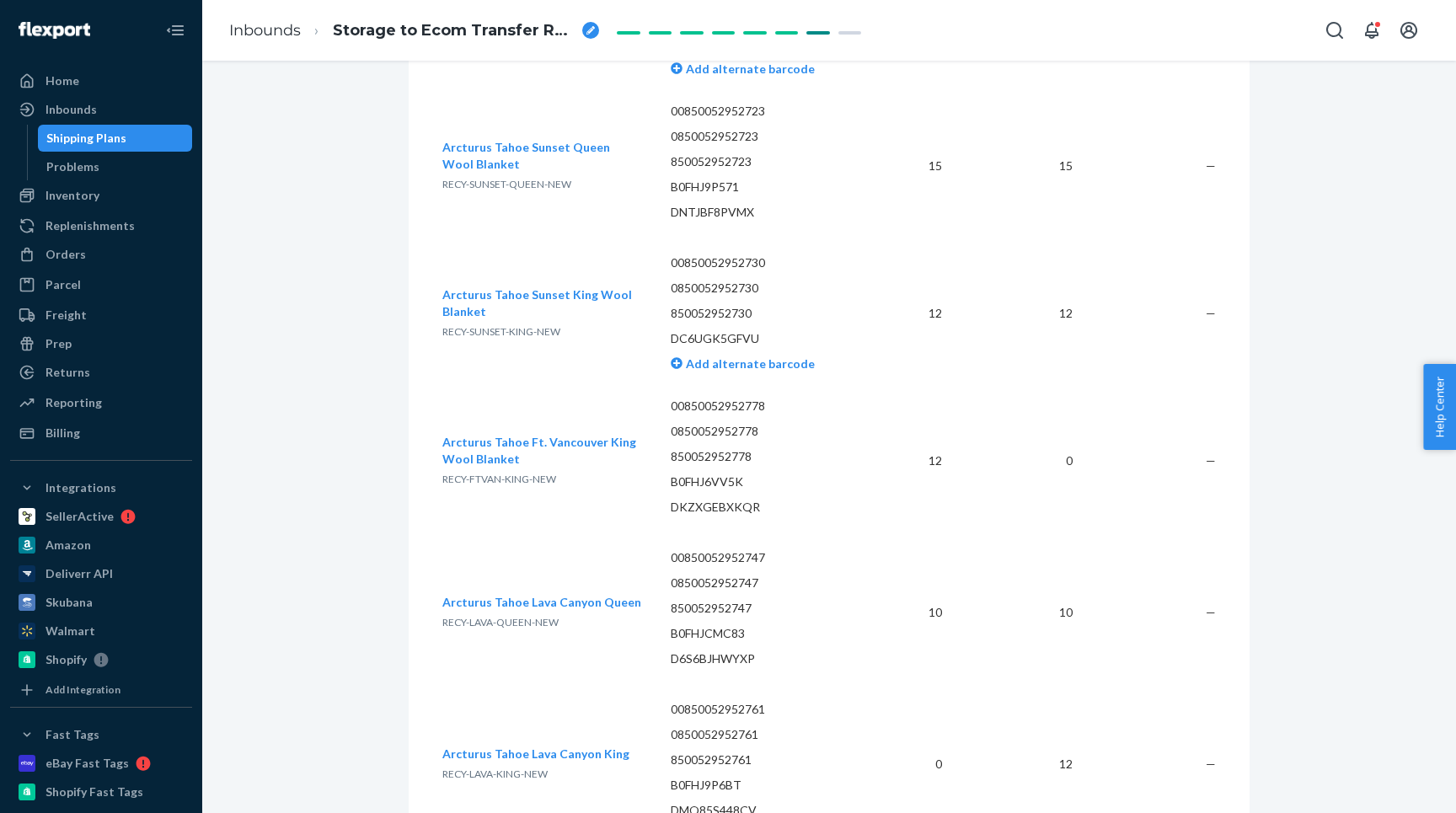
scroll to position [2229, 0]
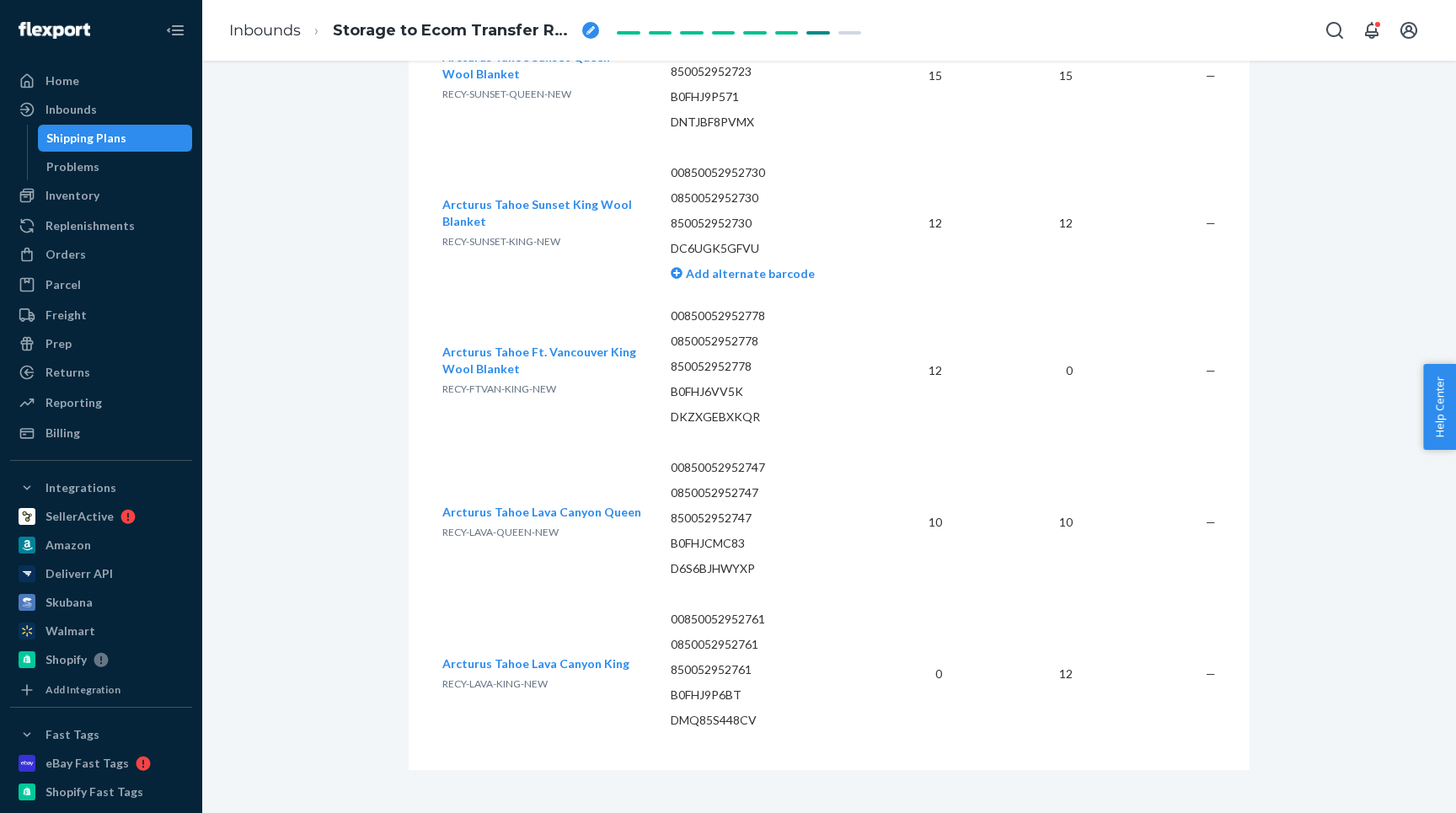
click at [711, 409] on p "DKZXGEBXKQR" at bounding box center [765, 418] width 188 height 17
copy p "DKZXGEBXKQR"
click at [688, 712] on p "DMQ85S448CV" at bounding box center [765, 721] width 188 height 17
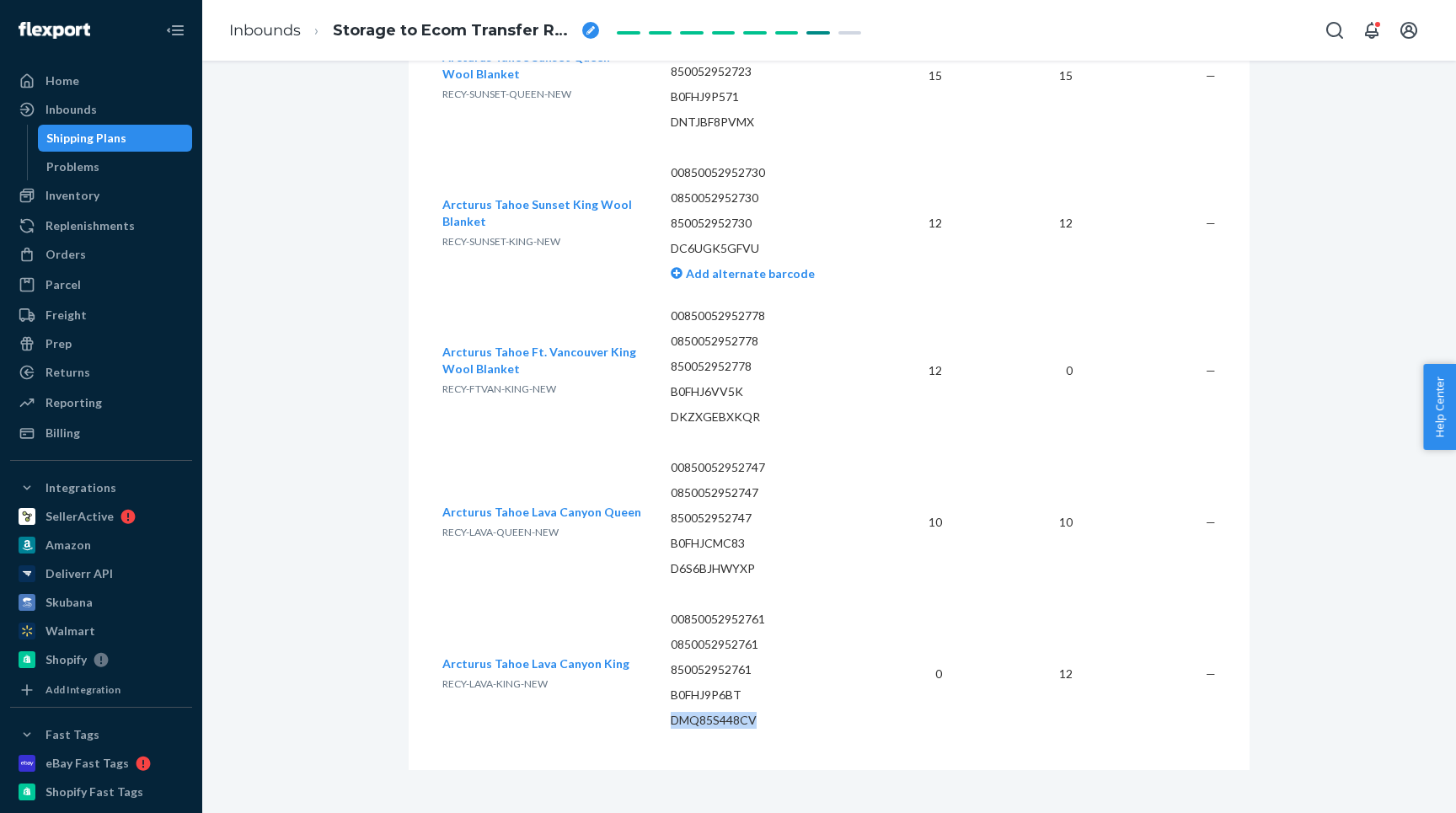
copy p "DMQ85S448CV"
click at [92, 72] on div "Home" at bounding box center [101, 80] width 179 height 23
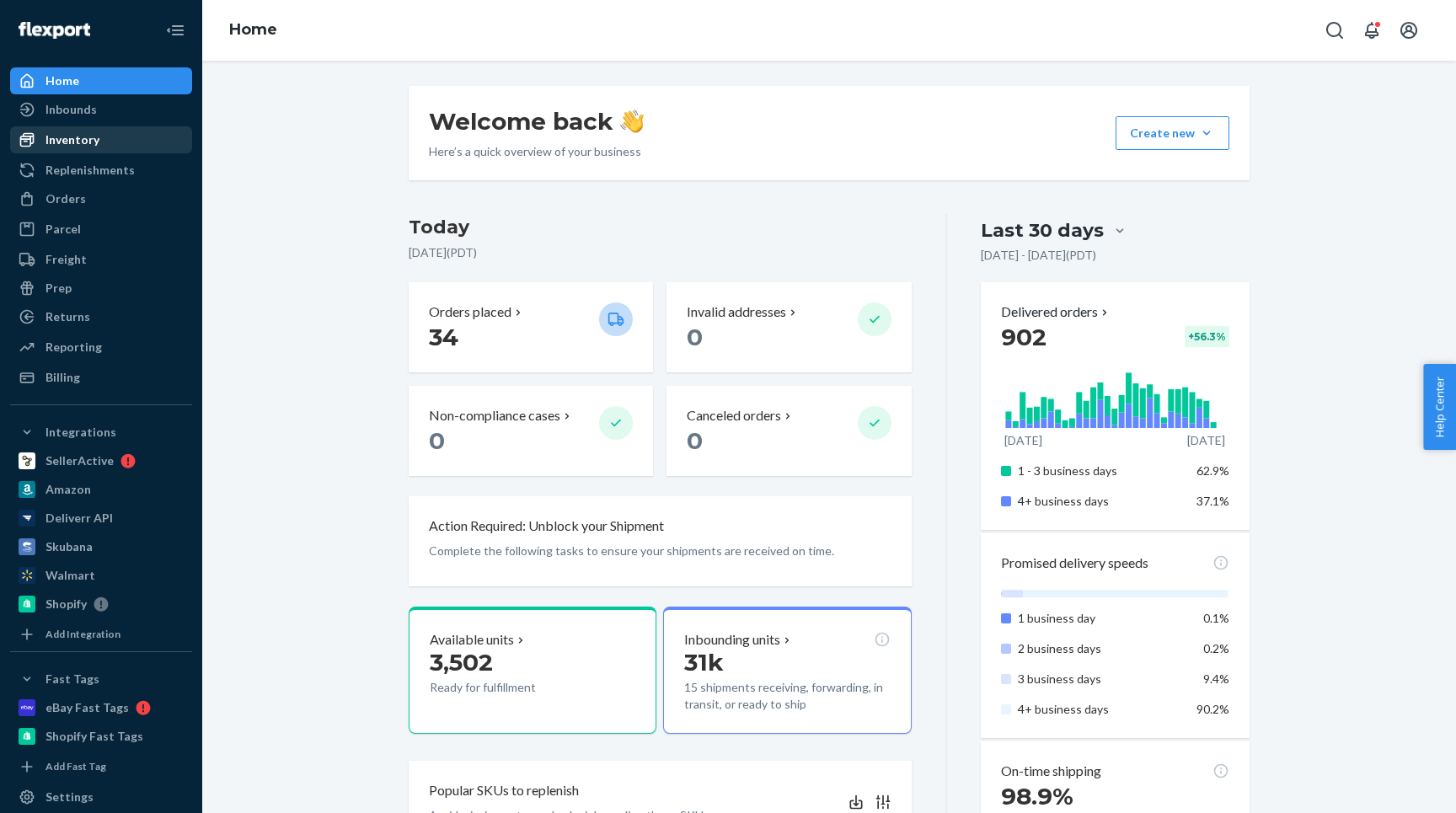
click at [76, 148] on div "Inventory" at bounding box center [72, 140] width 54 height 17
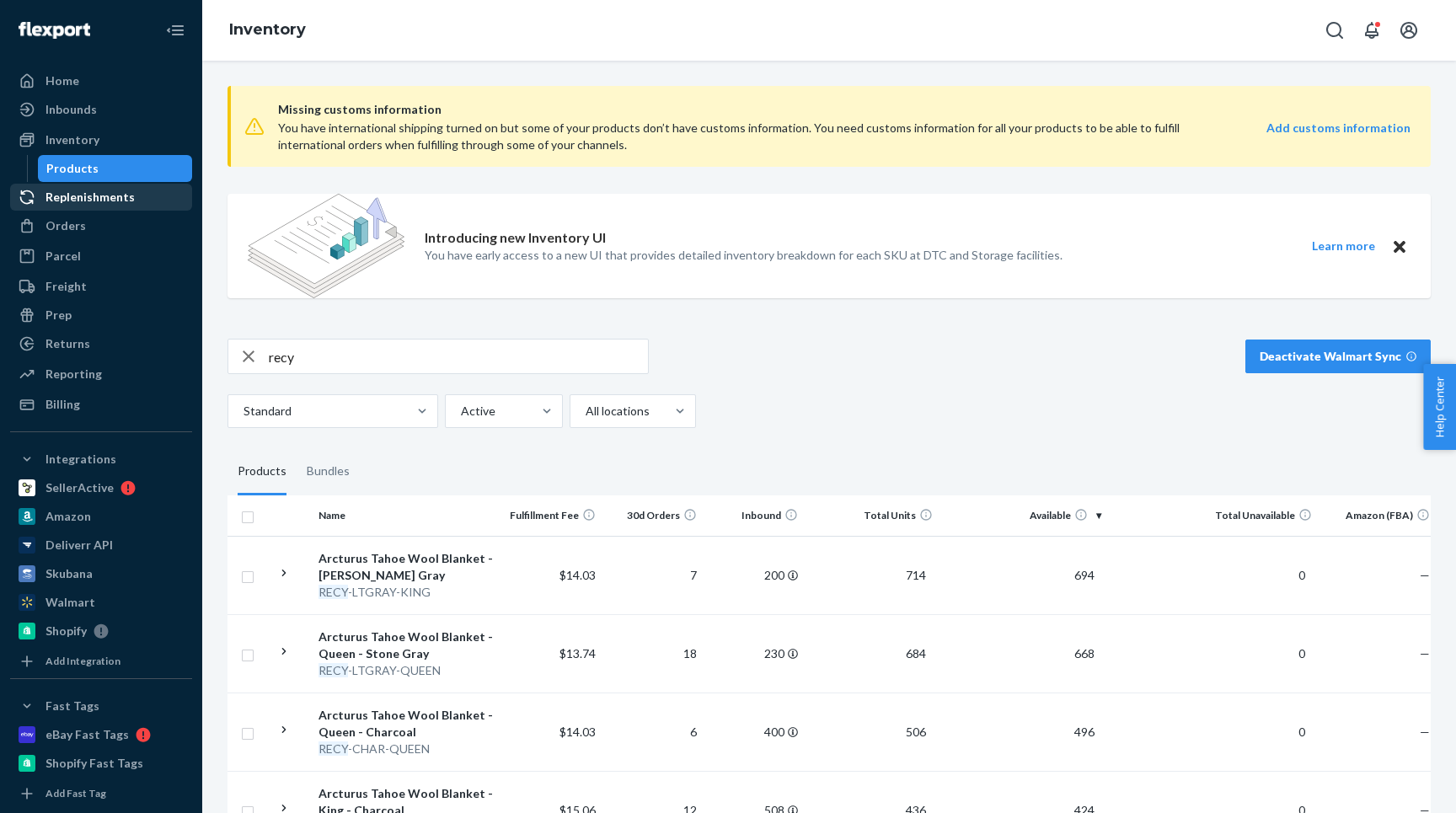
click at [83, 202] on div "Replenishments" at bounding box center [90, 198] width 89 height 17
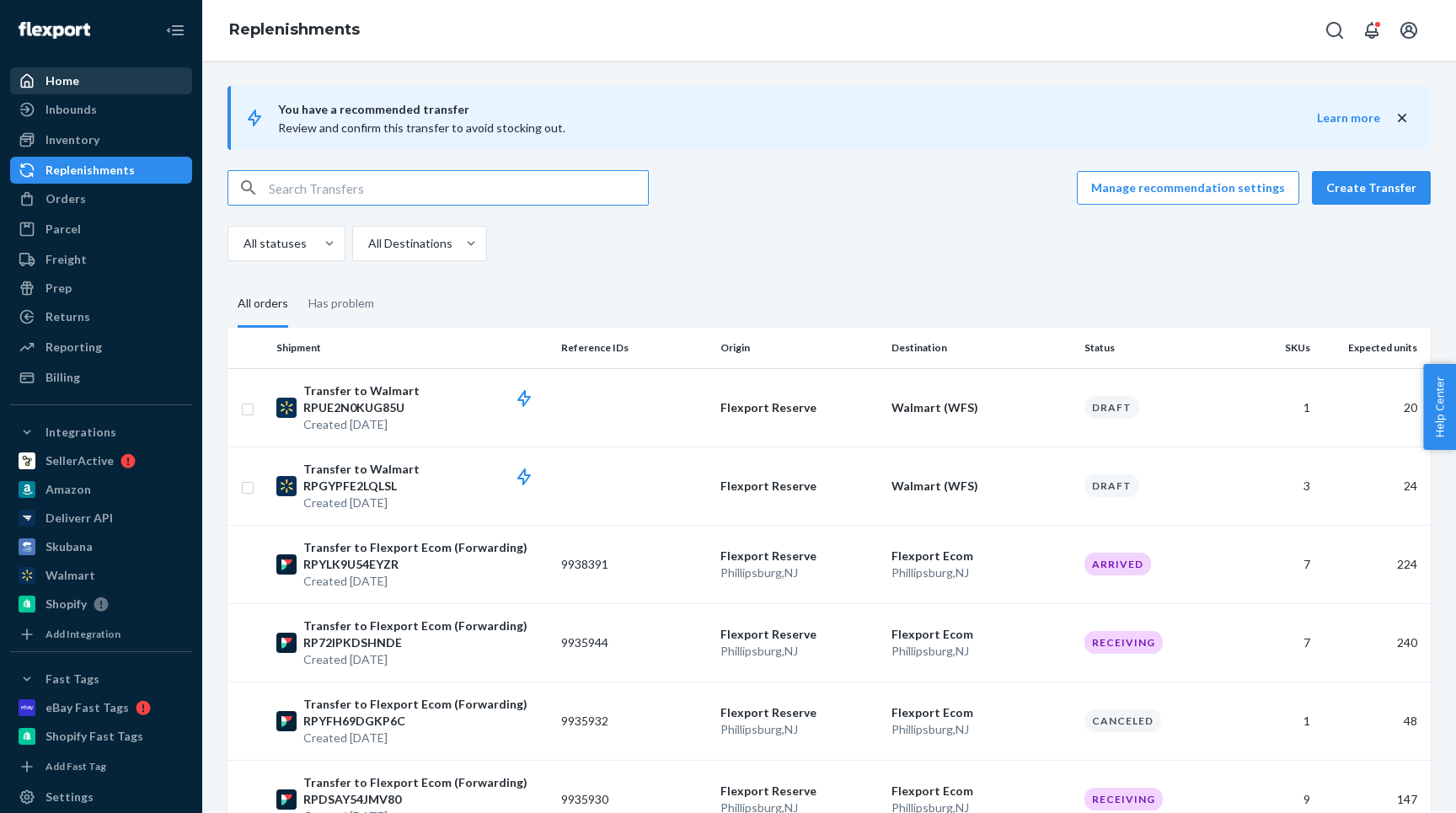
click at [96, 80] on div "Home" at bounding box center [101, 80] width 179 height 23
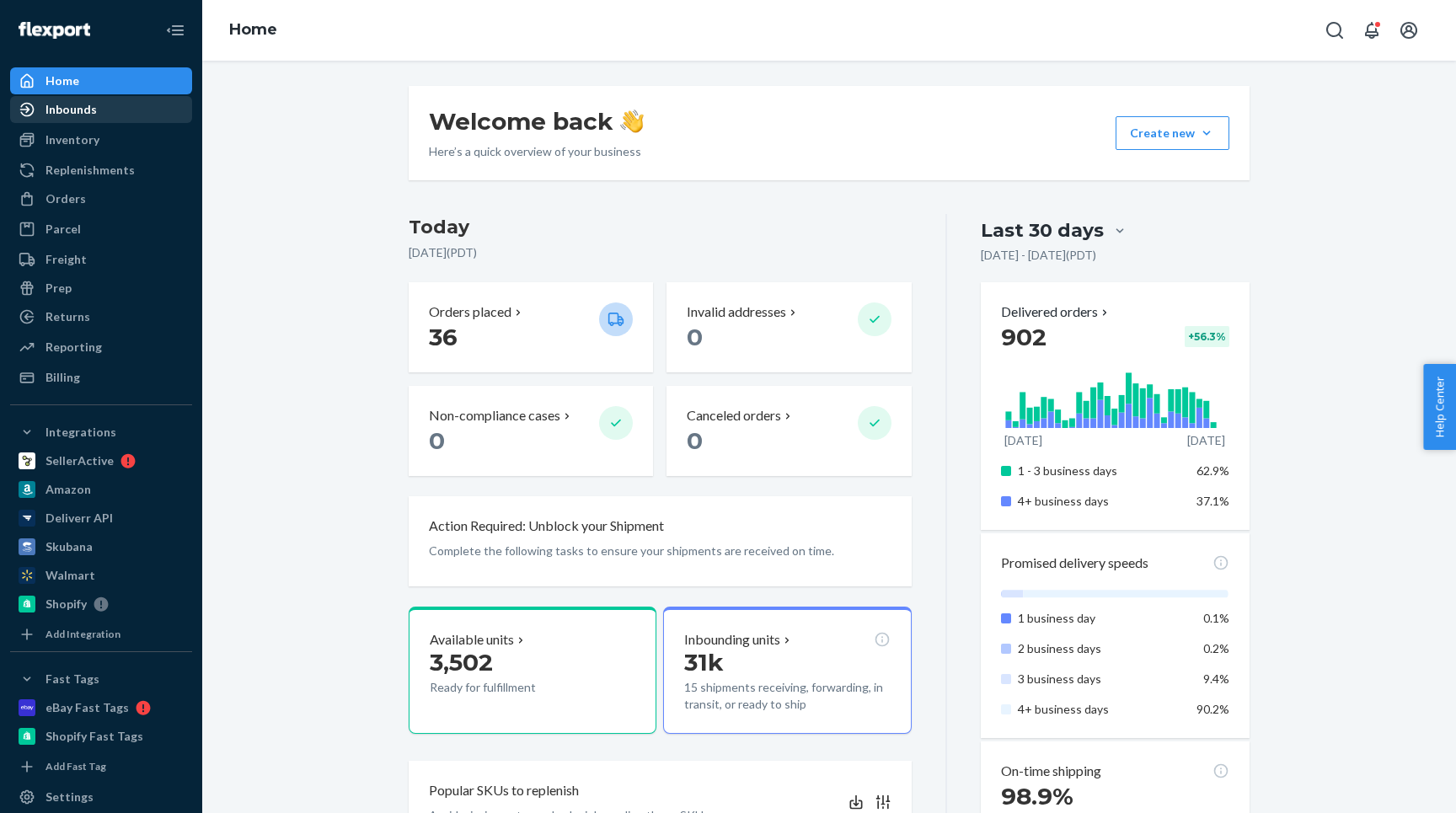
click at [88, 118] on div "Inbounds" at bounding box center [101, 109] width 179 height 23
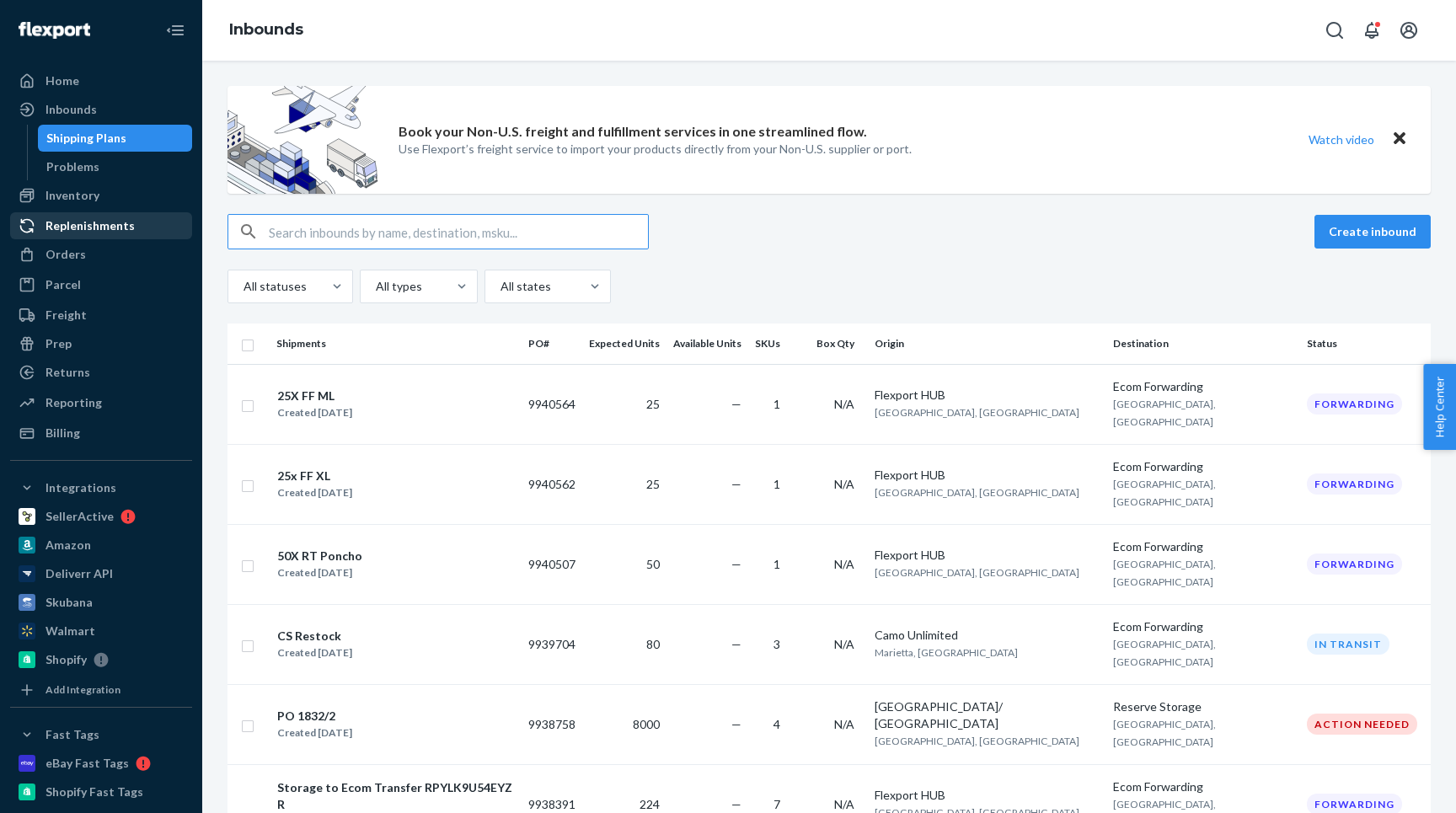
click at [106, 217] on div "Replenishments" at bounding box center [101, 225] width 179 height 23
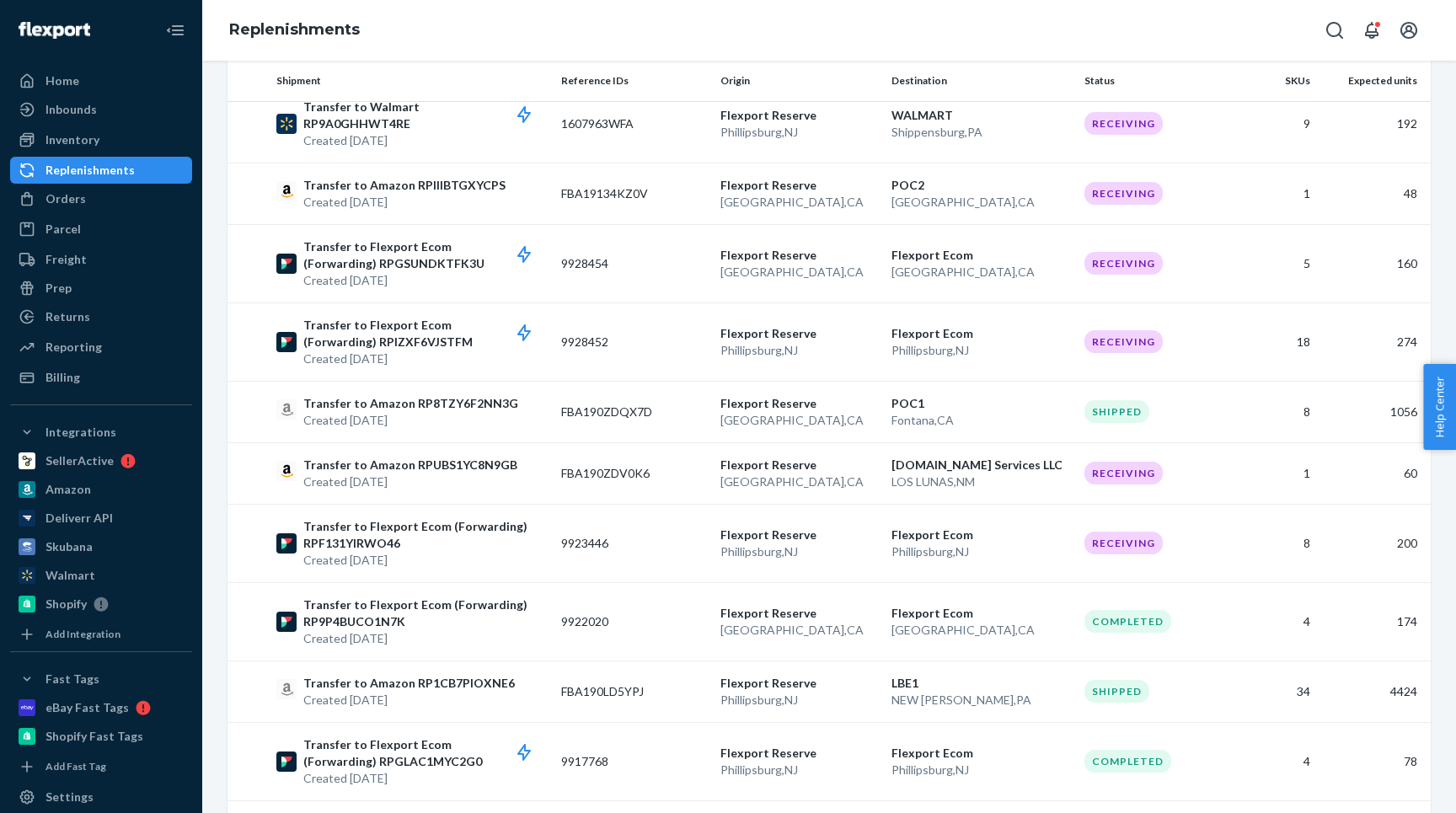
scroll to position [1425, 0]
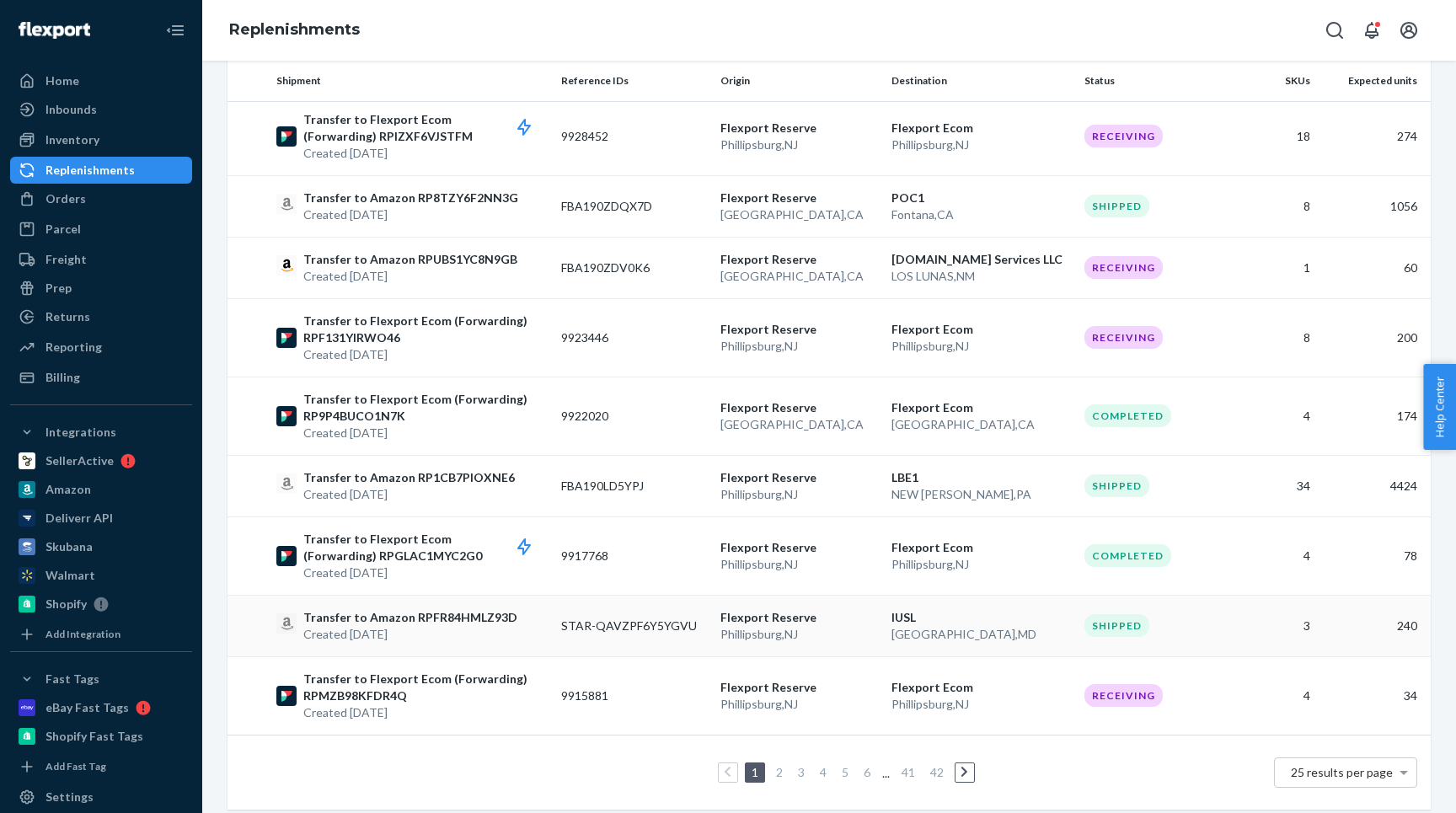
click at [432, 627] on p "Created [DATE]" at bounding box center [410, 635] width 214 height 17
click at [531, 626] on div "Transfer to Amazon RPFR84HMLZ93D Created [DATE]" at bounding box center [412, 626] width 271 height 34
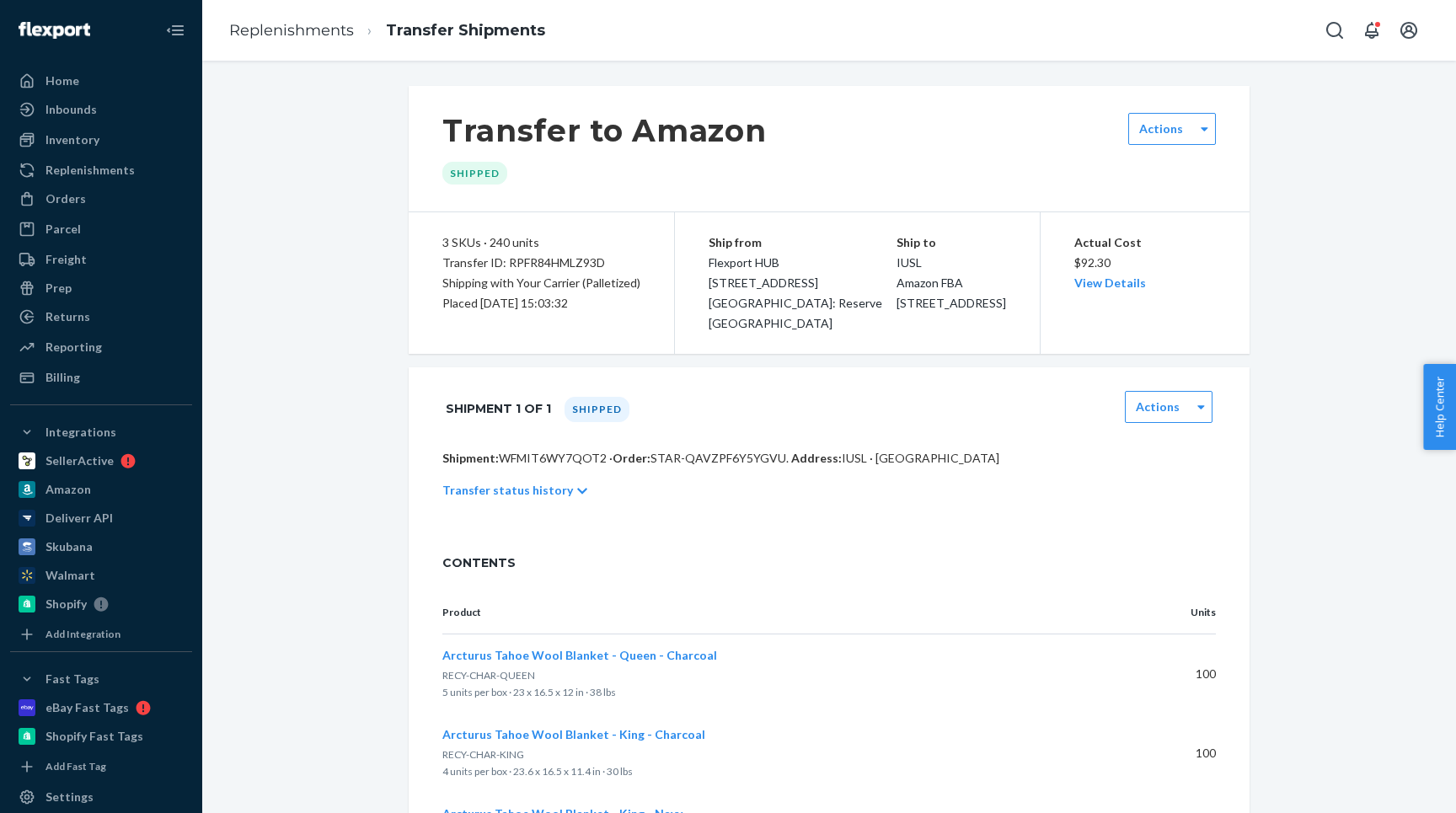
click at [564, 455] on p "Shipment: WFMIT6WY7QOT2 · Order: STAR-QAVZPF6Y5YGVU . Address: IUSL · [GEOGRAPH…" at bounding box center [829, 459] width 773 height 17
copy p "WFMIT6WY7QOT2"
drag, startPoint x: 651, startPoint y: 461, endPoint x: 777, endPoint y: 461, distance: 126.0
click at [777, 461] on span "STAR-QAVZPF6Y5YGVU ." at bounding box center [719, 458] width 138 height 15
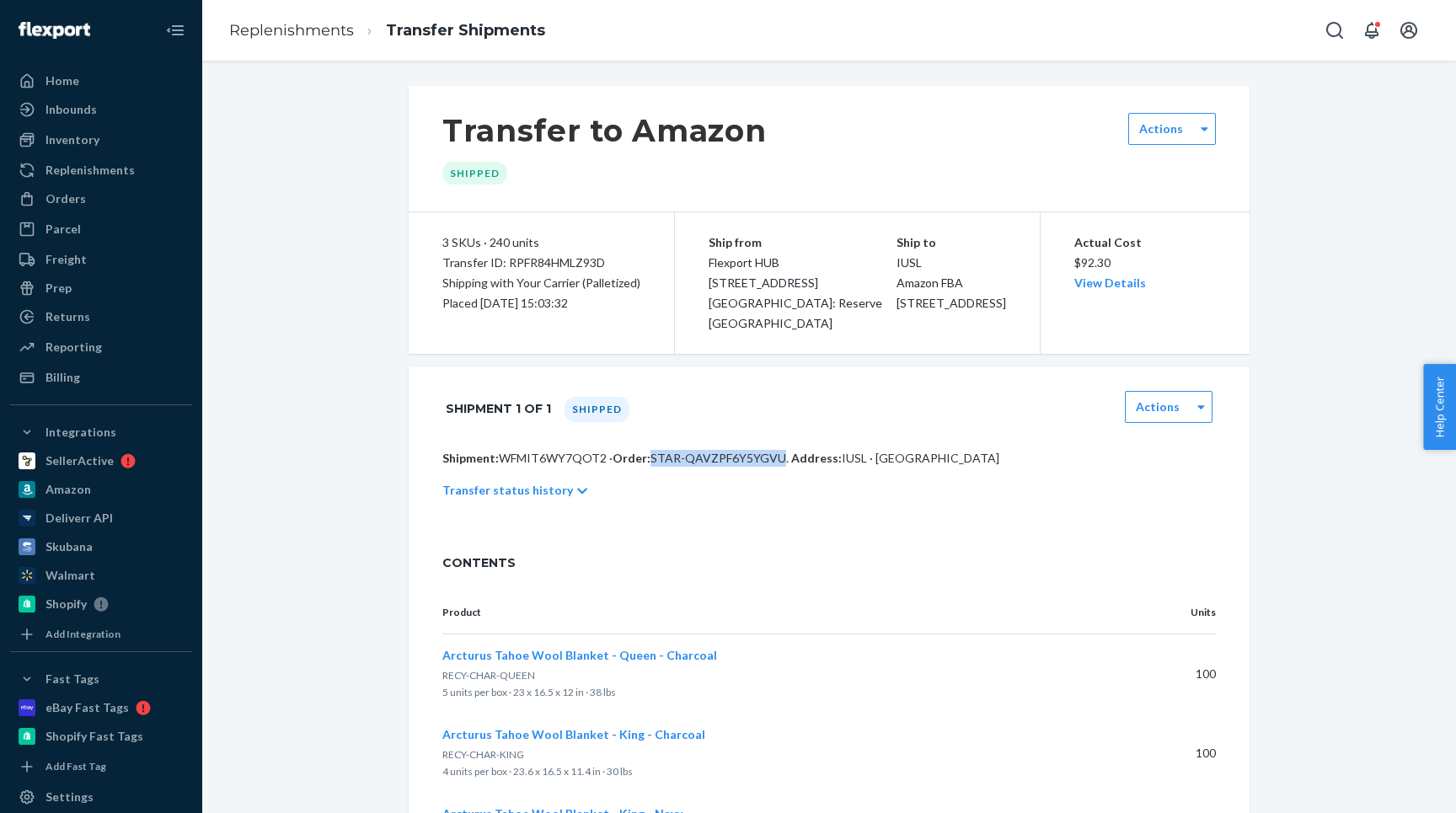
copy span "STAR-QAVZPF6Y5YGVU"
click at [1147, 400] on label "Actions" at bounding box center [1157, 407] width 44 height 17
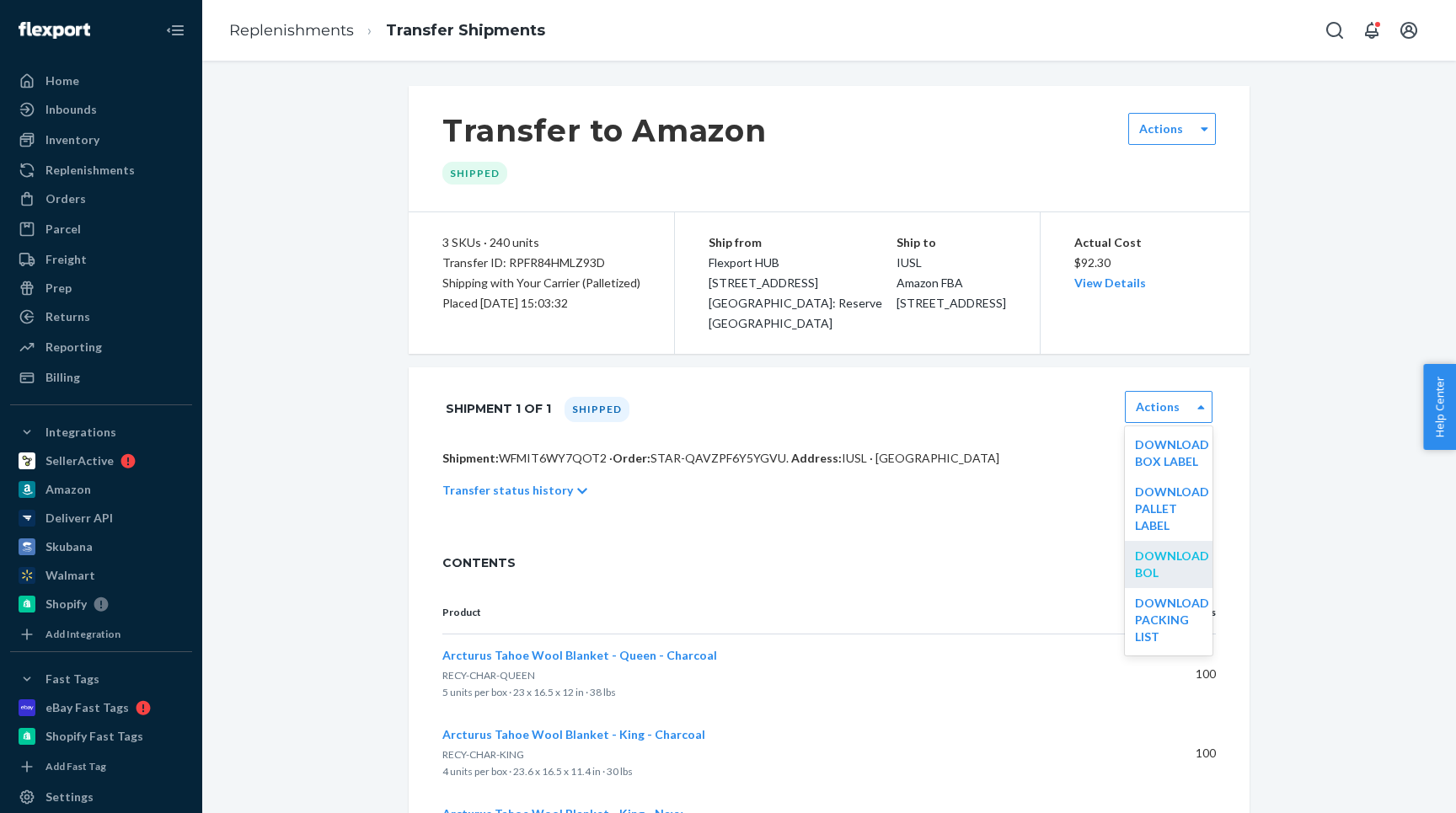
click at [1148, 565] on link "Download BOL" at bounding box center [1172, 565] width 74 height 31
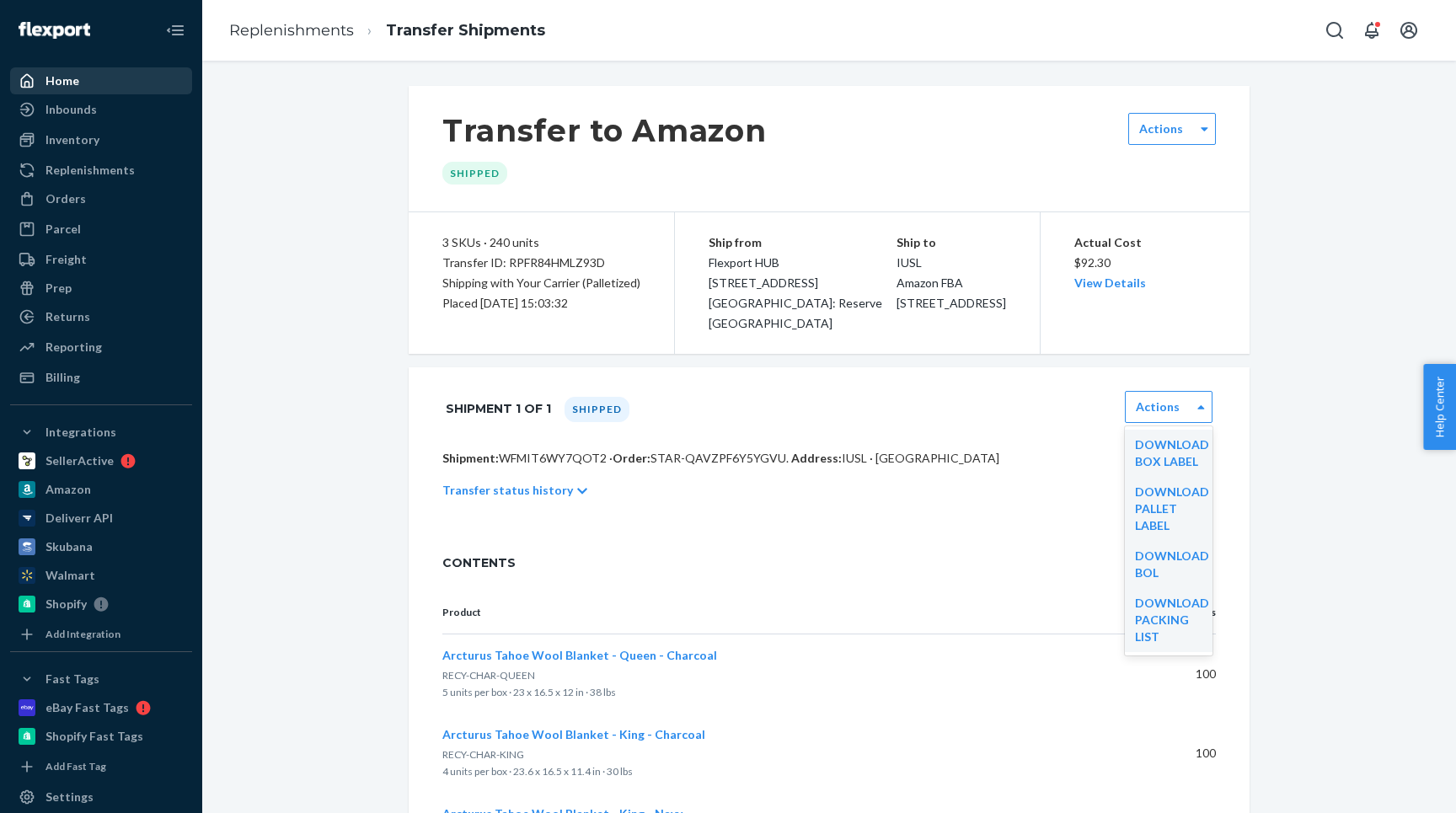
click at [66, 85] on div "Home" at bounding box center [62, 81] width 34 height 17
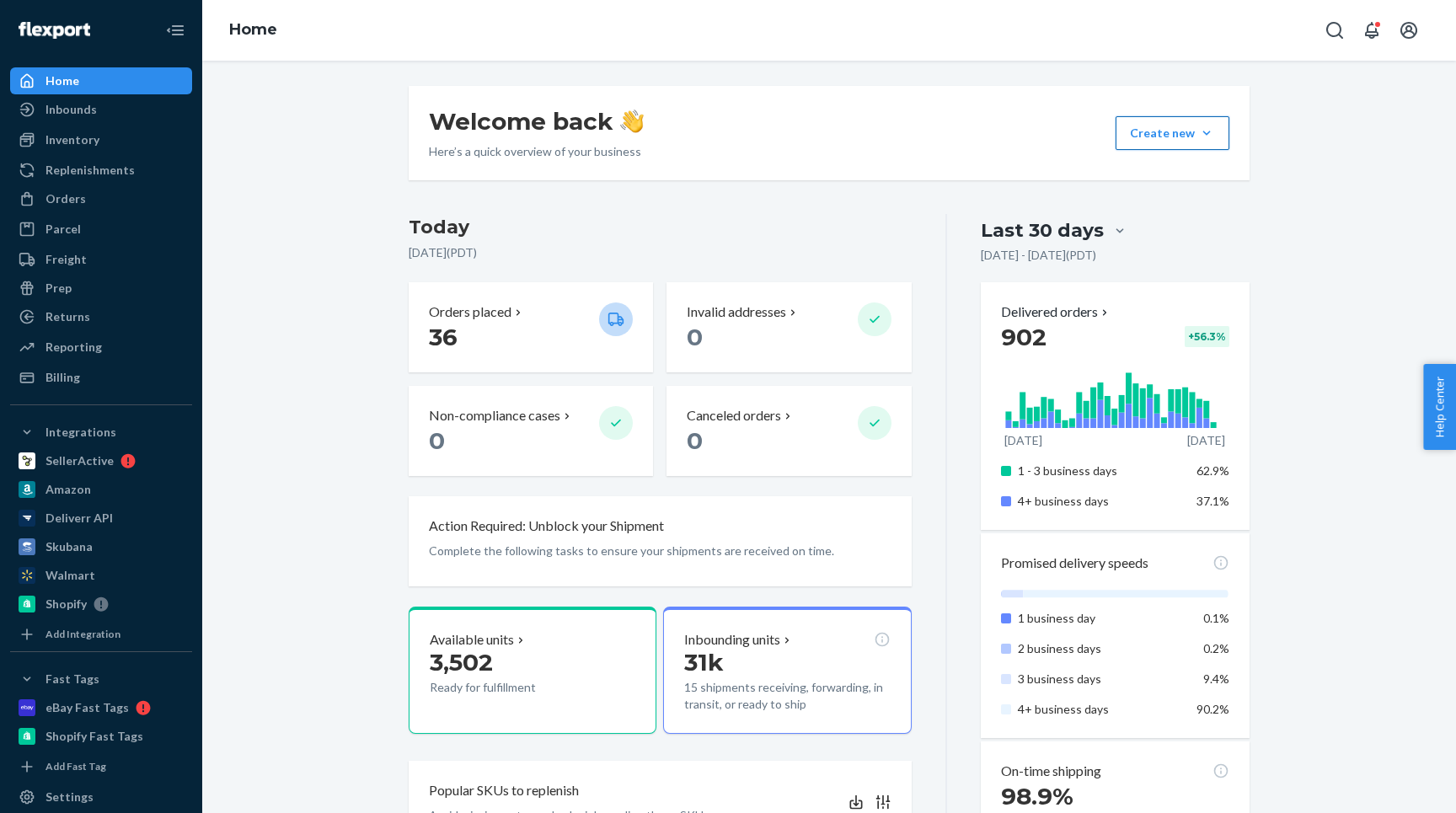
click at [1191, 123] on button "Create new Create new inbound Create new order Create new product" at bounding box center [1173, 132] width 113 height 34
click at [1155, 204] on span "Create new order" at bounding box center [1187, 210] width 108 height 12
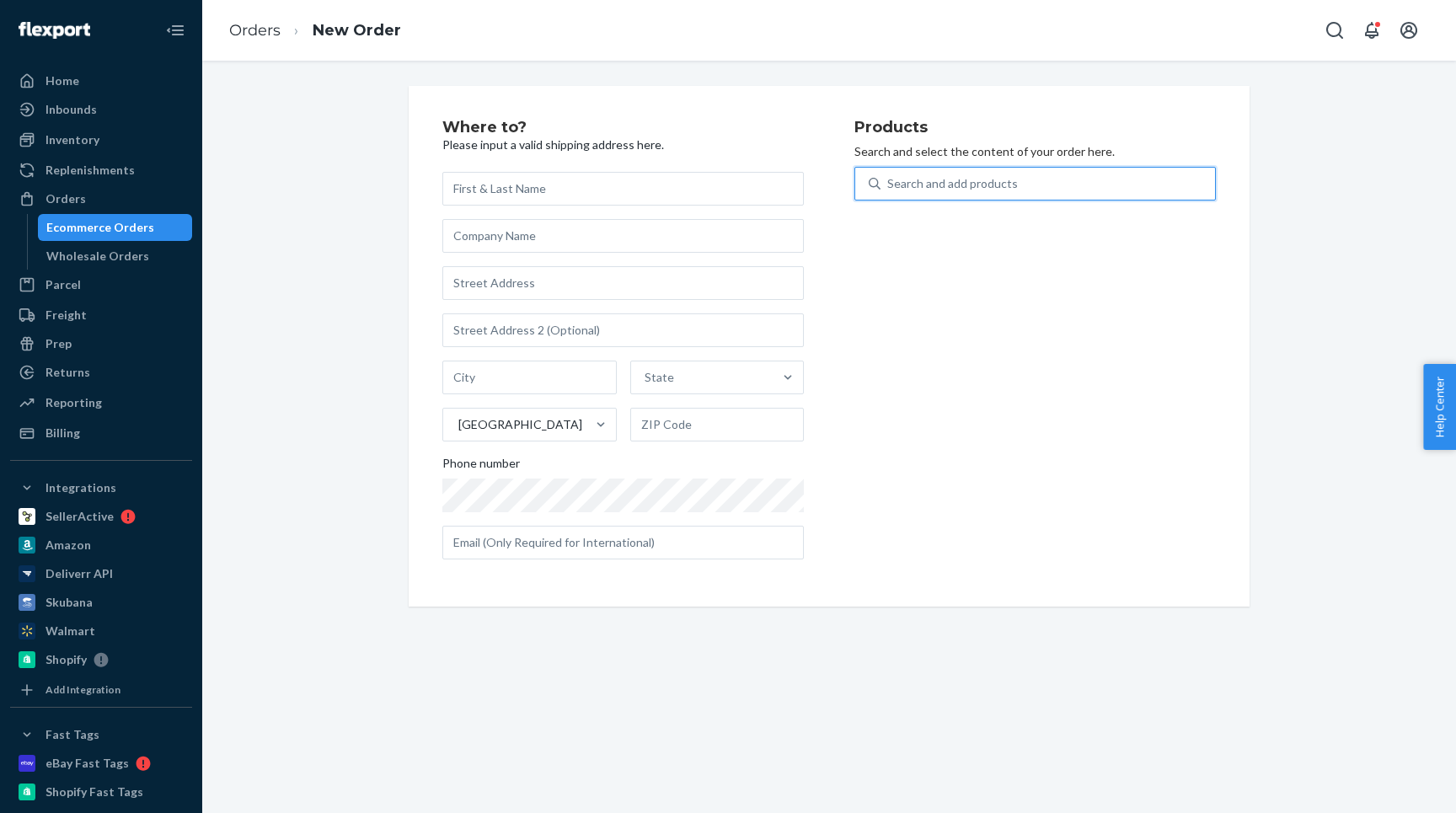
click at [914, 186] on div "Search and add products" at bounding box center [953, 184] width 131 height 17
click at [889, 186] on input "0 results available. Use Up and Down to choose options, press Enter to select t…" at bounding box center [888, 184] width 2 height 17
type input "f"
type input "gray"
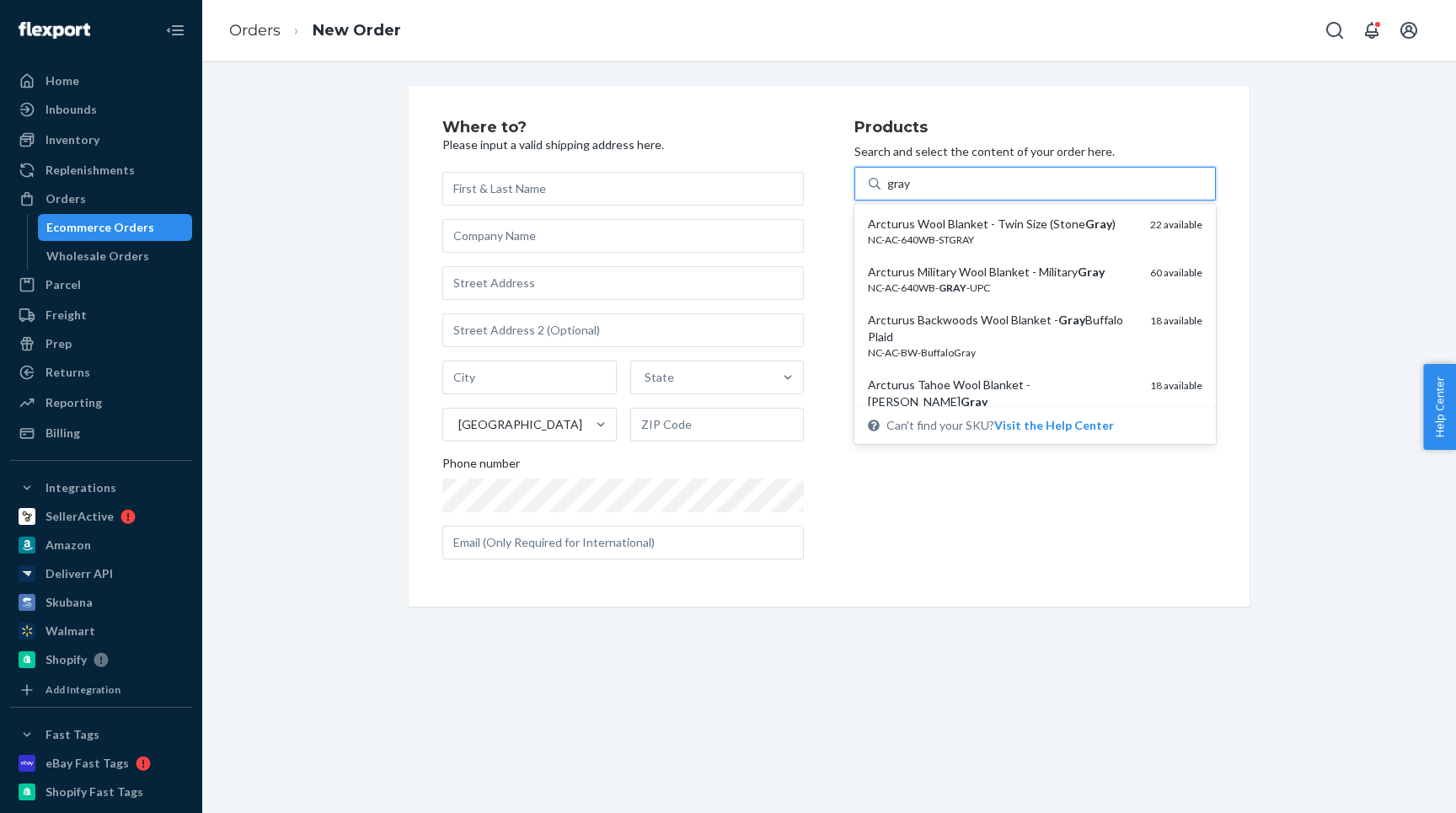
click at [916, 283] on div "NC-AC-640WB- GRAY -UPC" at bounding box center [1002, 288] width 269 height 15
click at [911, 193] on input "gray" at bounding box center [899, 184] width 24 height 17
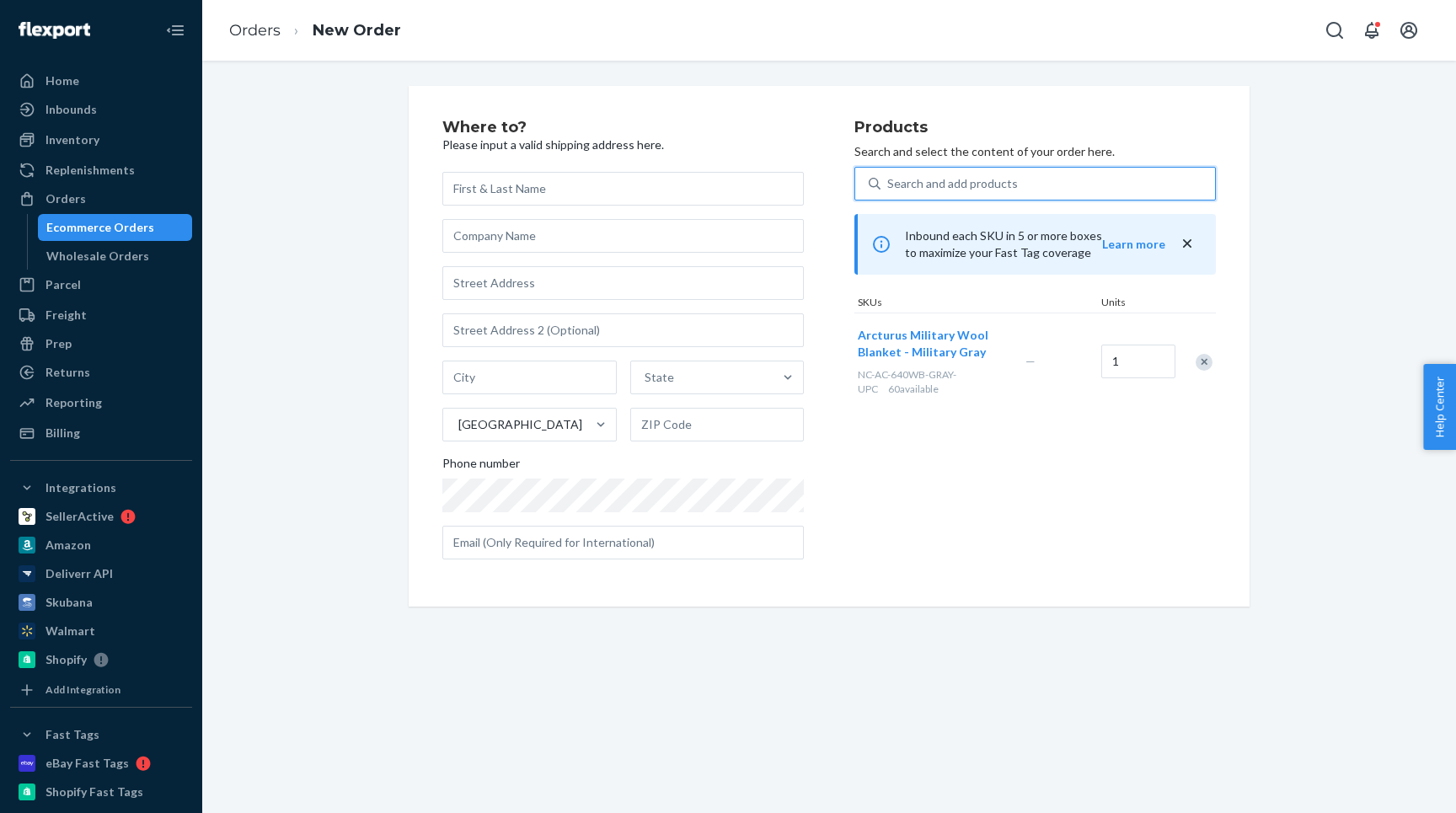
click at [923, 179] on div "Search and add products" at bounding box center [953, 184] width 131 height 17
click at [889, 179] on input "0 results available. Select is focused ,type to refine list, press Down to open…" at bounding box center [888, 184] width 2 height 17
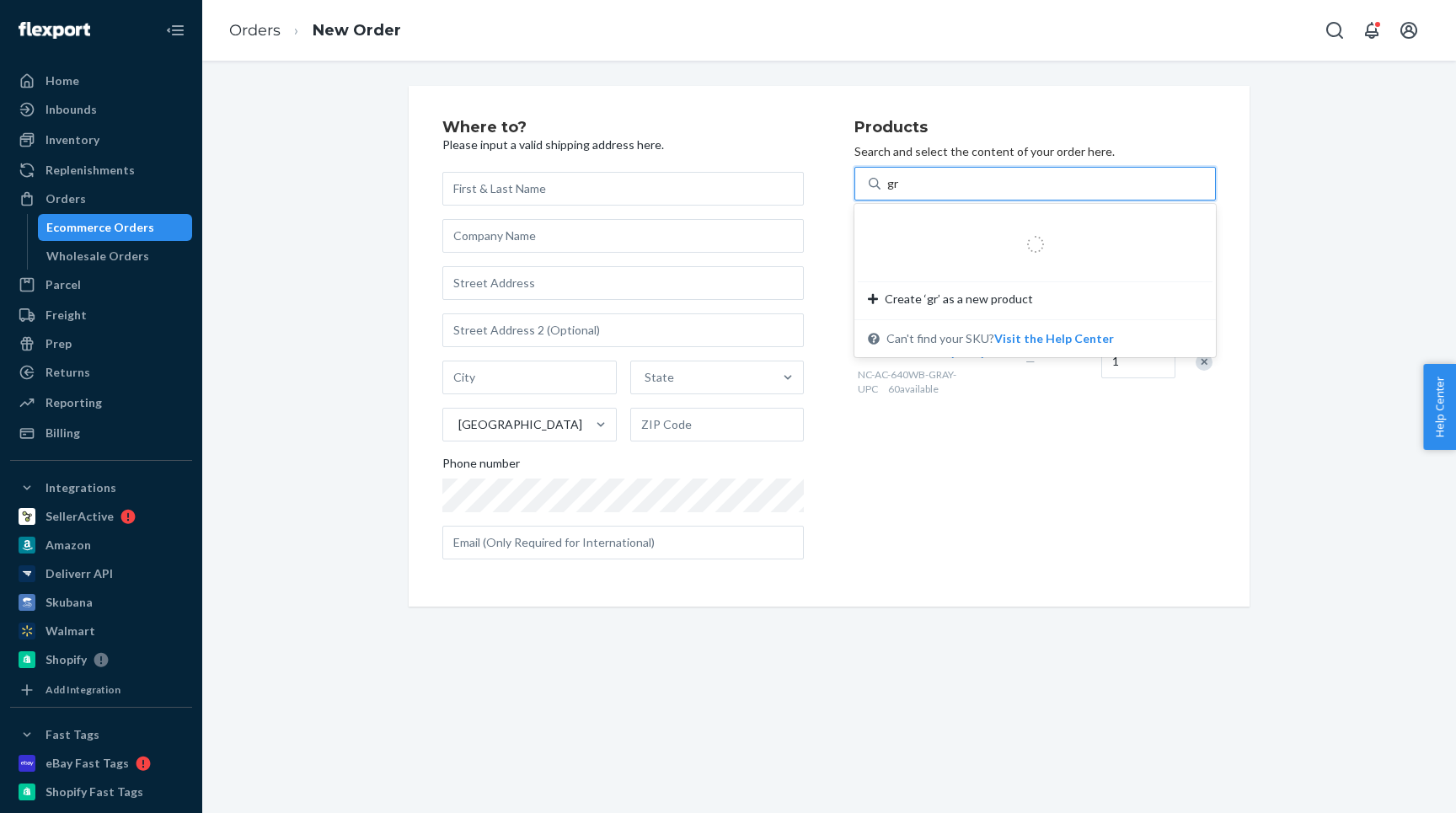
type input "g"
type input "olive"
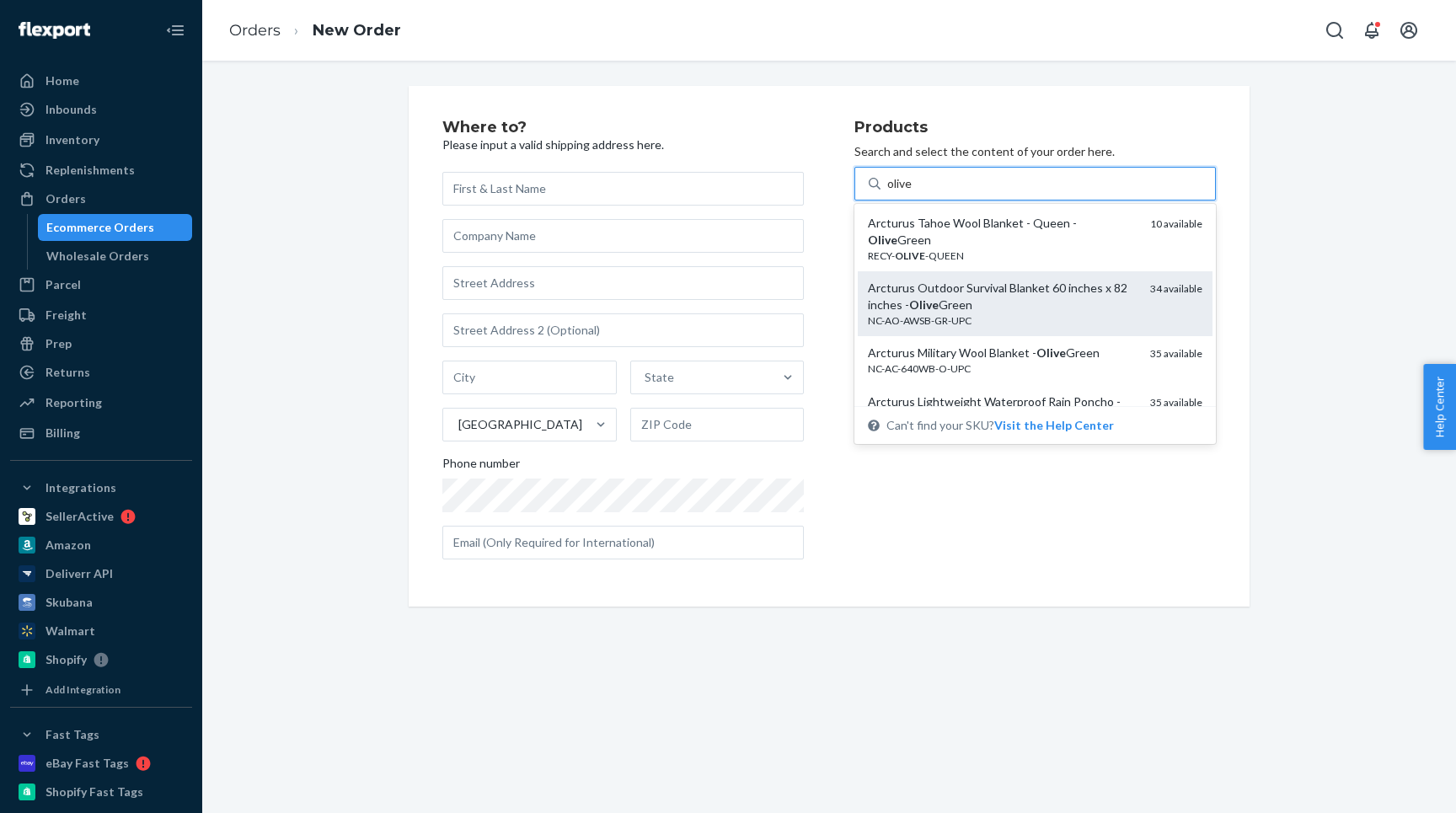
scroll to position [100, 0]
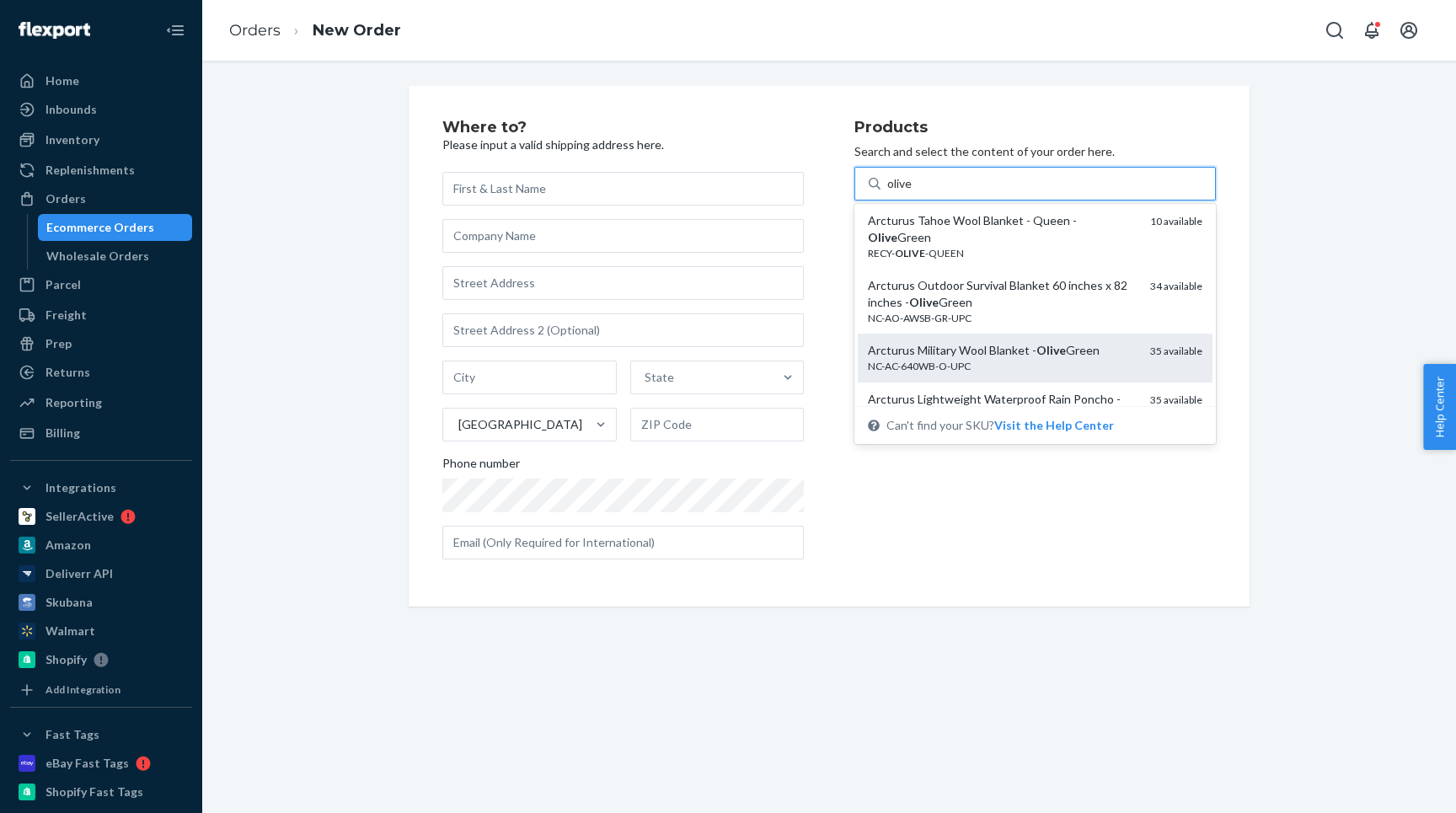
click at [902, 342] on div "Arcturus Military Wool Blanket - [PERSON_NAME]" at bounding box center [1002, 351] width 269 height 17
click at [902, 193] on input "olive" at bounding box center [900, 184] width 26 height 17
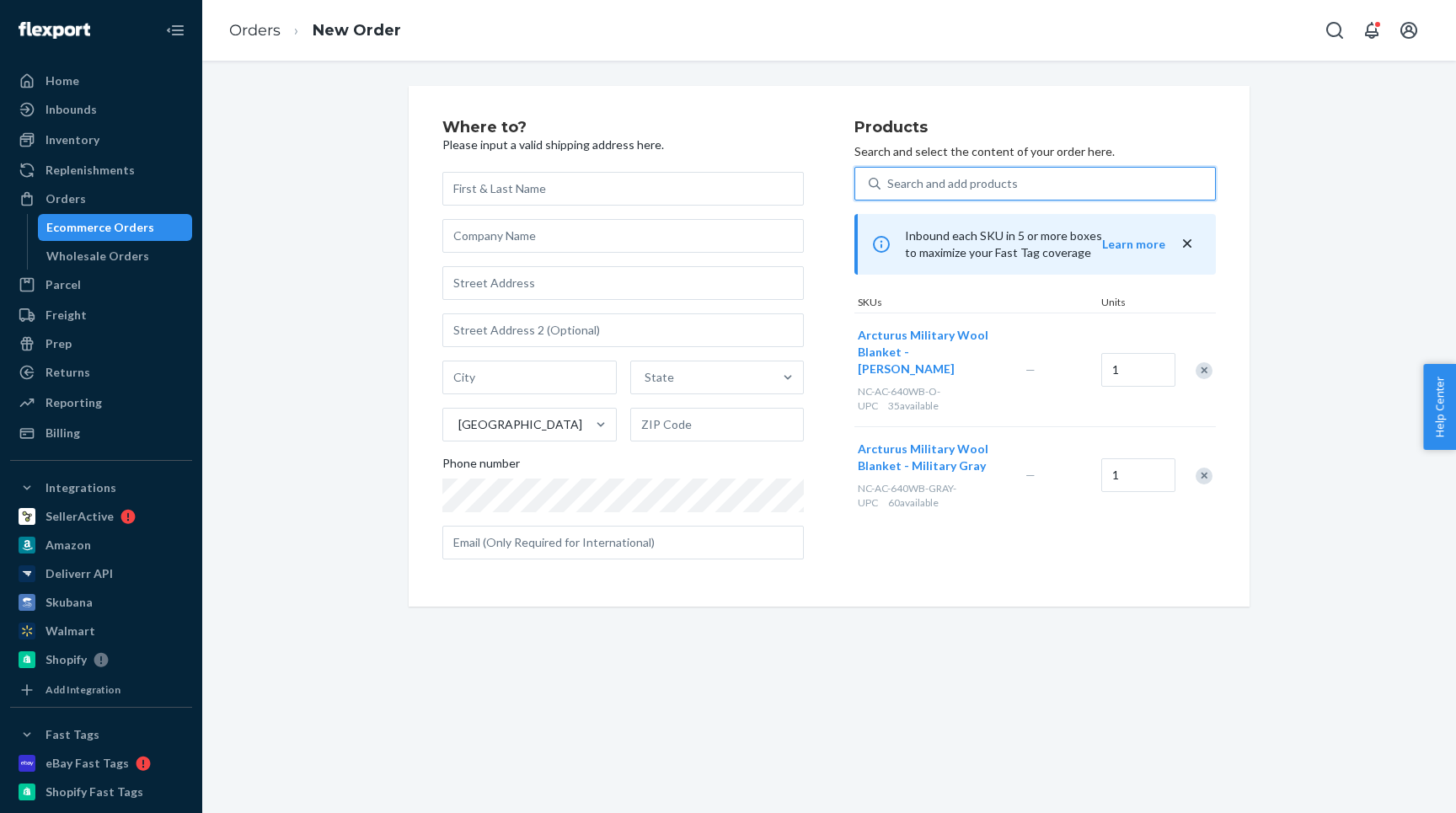
click at [907, 186] on div "Search and add products" at bounding box center [953, 184] width 131 height 17
click at [889, 186] on input "0 results available. Select is focused ,type to refine list, press Down to open…" at bounding box center [888, 184] width 2 height 17
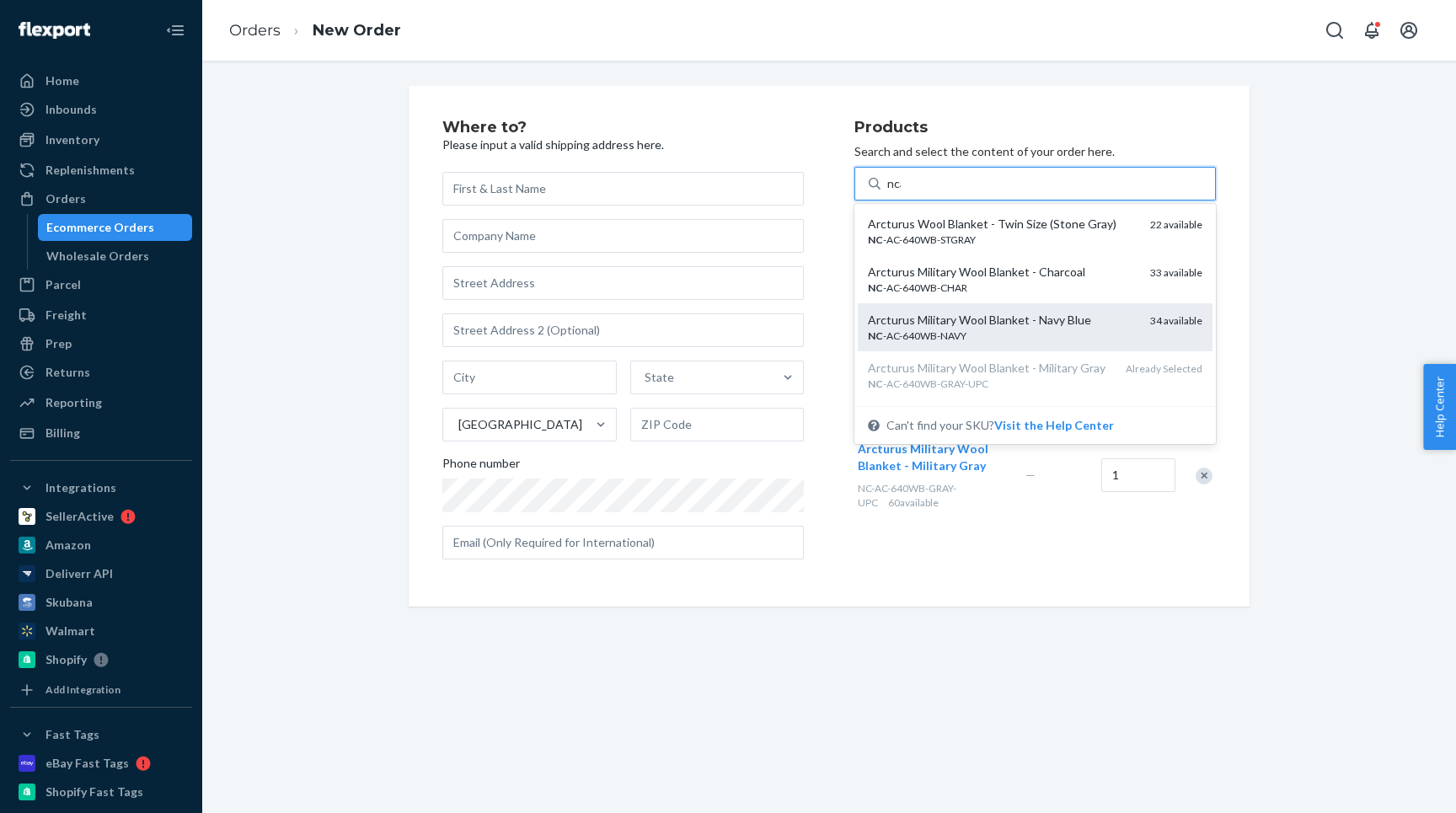
type input "ncas"
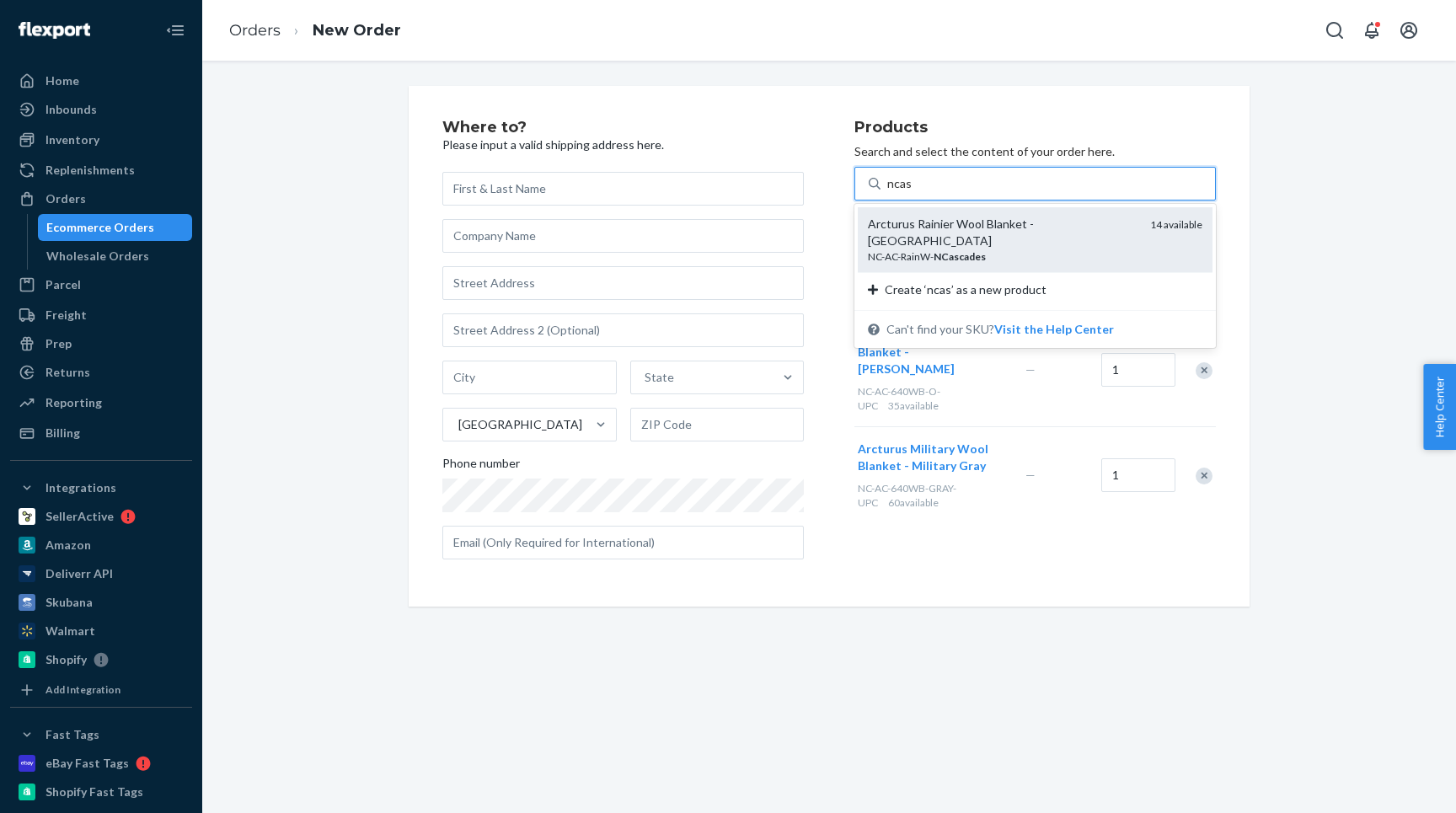
click at [941, 229] on div "Arcturus Rainier Wool Blanket - [GEOGRAPHIC_DATA]" at bounding box center [1002, 232] width 269 height 34
click at [912, 193] on input "ncas" at bounding box center [899, 184] width 25 height 17
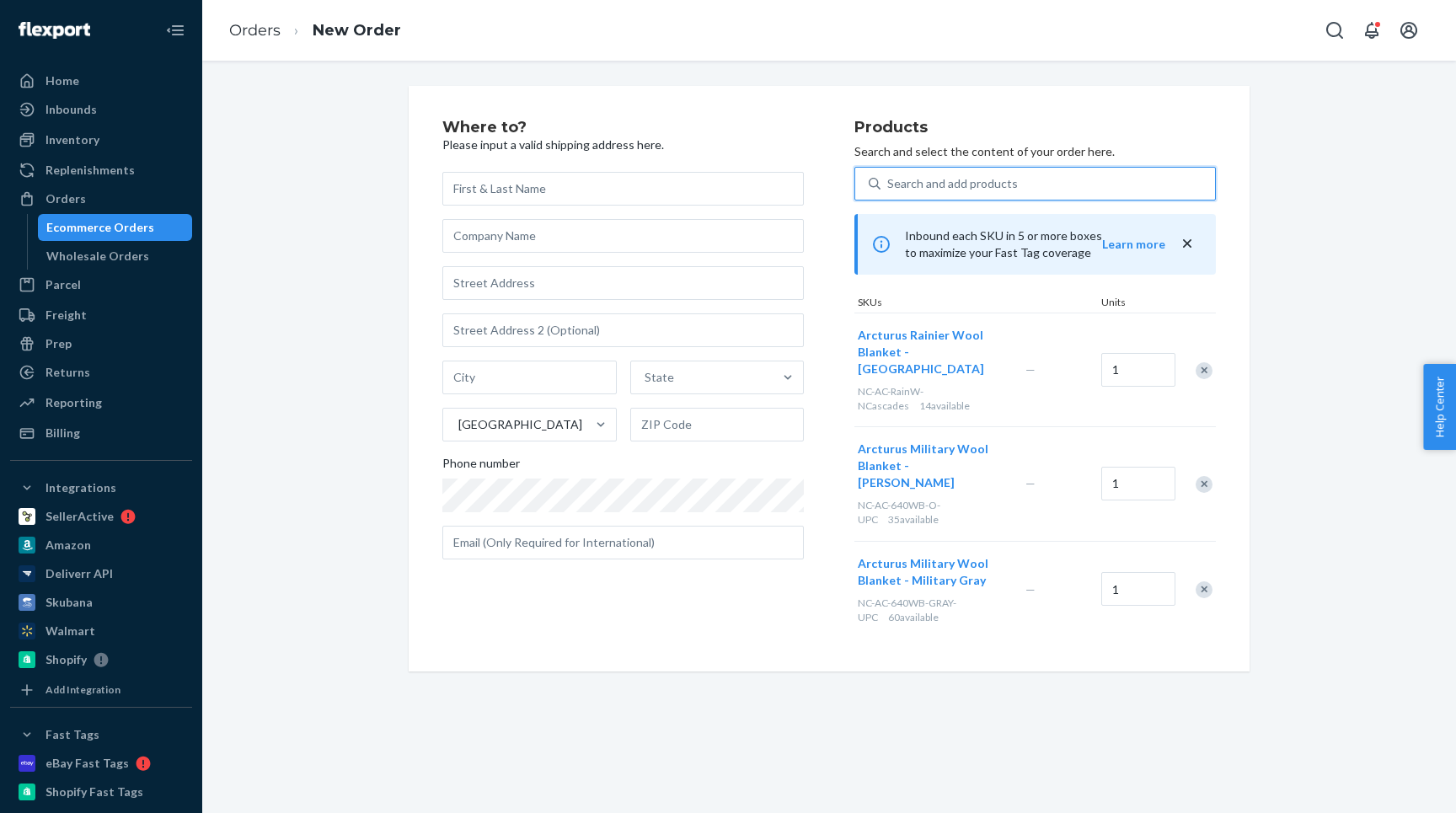
click at [935, 182] on div "Search and add products" at bounding box center [953, 184] width 131 height 17
click at [889, 182] on input "0 results available. Select is focused ,type to refine list, press Down to open…" at bounding box center [888, 184] width 2 height 17
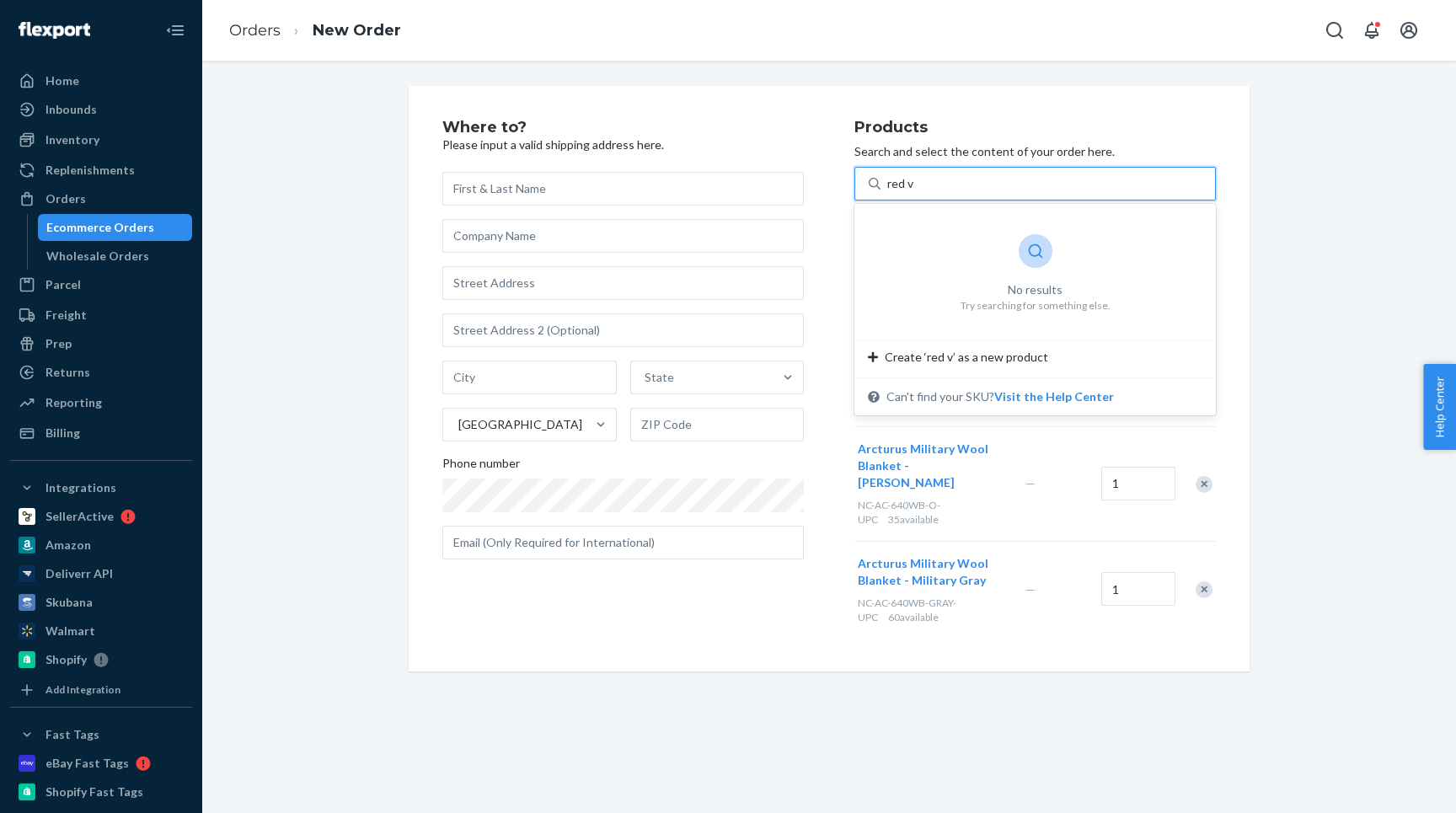
type input "red"
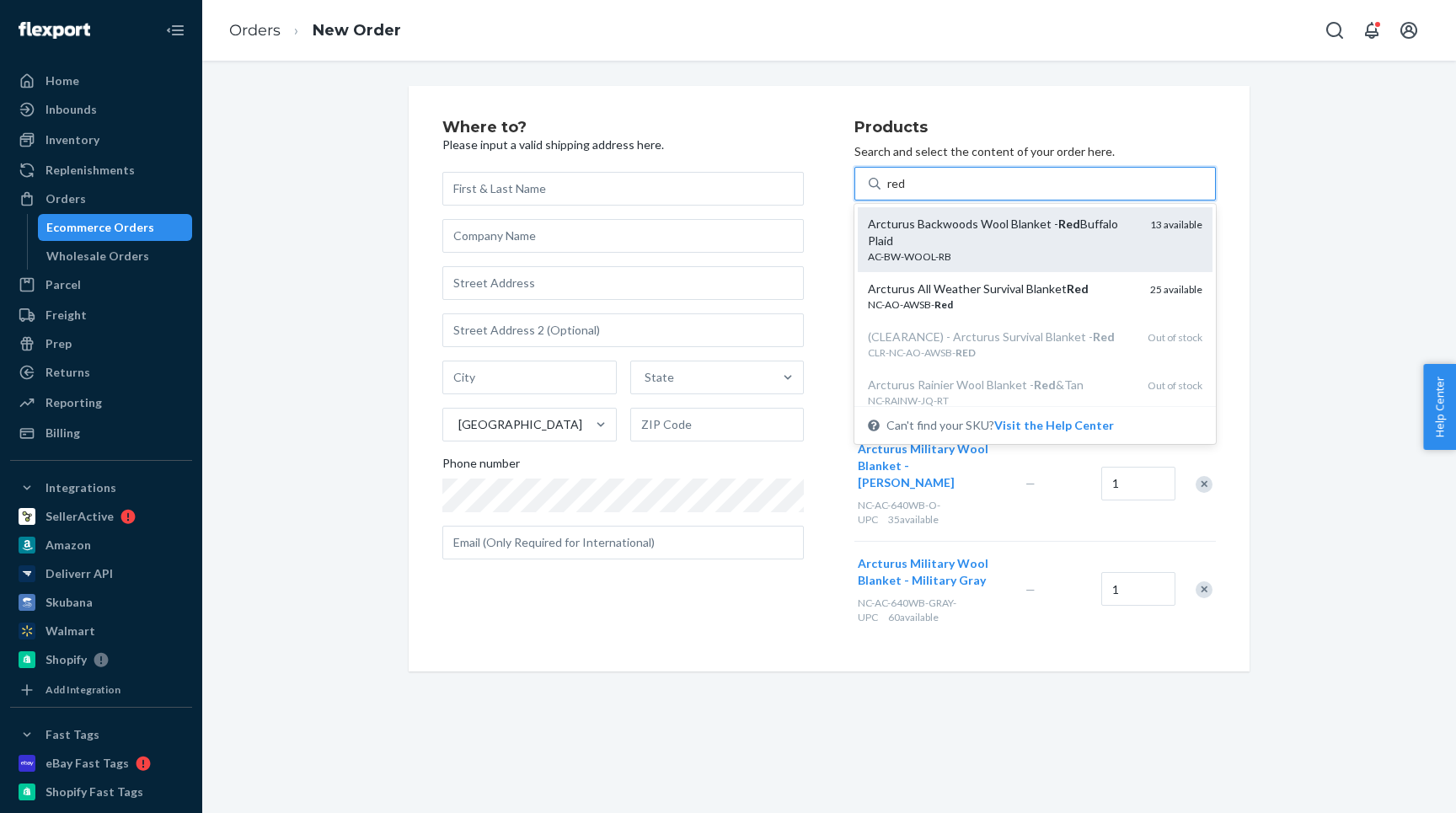
click at [923, 236] on div "Arcturus Backwoods Wool Blanket - Red Buffalo Plaid" at bounding box center [1002, 232] width 269 height 34
click at [909, 193] on input "red" at bounding box center [899, 184] width 22 height 17
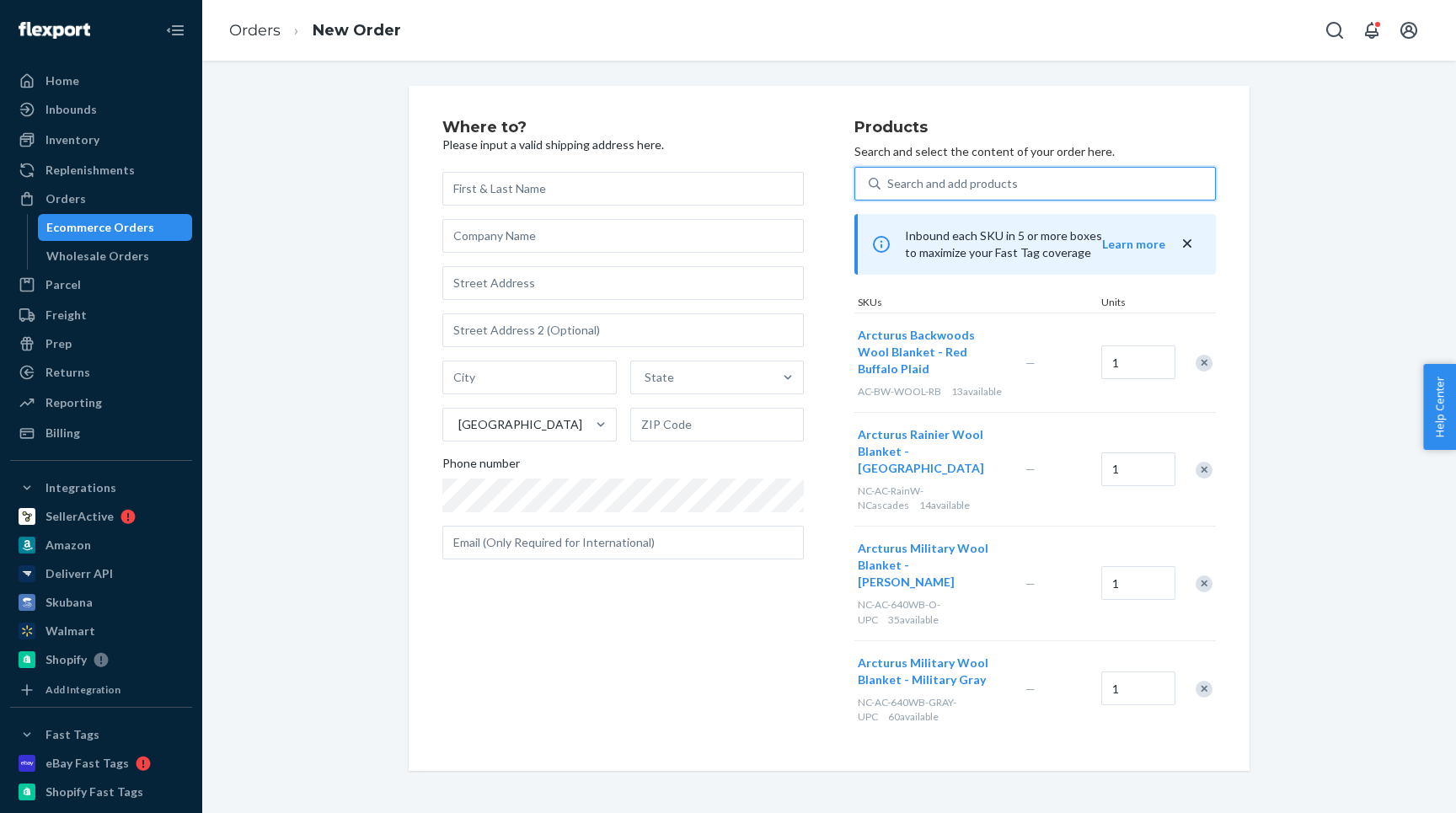
click at [925, 177] on div "Search and add products" at bounding box center [953, 184] width 131 height 17
click at [889, 177] on input "0 results available. Use Up and Down to choose options, press Enter to select t…" at bounding box center [888, 184] width 2 height 17
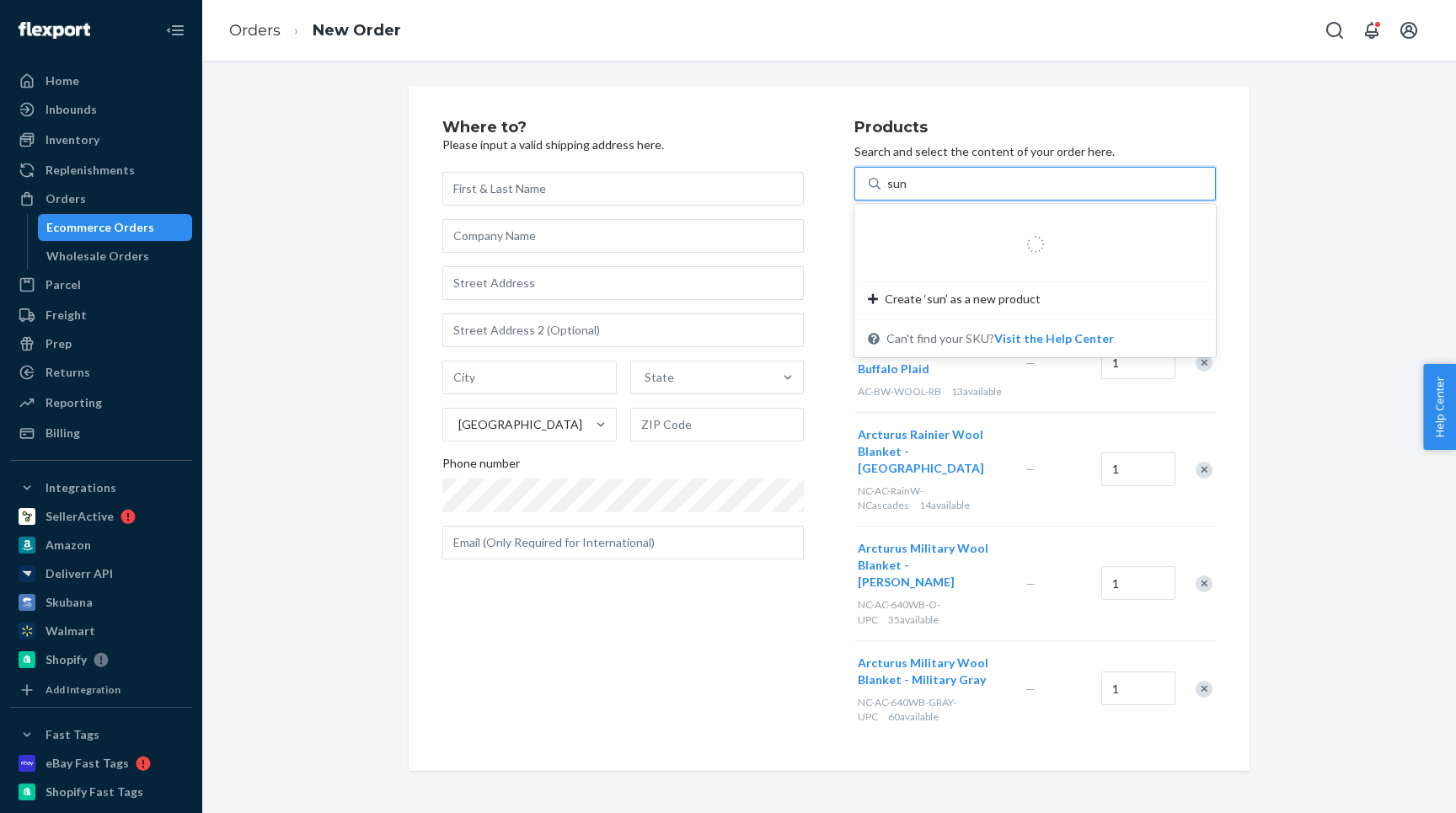
type input "suns"
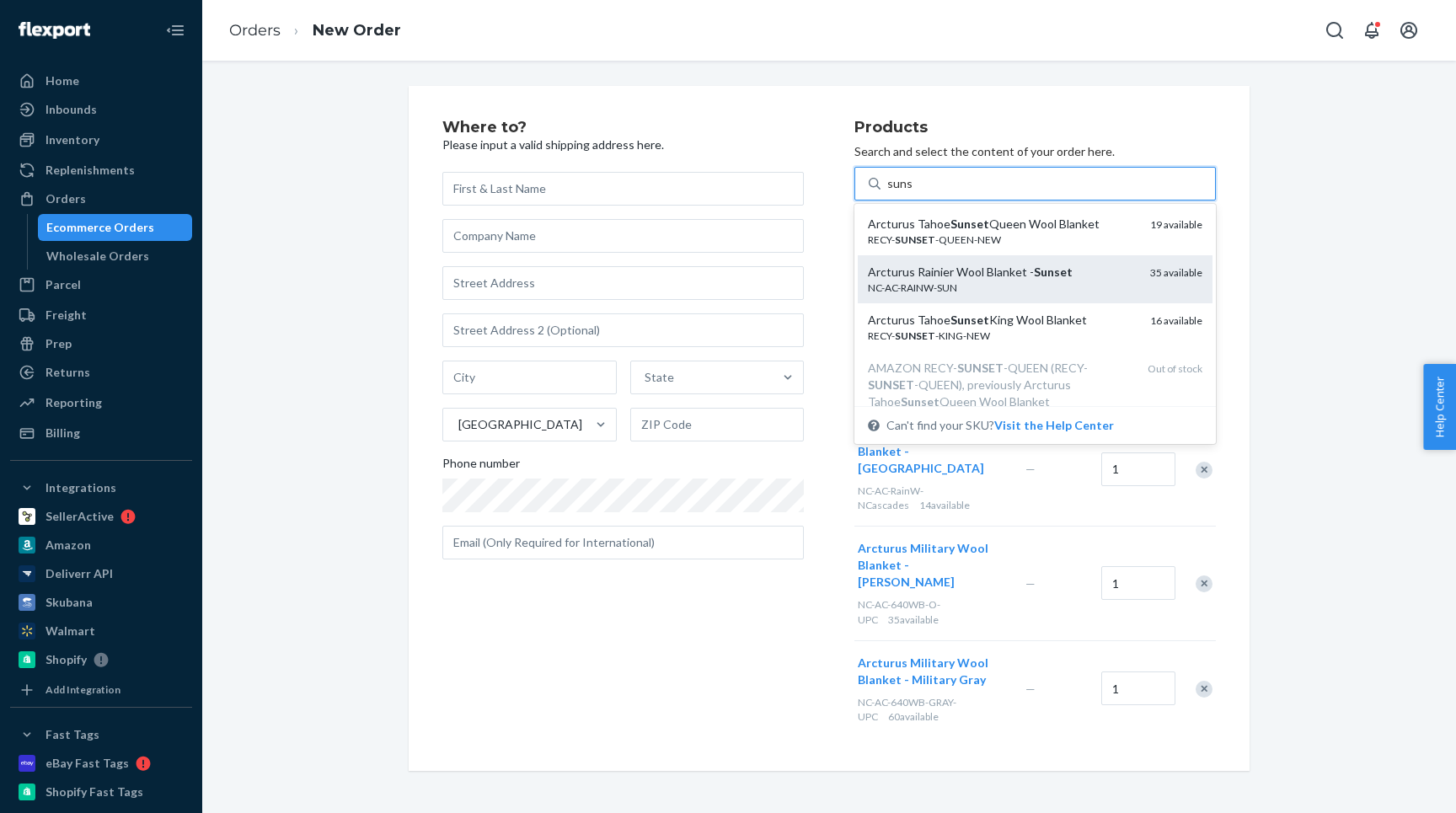
click at [916, 280] on div "Arcturus Rainier Wool Blanket - Sunset" at bounding box center [1002, 272] width 269 height 17
click at [912, 193] on input "suns" at bounding box center [899, 184] width 25 height 17
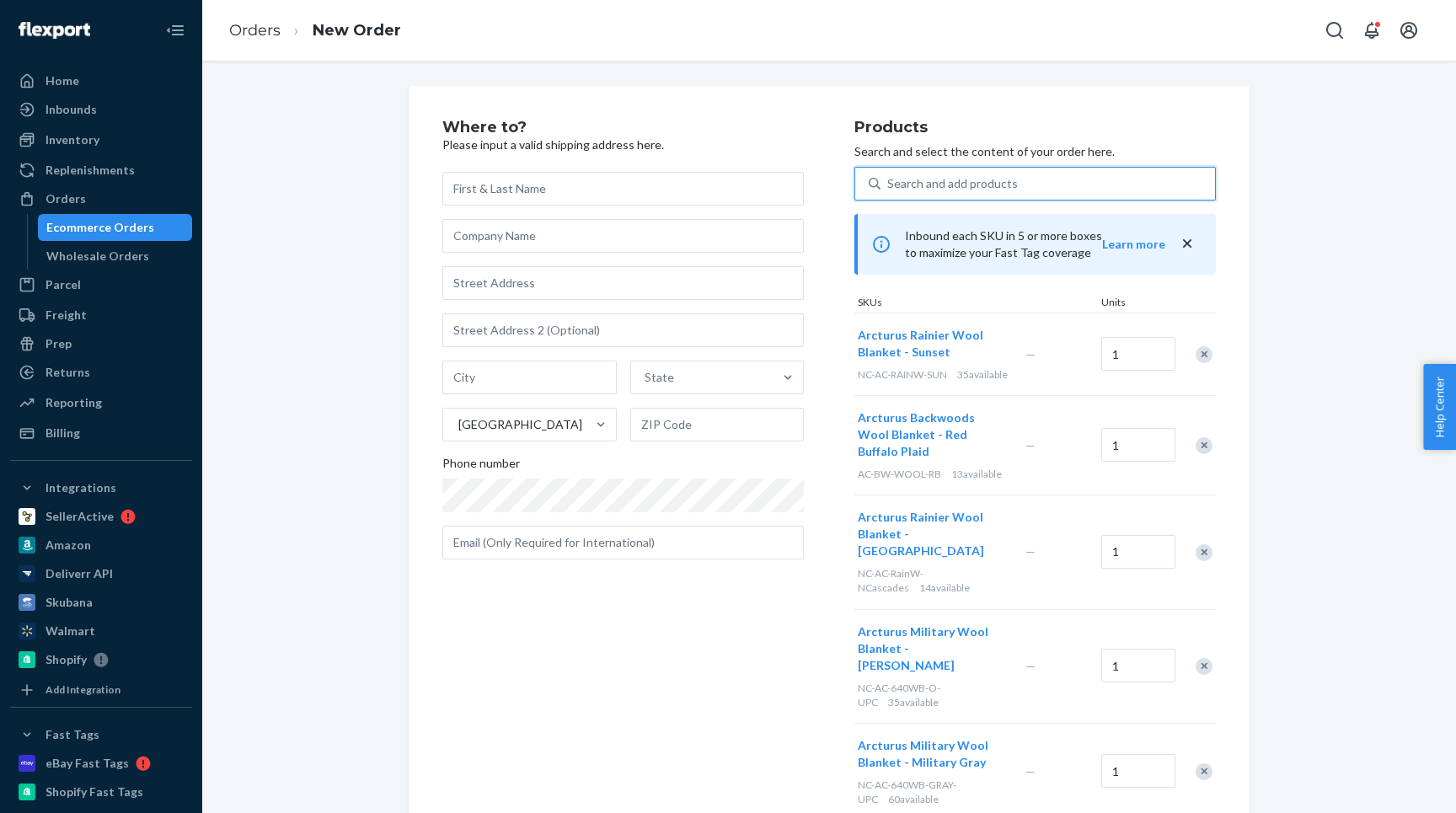
click at [921, 173] on div "Search and add products" at bounding box center [1047, 183] width 334 height 30
click at [889, 175] on input "0 results available. Use Up and Down to choose options, press Enter to select t…" at bounding box center [888, 184] width 2 height 17
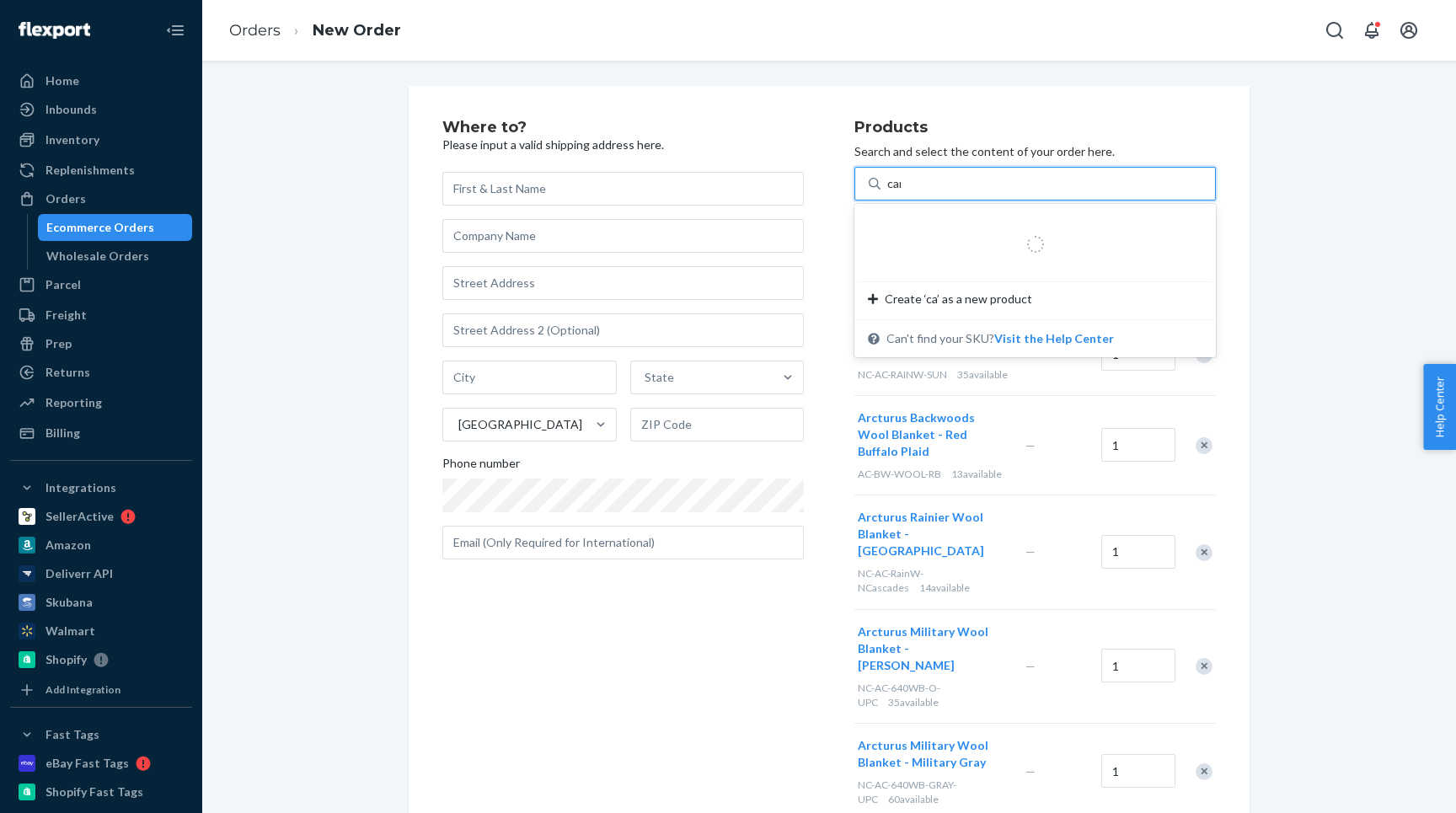
type input "came"
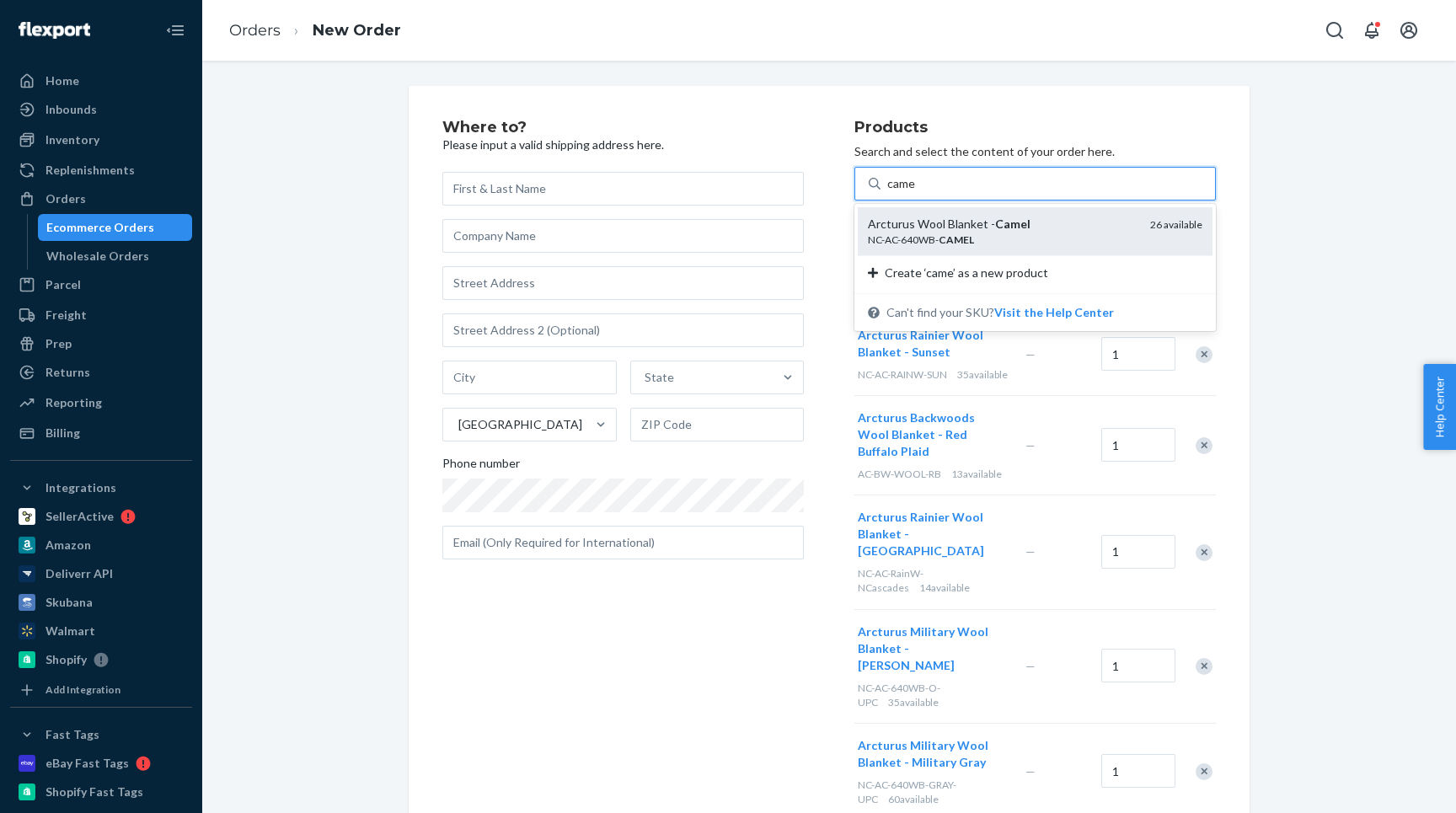
click at [922, 242] on div "NC-AC-640WB- CAMEL" at bounding box center [1002, 240] width 269 height 15
click at [916, 193] on input "came" at bounding box center [901, 184] width 28 height 17
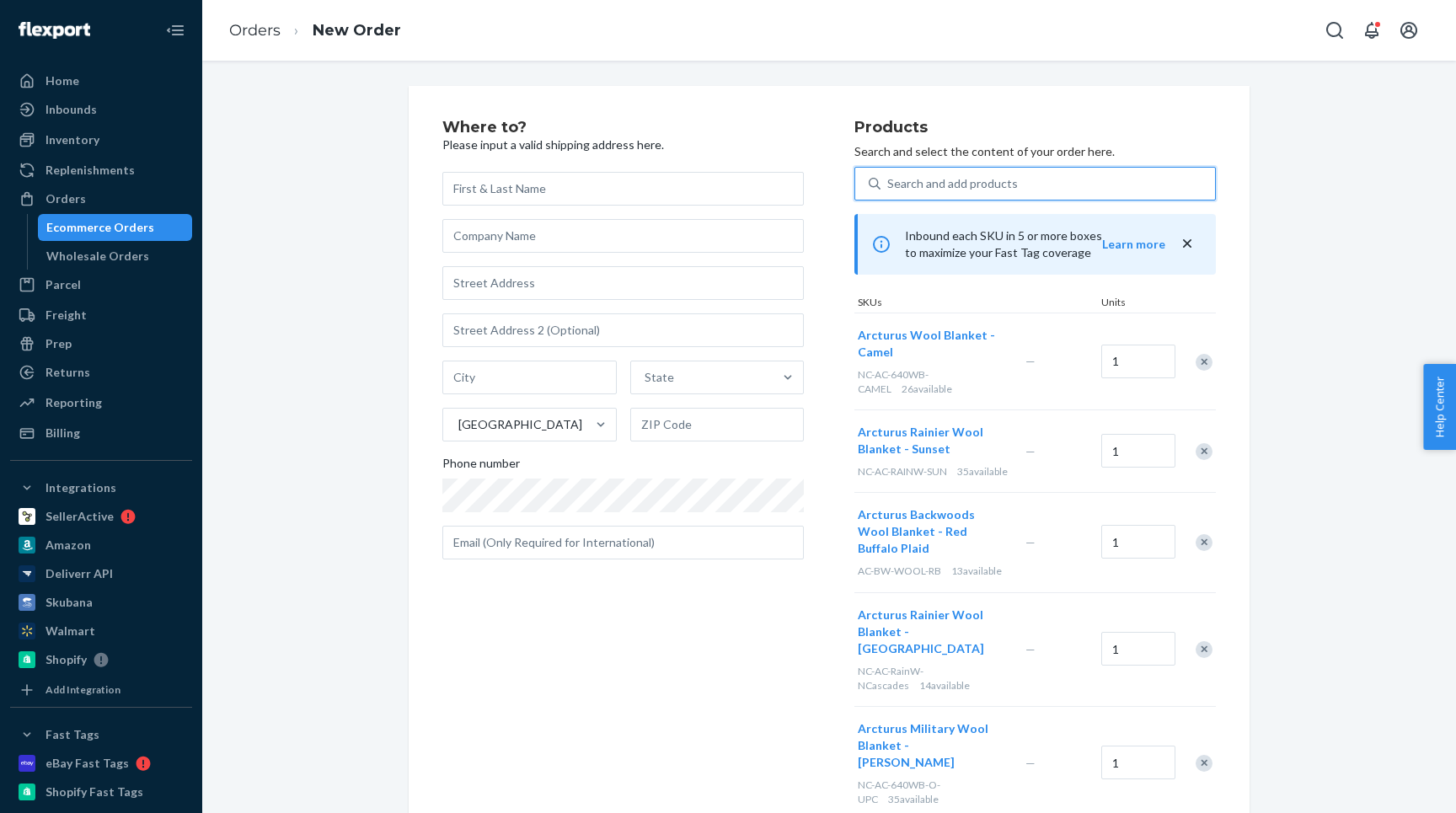
scroll to position [101, 0]
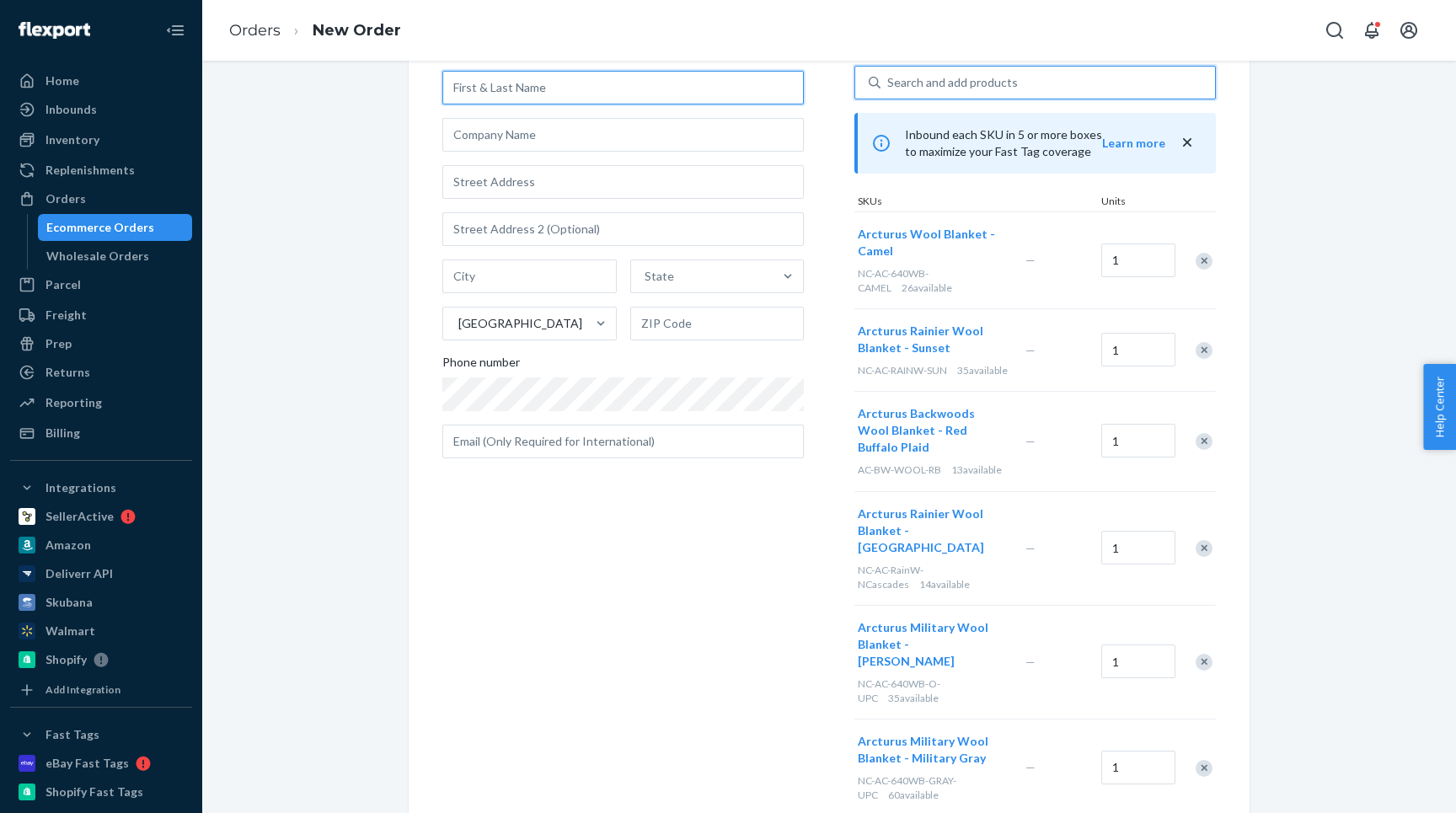
click at [578, 80] on input "text" at bounding box center [623, 87] width 362 height 34
type input "[PERSON_NAME]"
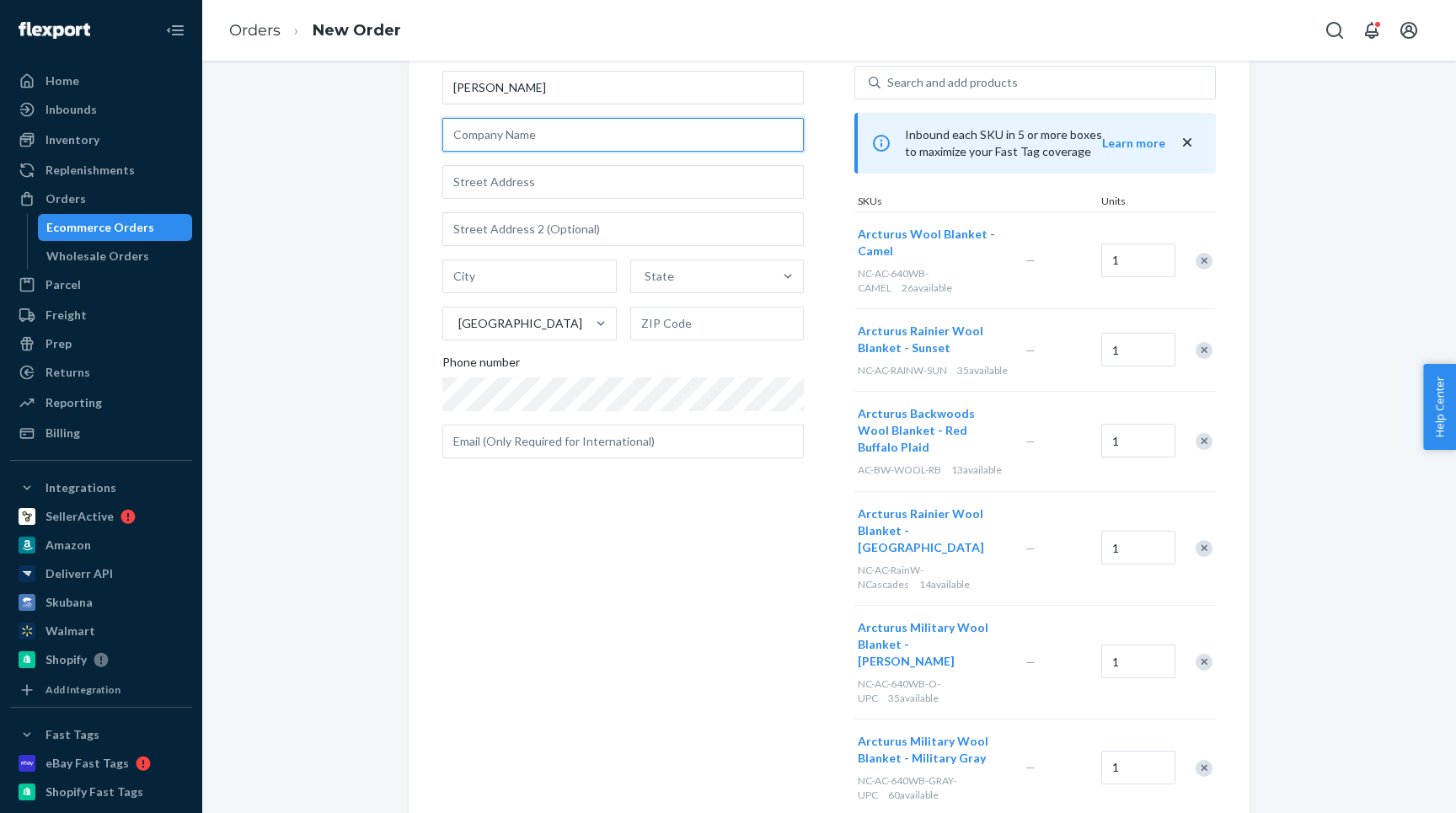
click at [513, 131] on input "text" at bounding box center [623, 134] width 362 height 34
type input "[PERSON_NAME]"
paste input "[STREET_ADDRESS]"
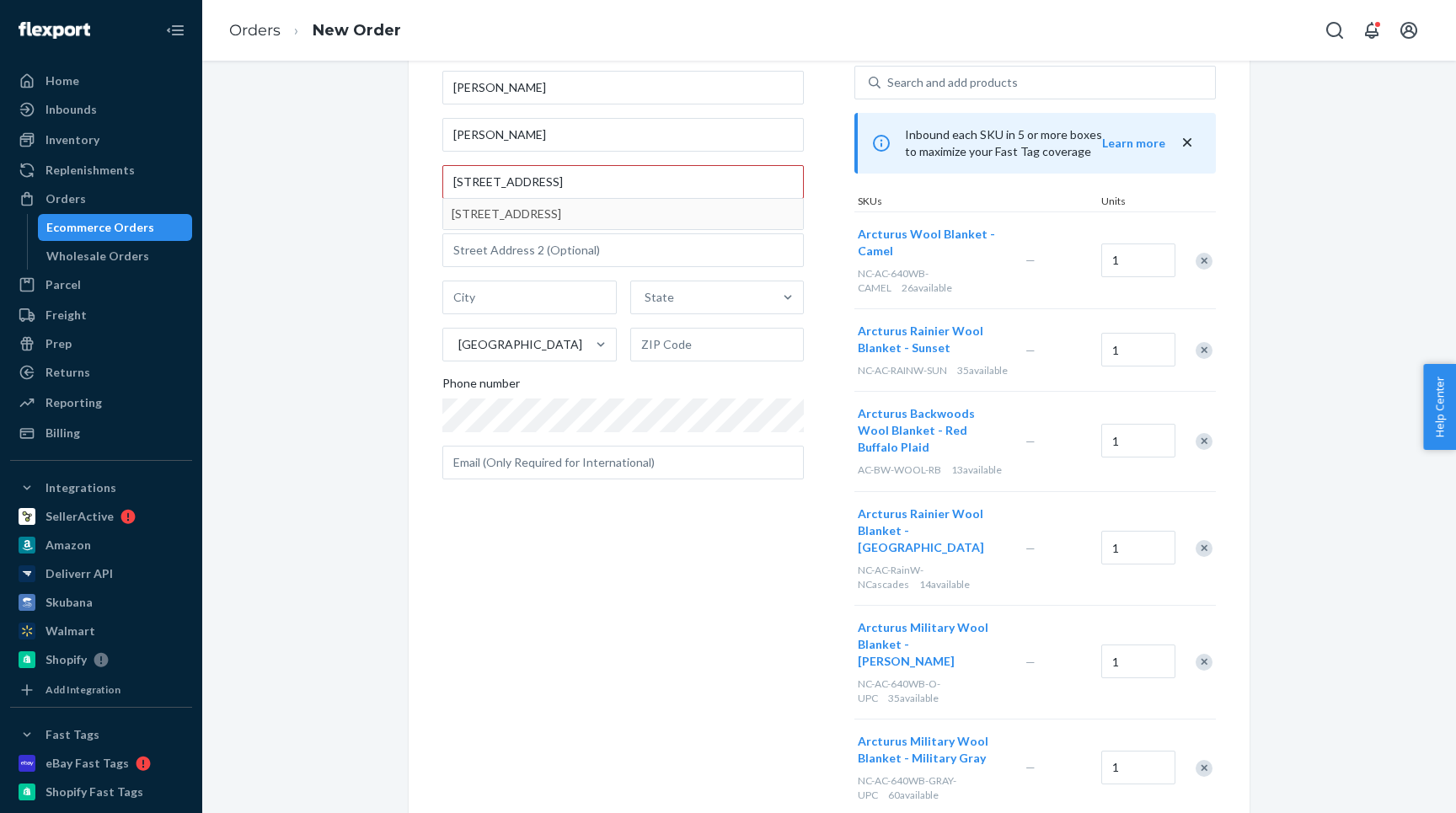
type input "[STREET_ADDRESS]"
type input "[PERSON_NAME]"
type input "84040"
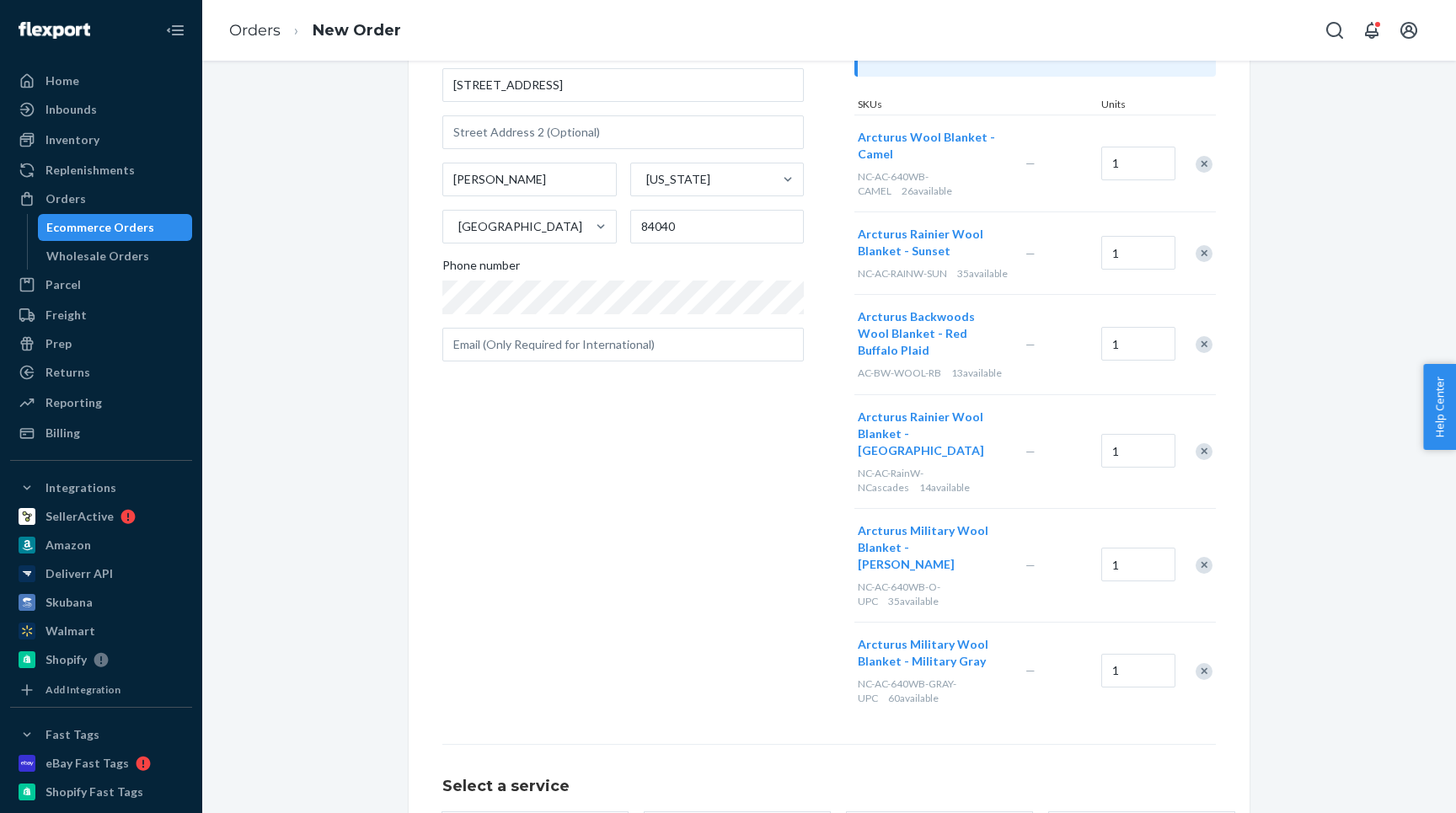
scroll to position [329, 0]
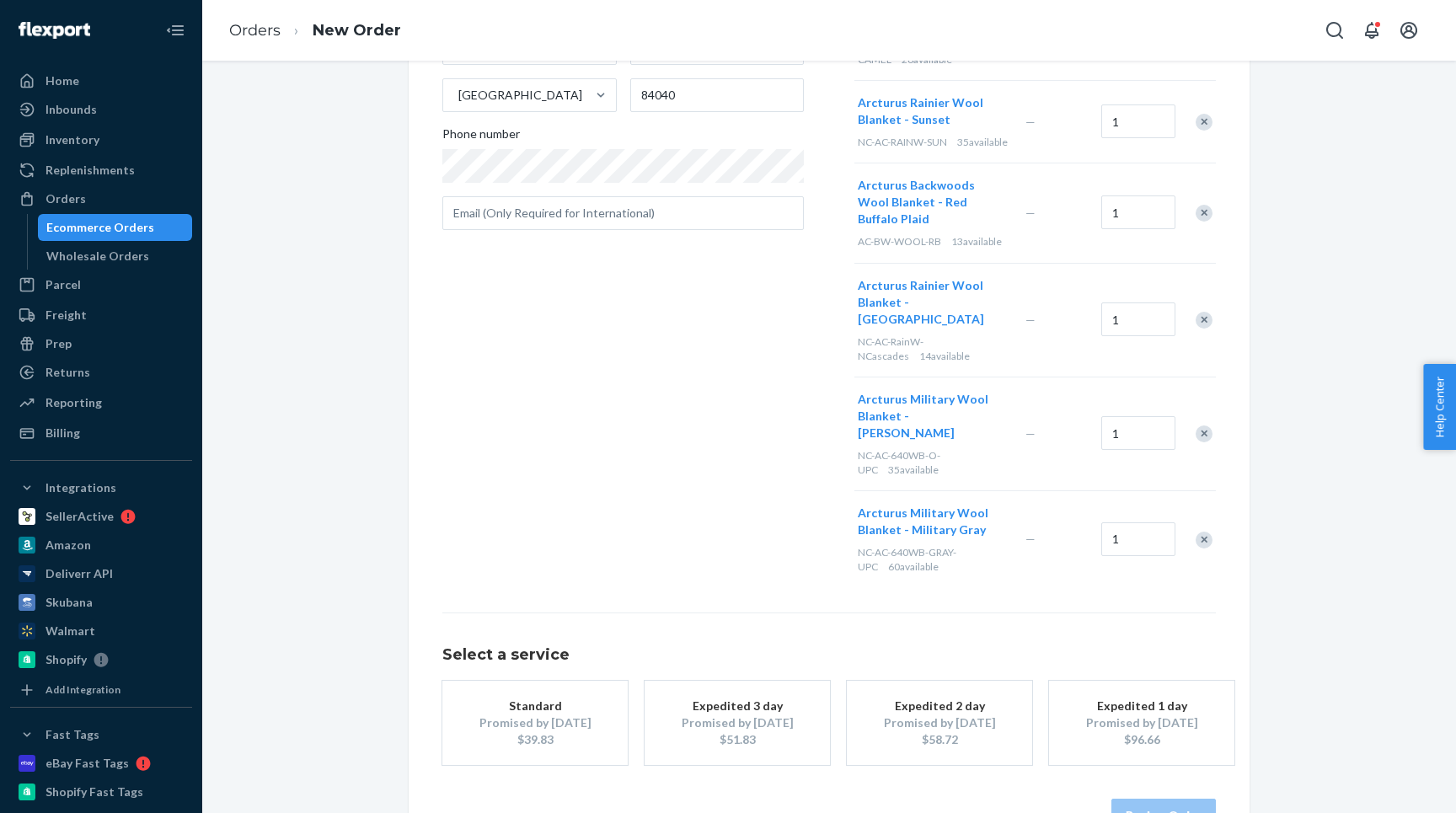
click at [717, 681] on button "Expedited 3 day Promised by [DATE] $51.83" at bounding box center [737, 723] width 186 height 84
click at [1148, 799] on button "Review Order" at bounding box center [1164, 816] width 105 height 34
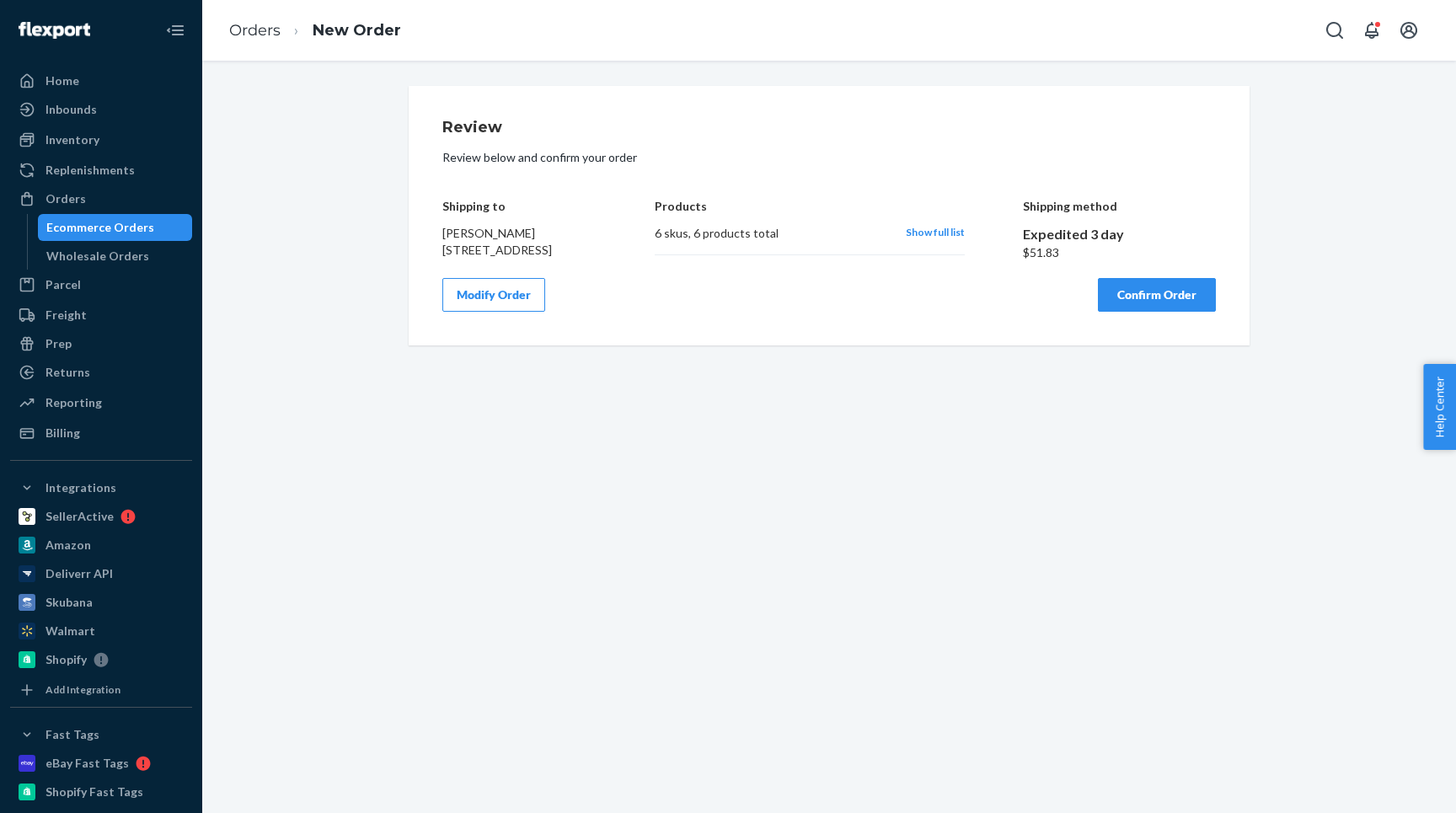
click at [1126, 312] on button "Confirm Order" at bounding box center [1156, 295] width 118 height 34
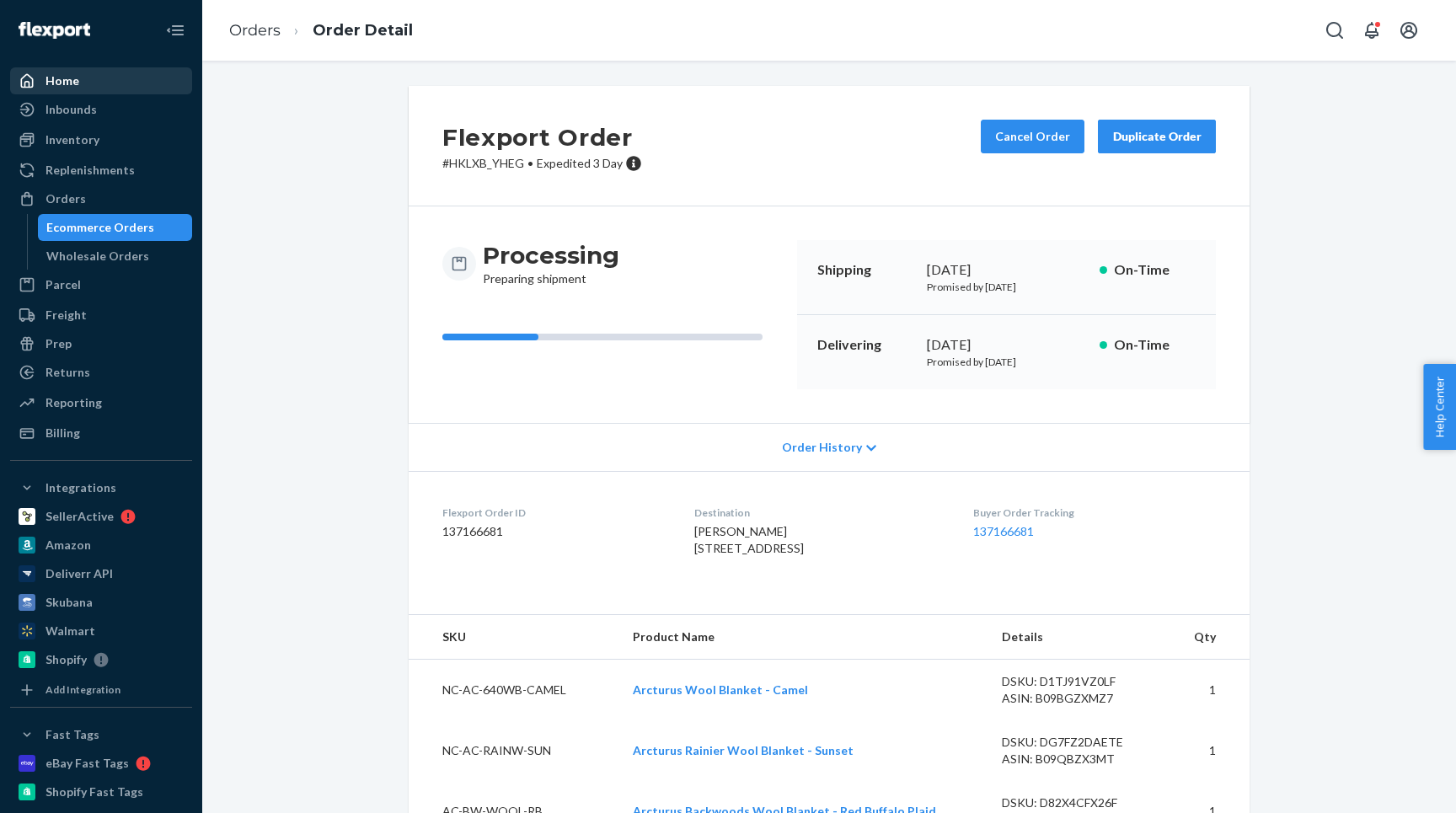
click at [51, 76] on div "Home" at bounding box center [62, 81] width 34 height 17
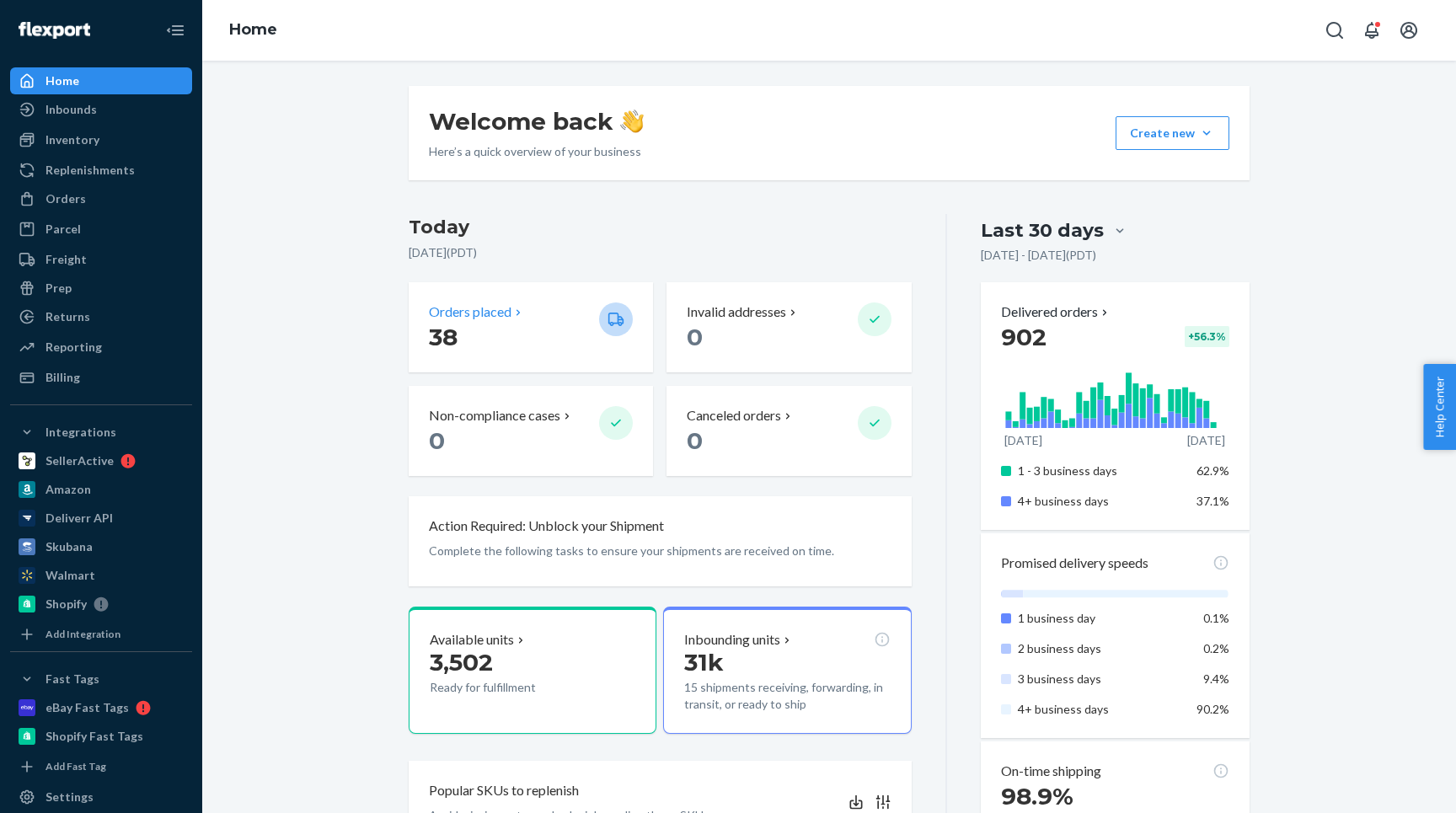
click at [509, 333] on p "38" at bounding box center [507, 337] width 156 height 30
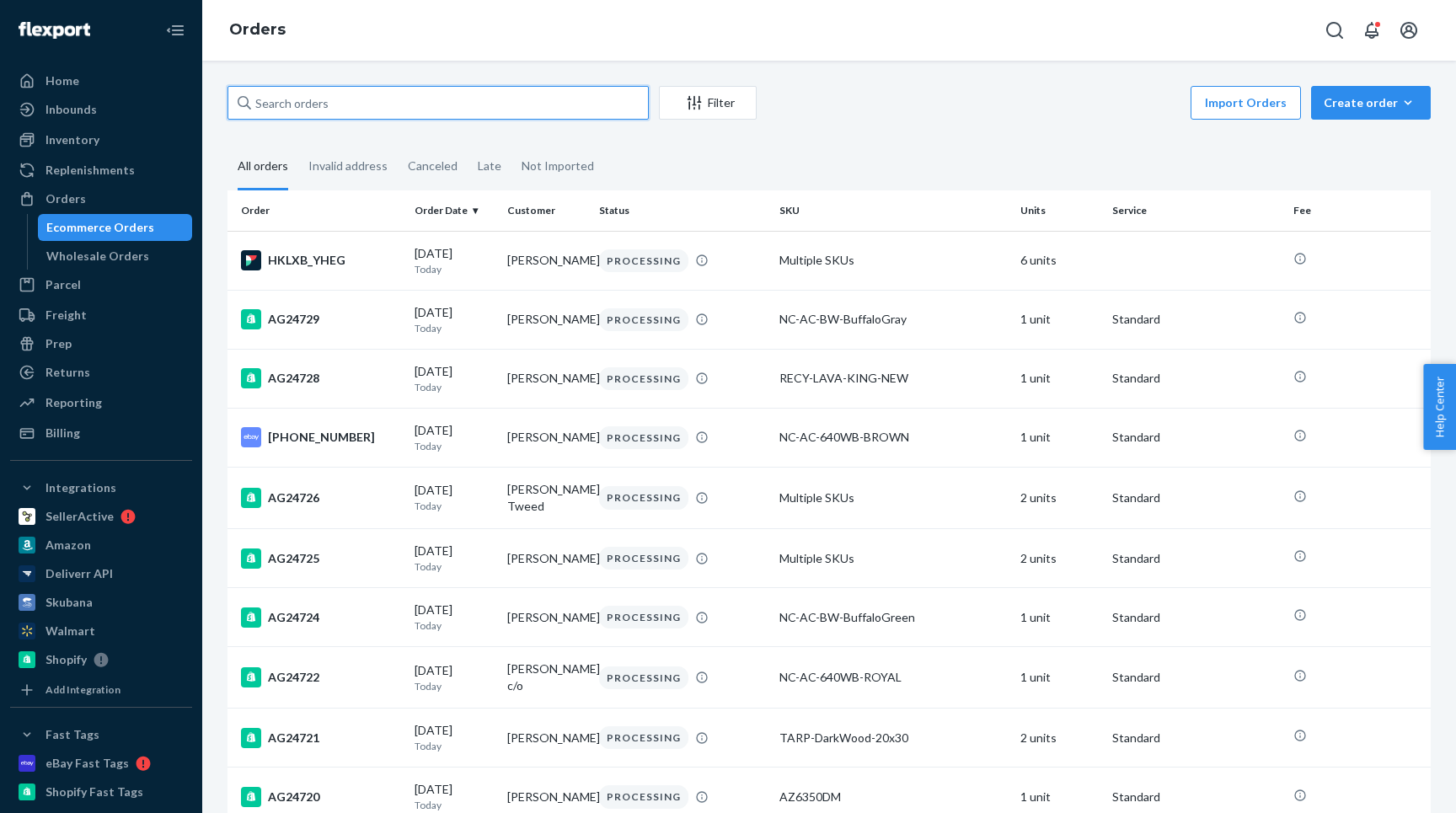
click at [346, 110] on input "text" at bounding box center [438, 102] width 421 height 34
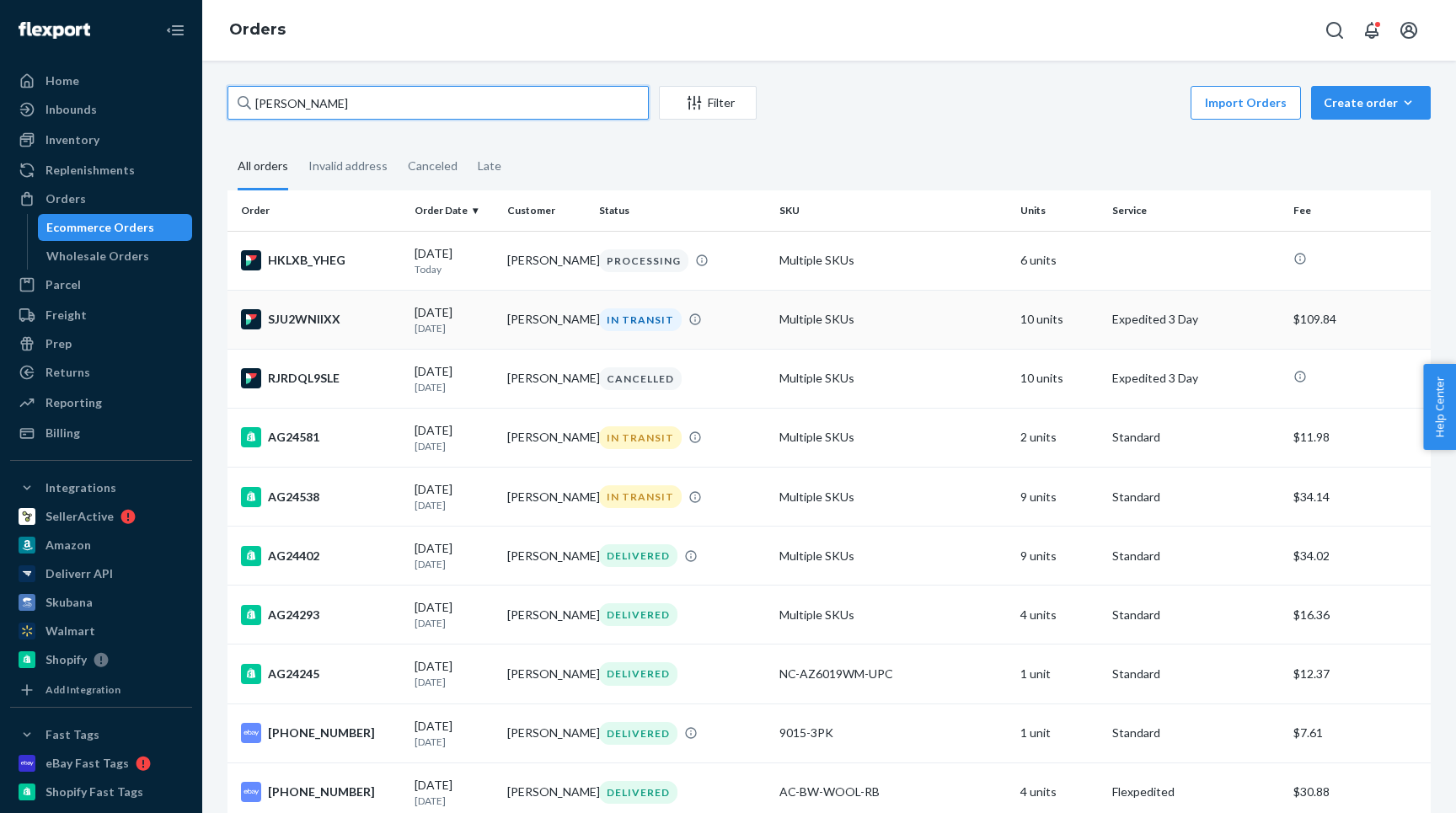
type input "[PERSON_NAME]"
click at [376, 328] on div "SJU2WNIIXX" at bounding box center [321, 320] width 160 height 21
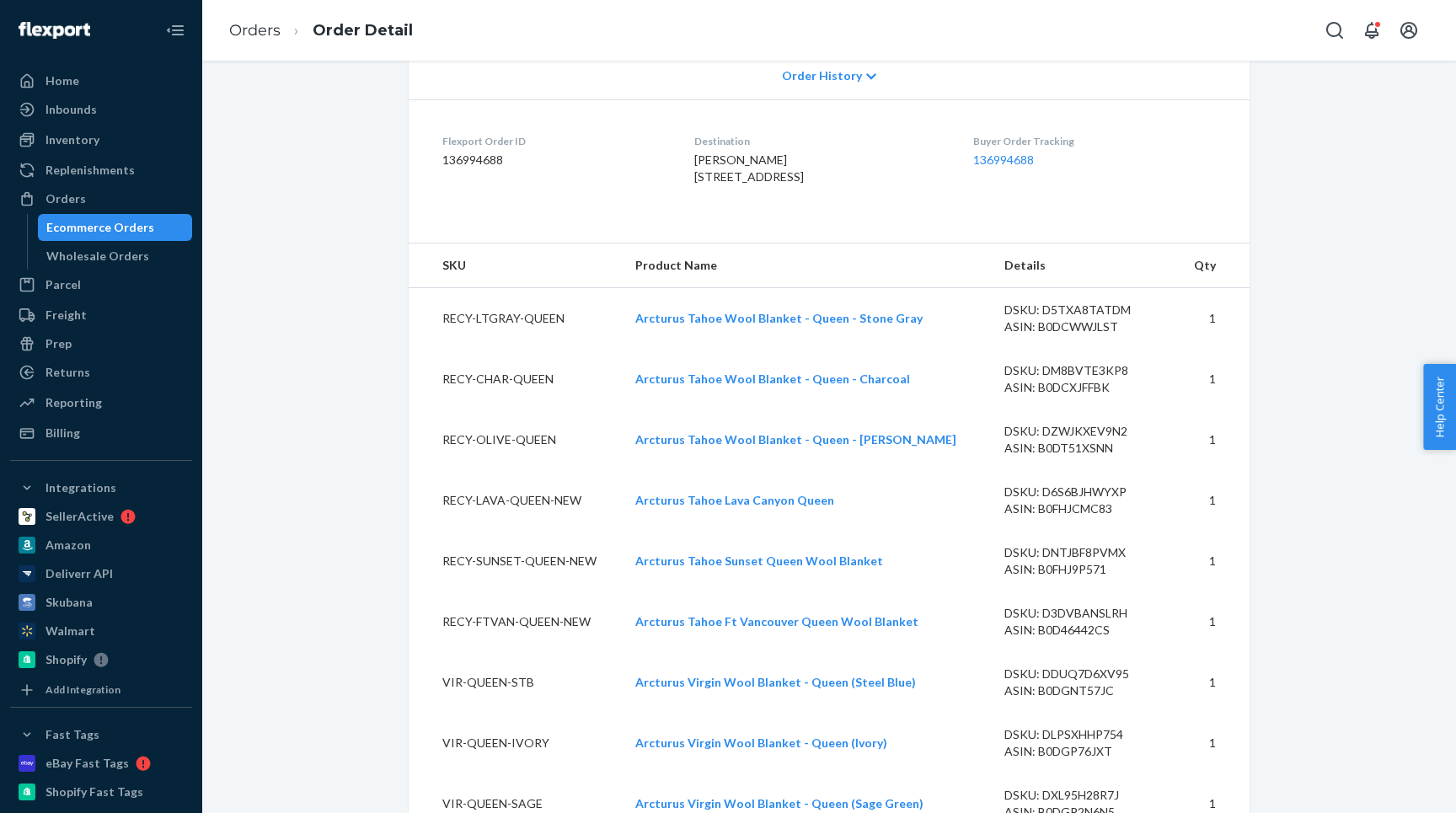
scroll to position [253, 0]
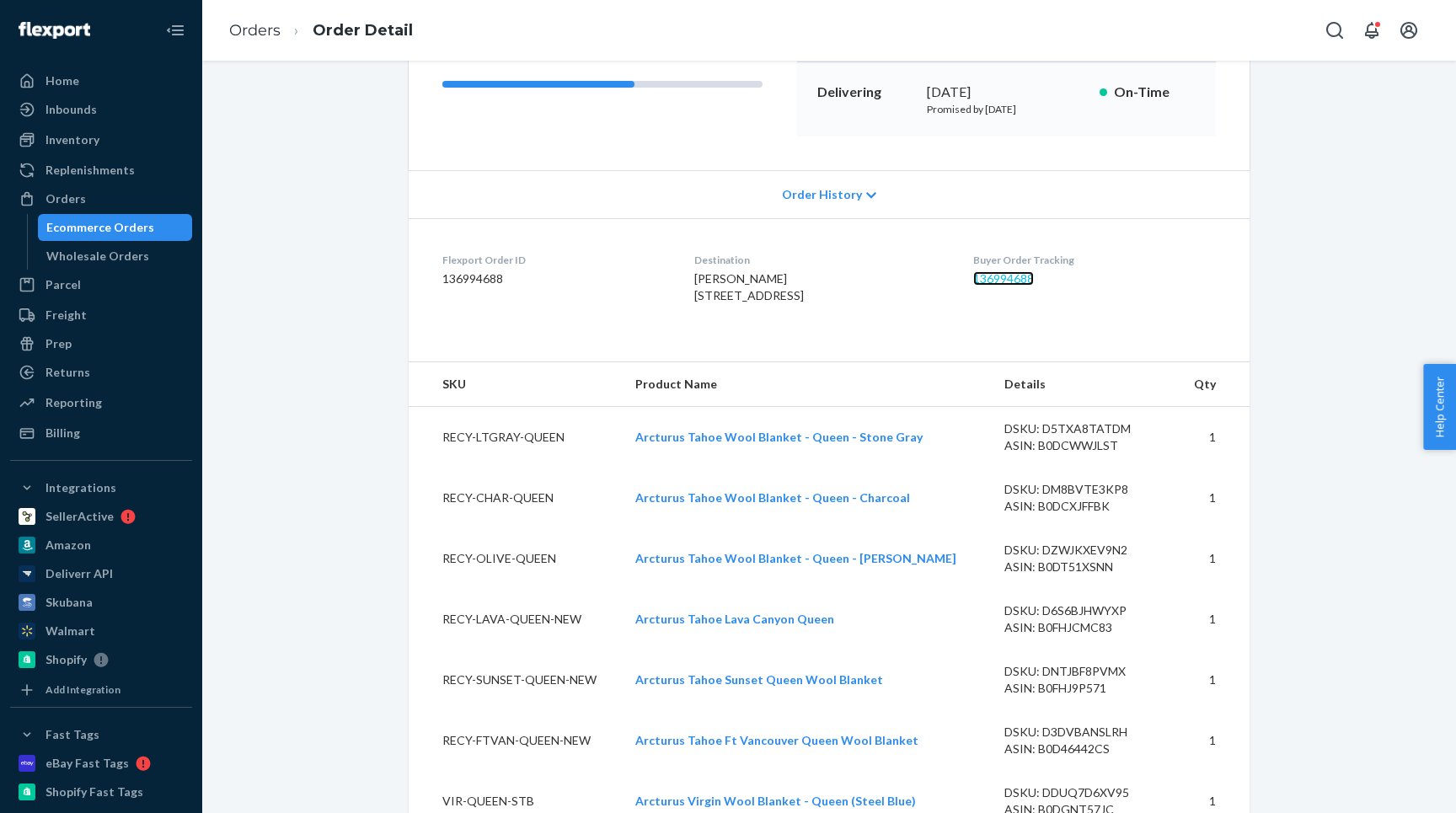
click at [993, 278] on link "136994688" at bounding box center [1003, 278] width 61 height 15
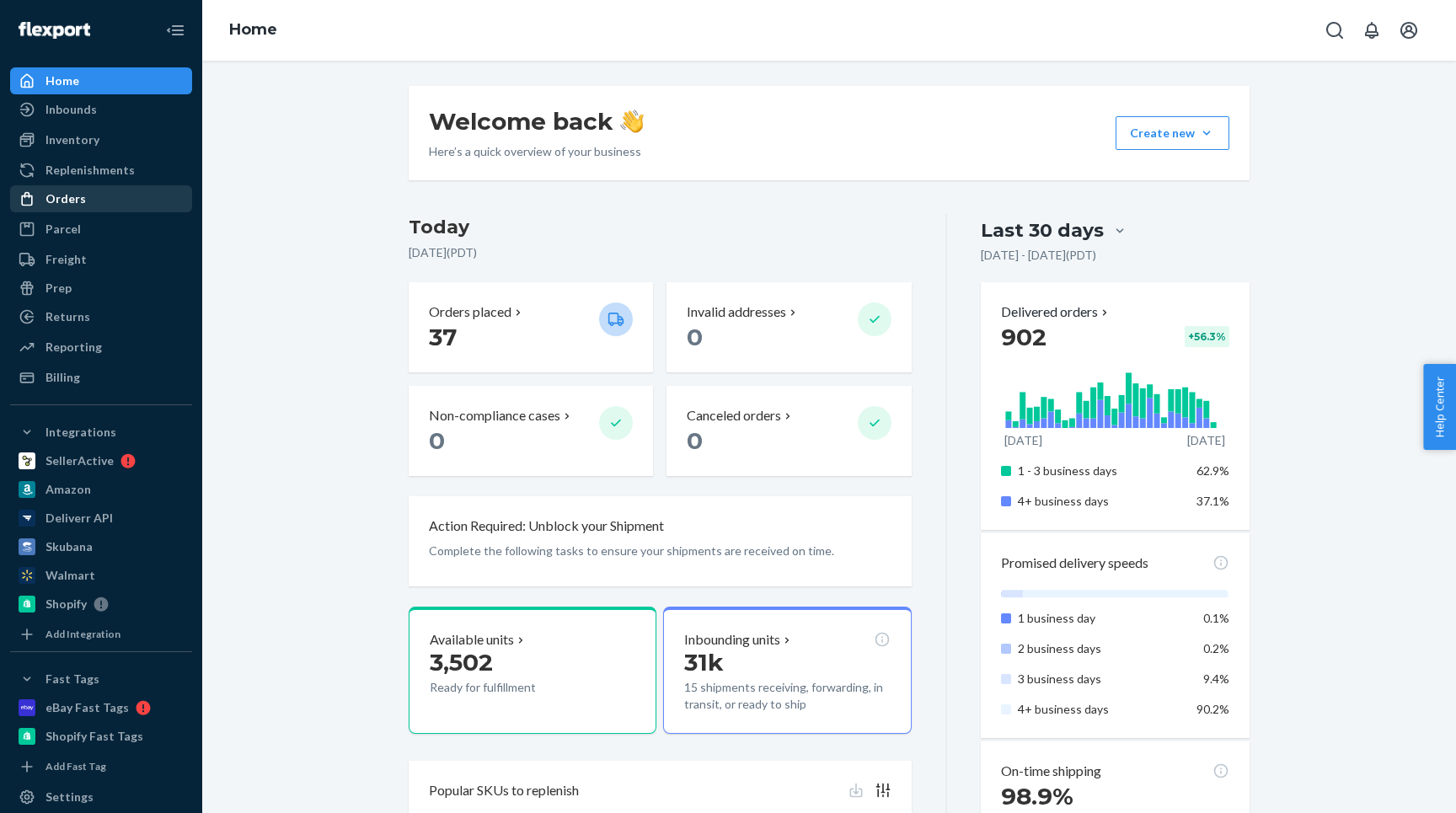
click at [82, 196] on div "Orders" at bounding box center [101, 199] width 179 height 23
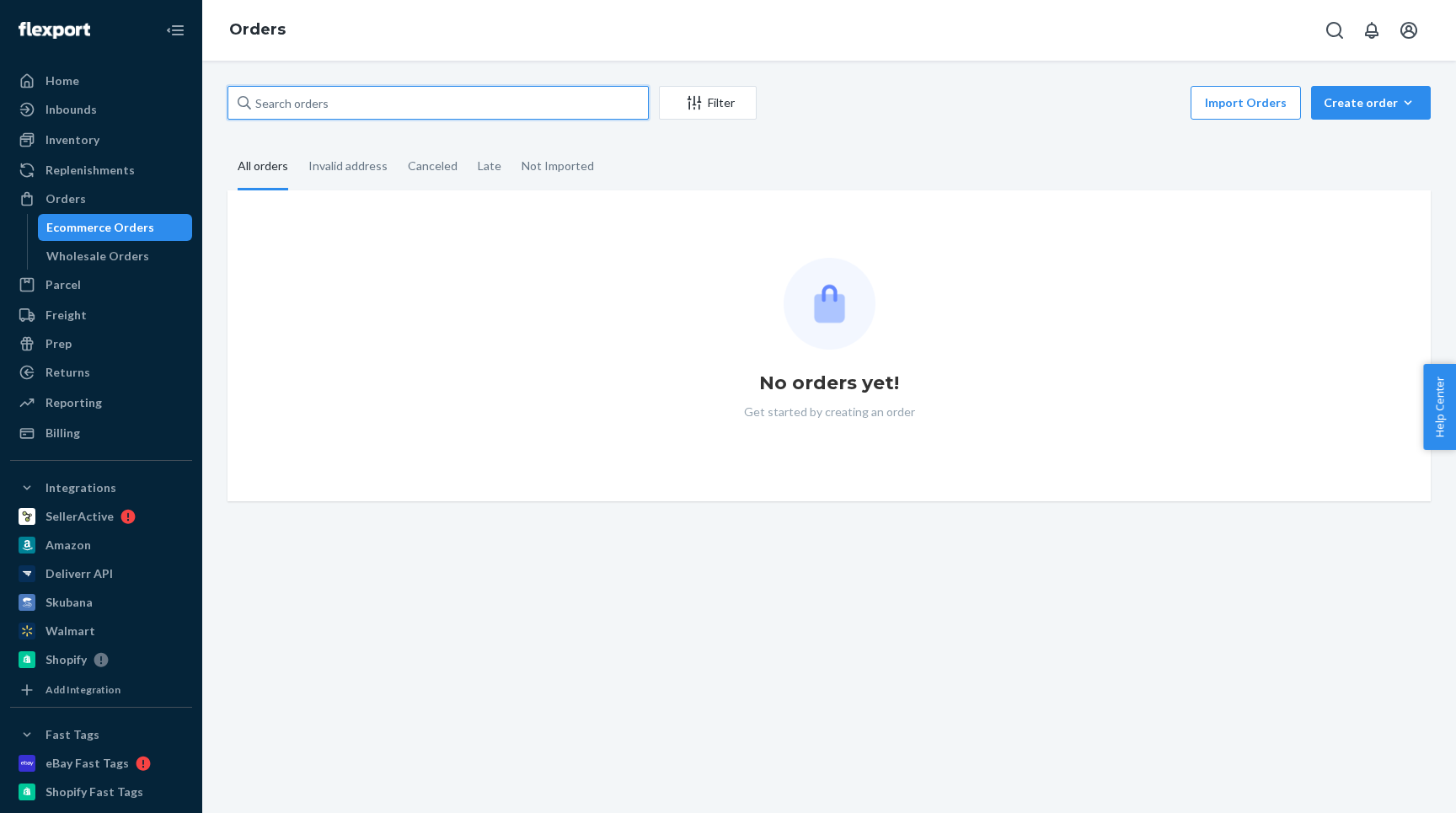
click at [330, 107] on input "text" at bounding box center [438, 102] width 421 height 34
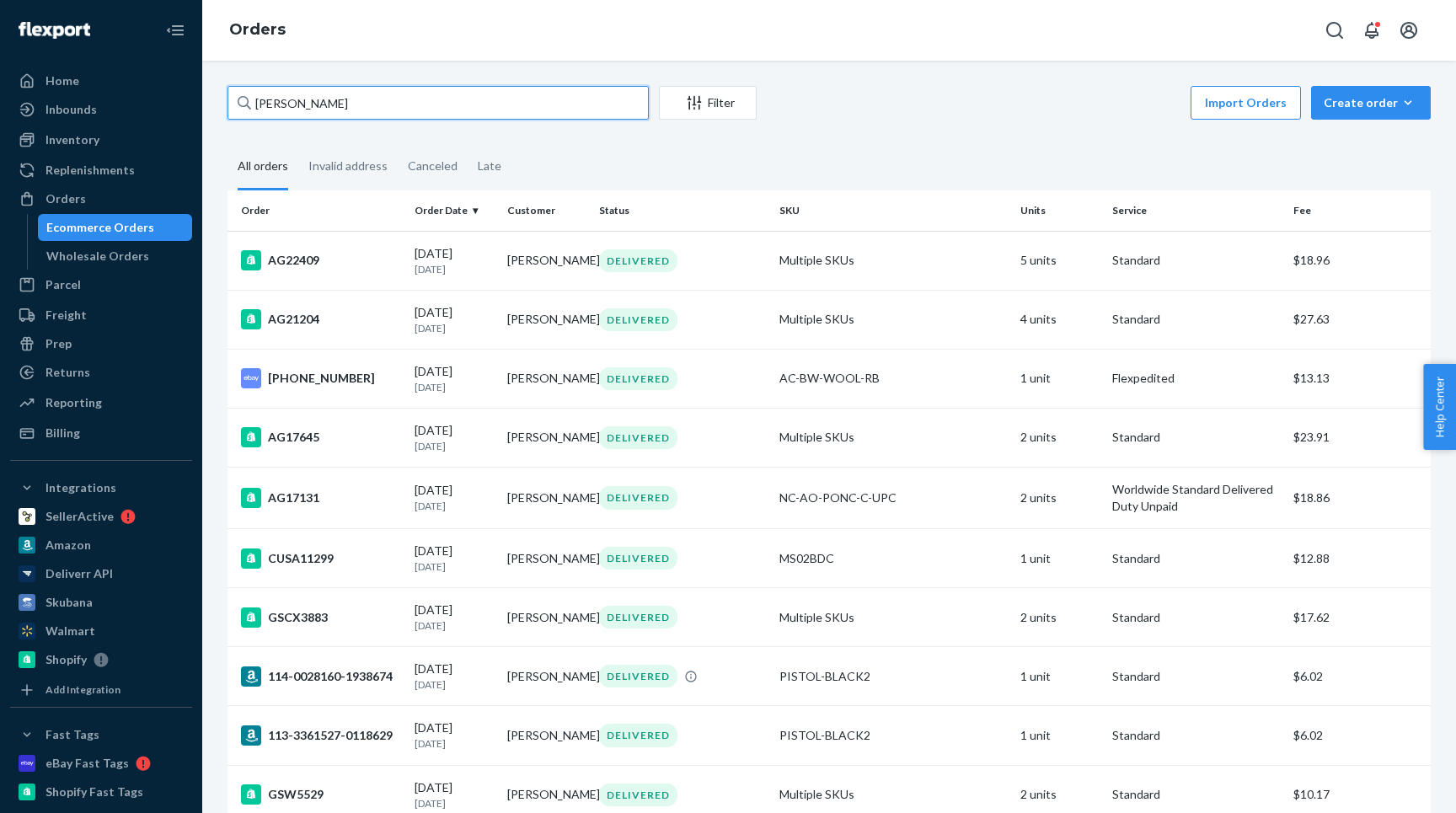
type input "brandon harrop"
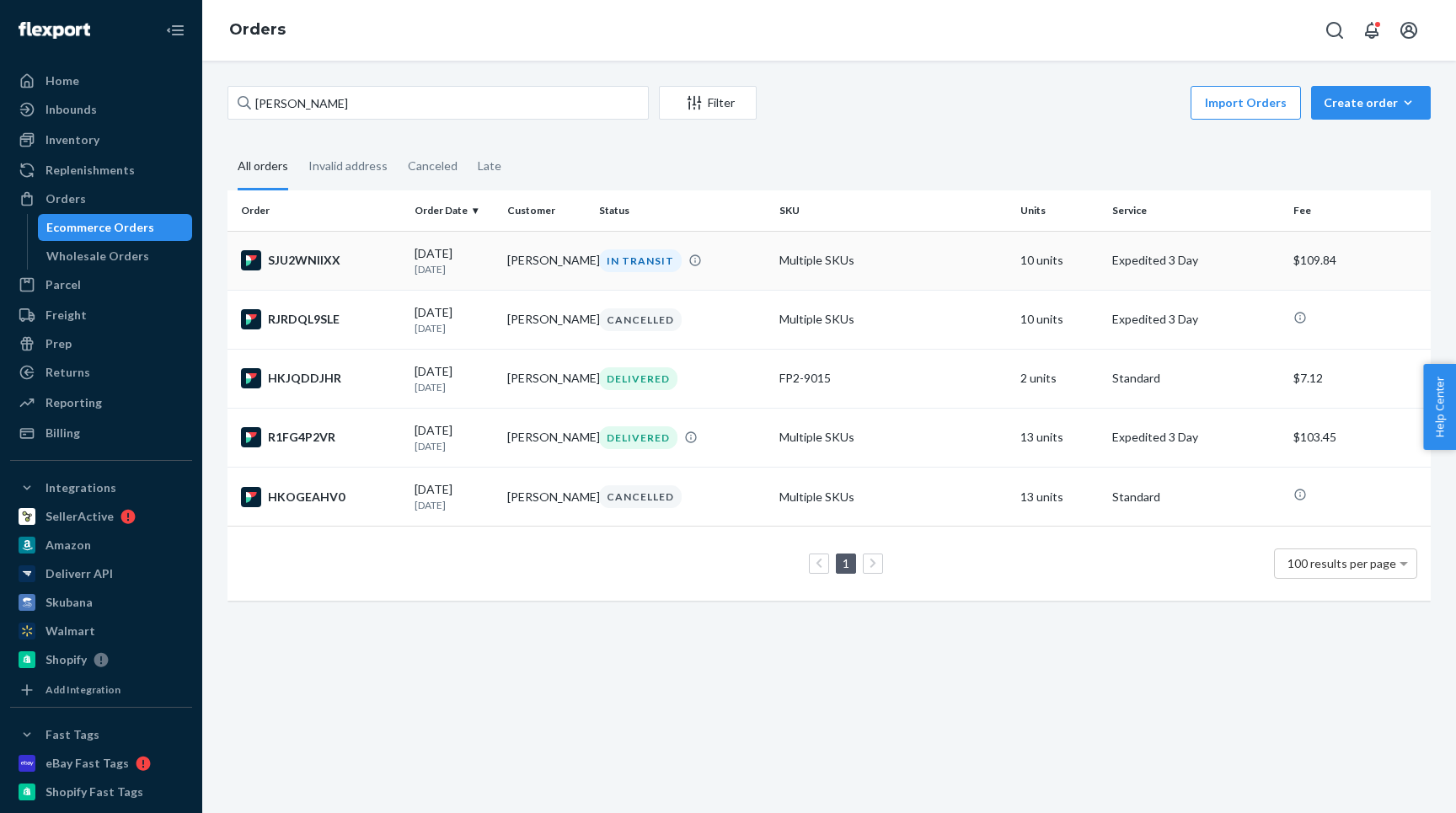
click at [362, 261] on div "SJU2WNIIXX" at bounding box center [321, 260] width 160 height 21
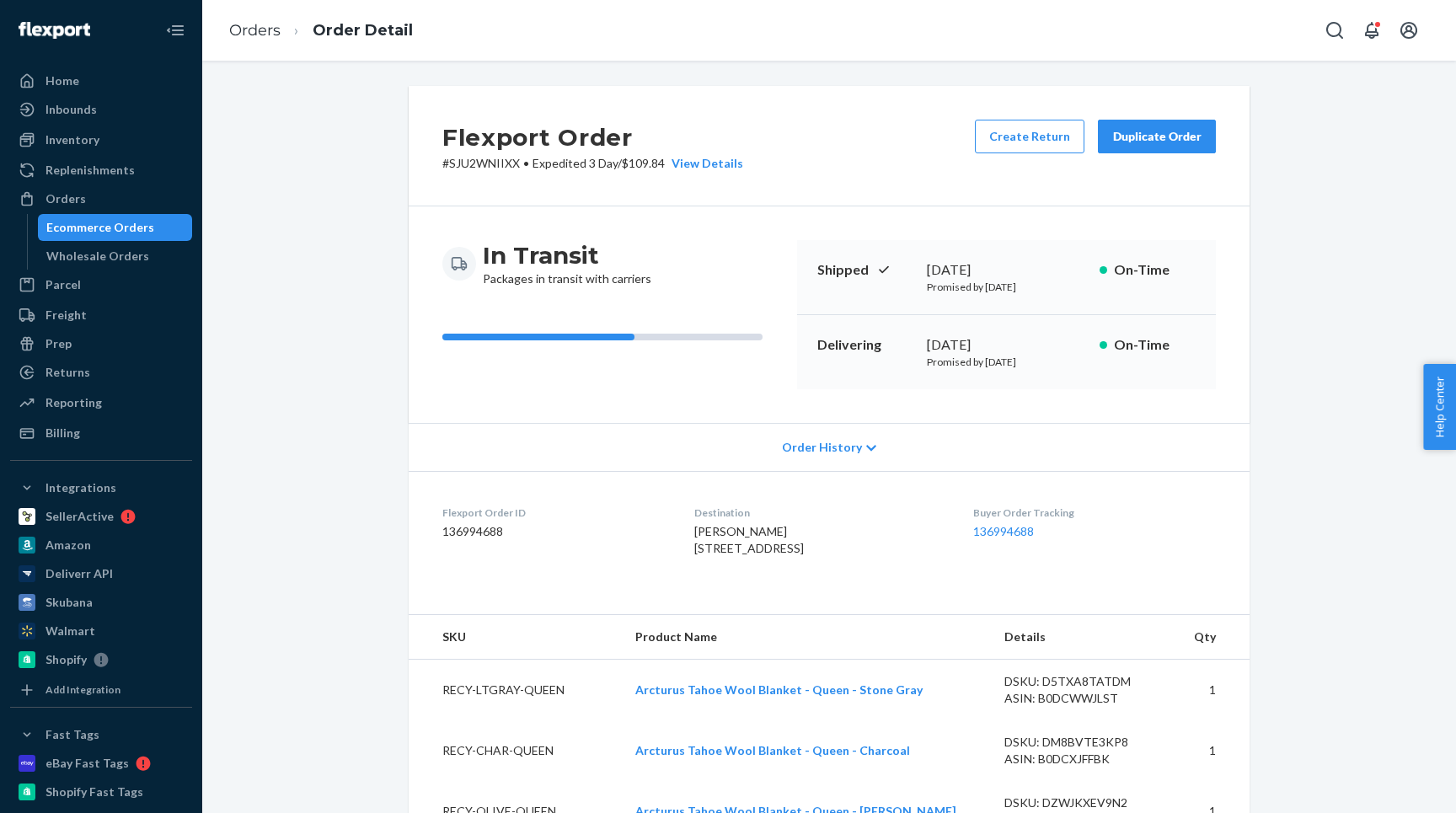
click at [730, 597] on dl "Flexport Order ID 136994688 Destination Brandon Harrop NOCEA 2779 Indian Hills …" at bounding box center [829, 534] width 841 height 126
drag, startPoint x: 724, startPoint y: 603, endPoint x: 680, endPoint y: 570, distance: 55.0
click at [680, 570] on dl "Flexport Order ID 136994688 Destination Brandon Harrop NOCEA 2779 Indian Hills …" at bounding box center [829, 534] width 841 height 126
copy span "2779 Indian Hills Ln Layton, UT 84040-3224 US"
click at [249, 28] on link "Orders" at bounding box center [255, 31] width 52 height 19
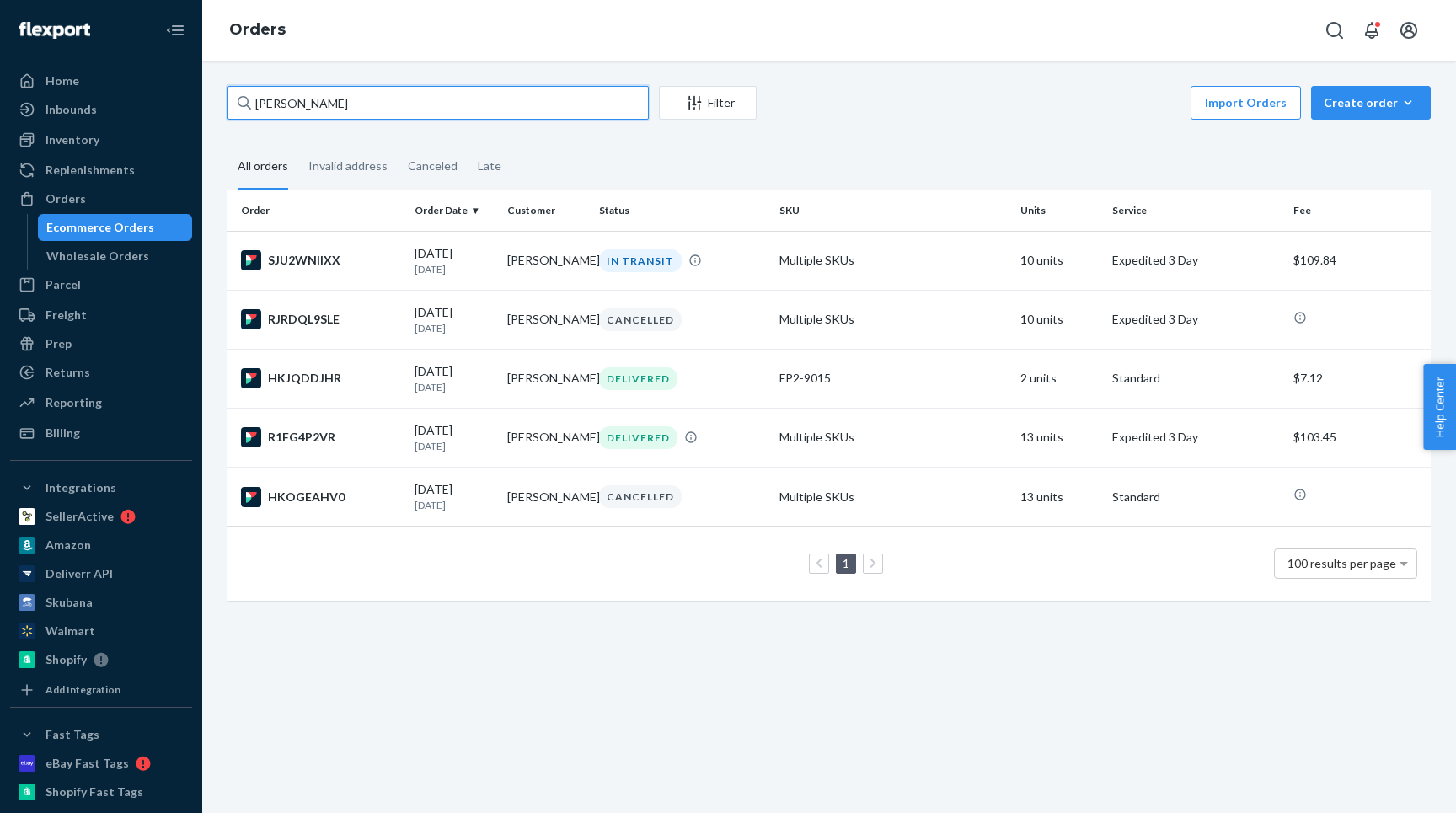
click at [358, 101] on input "brandon harrop" at bounding box center [438, 102] width 421 height 34
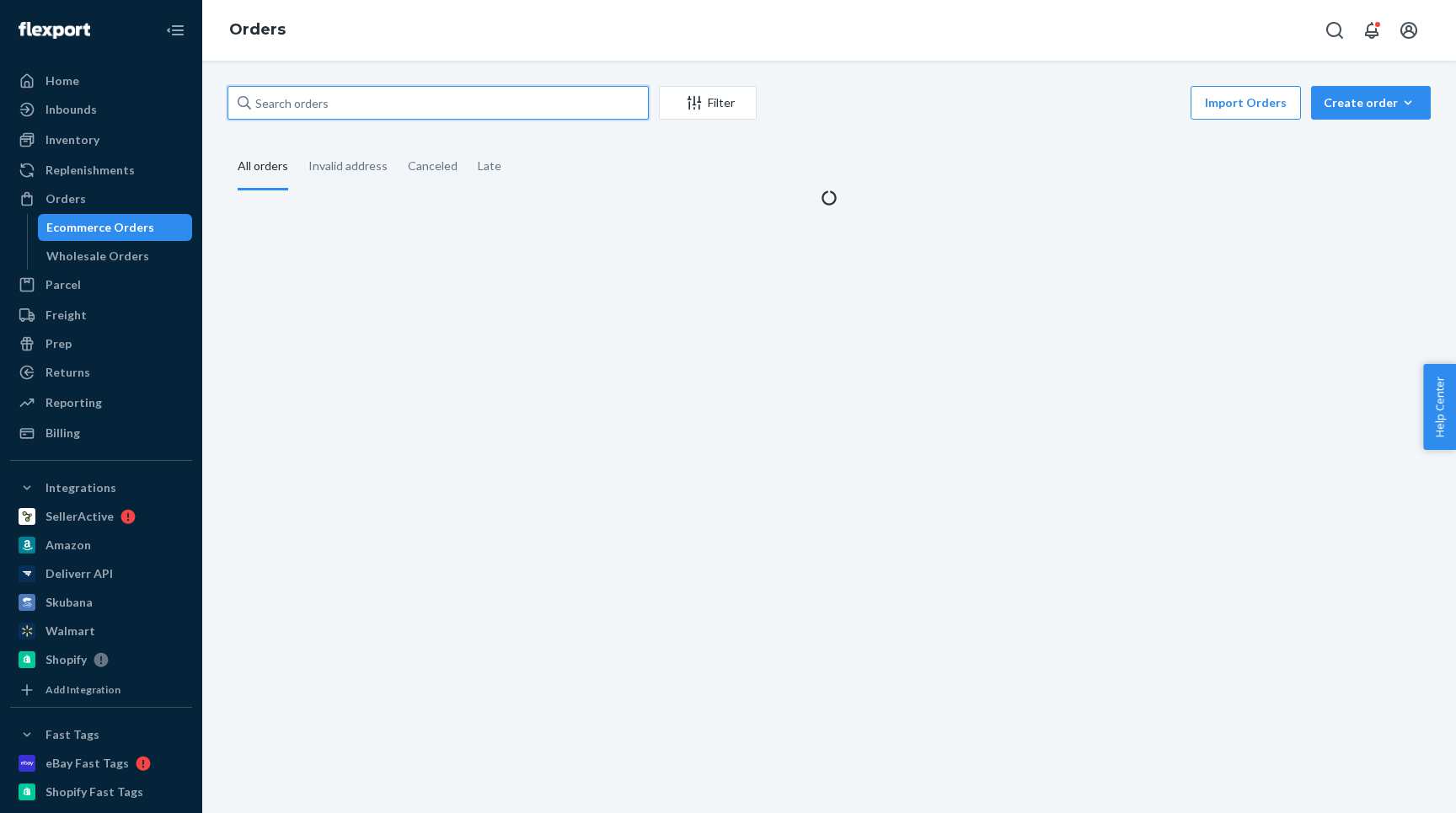
paste input "brandon harrop"
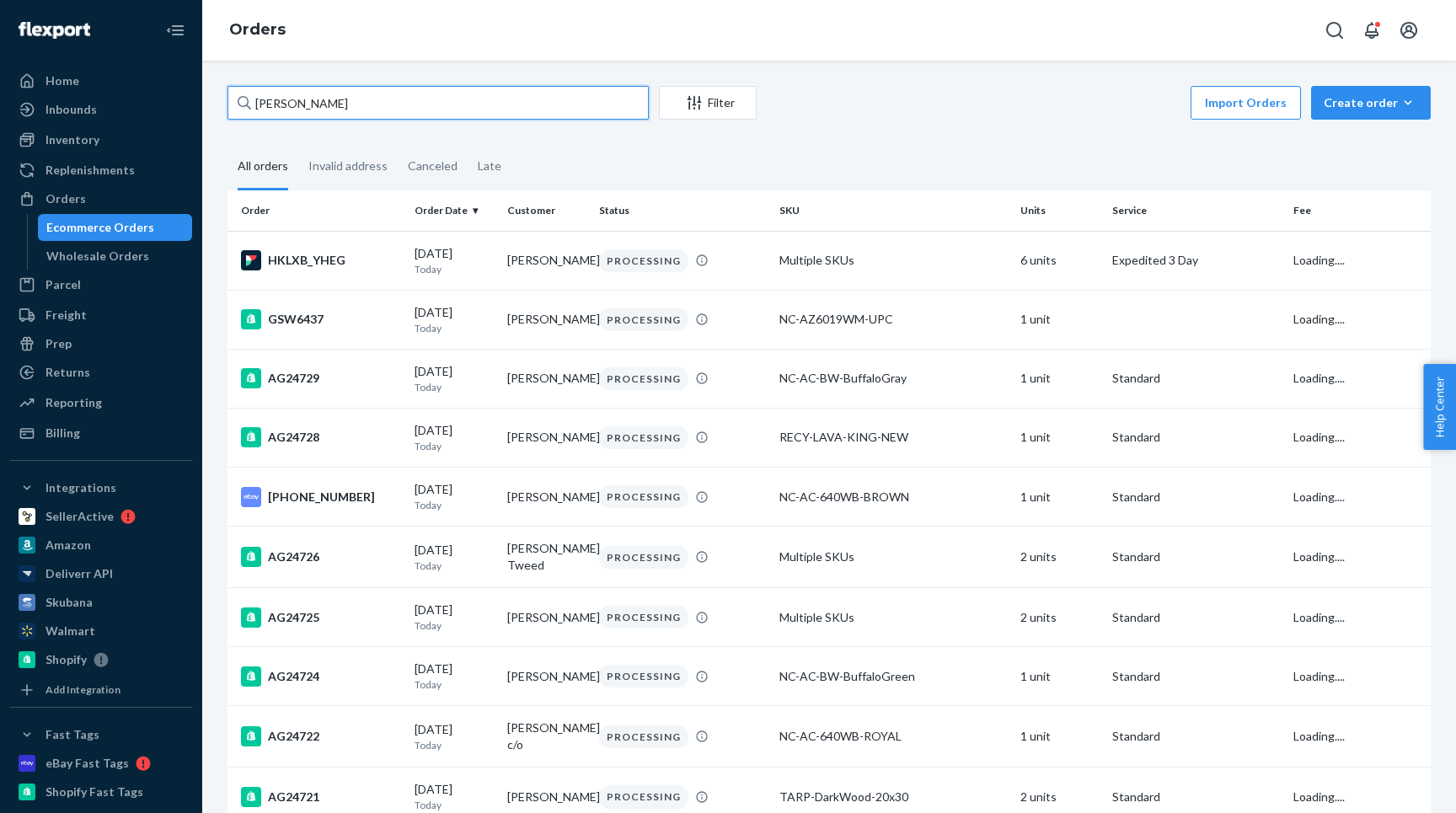
type input "brandon harrop"
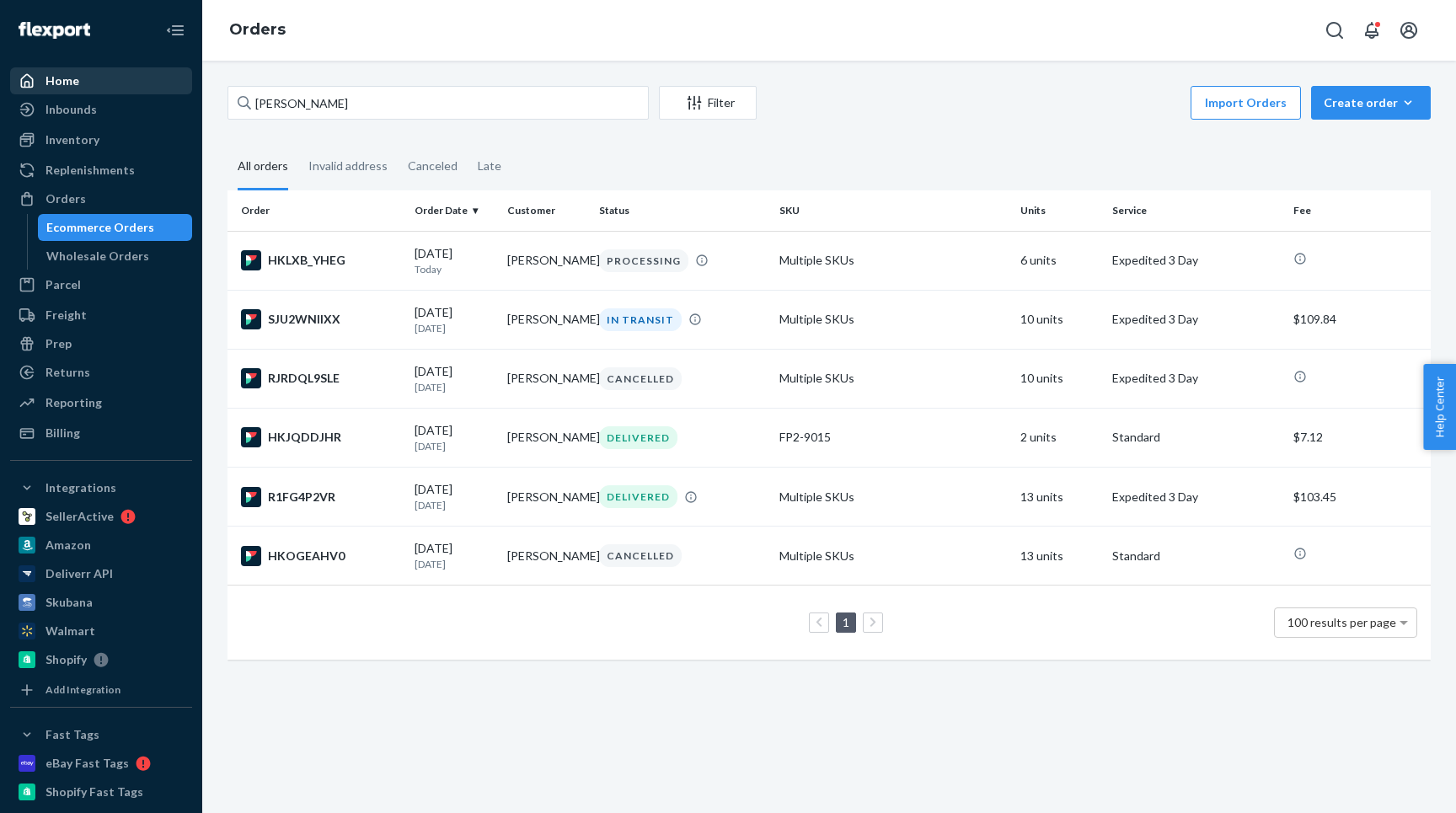
click at [114, 83] on div "Home" at bounding box center [101, 80] width 179 height 23
